Goal: Task Accomplishment & Management: Manage account settings

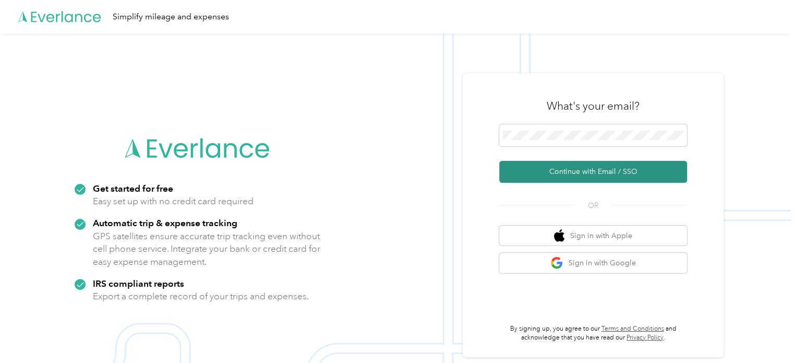
click at [589, 171] on button "Continue with Email / SSO" at bounding box center [593, 172] width 188 height 22
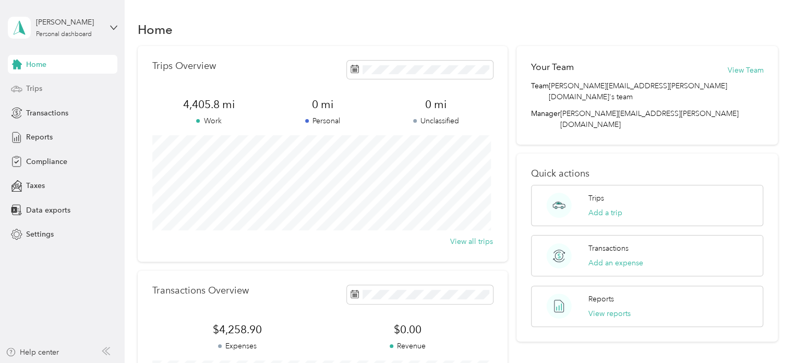
click at [31, 91] on span "Trips" at bounding box center [34, 88] width 16 height 11
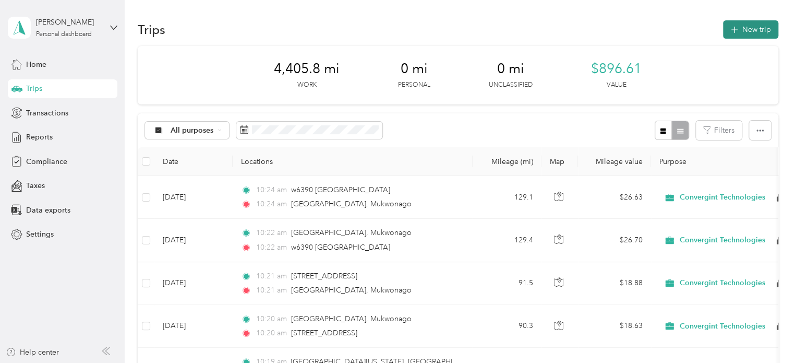
click at [750, 27] on button "New trip" at bounding box center [750, 29] width 55 height 18
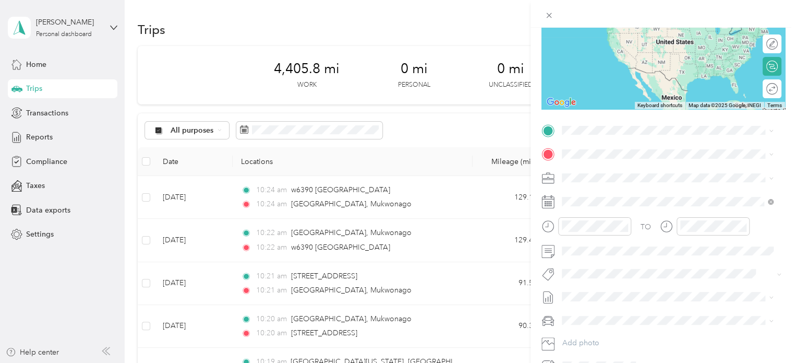
scroll to position [129, 0]
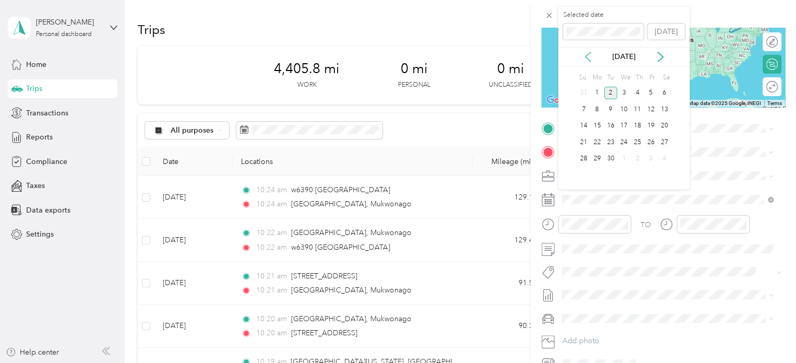
click at [589, 55] on icon at bounding box center [588, 57] width 10 height 10
click at [651, 93] on div "1" at bounding box center [651, 93] width 14 height 13
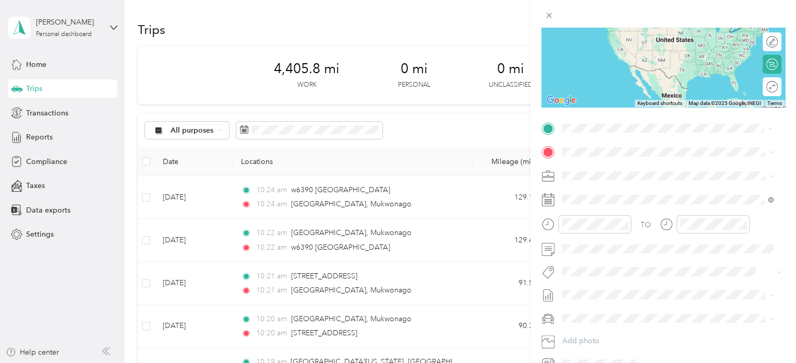
click at [614, 166] on span "Jacks Bay Road Mukwonago, Wisconsin 53149, United States" at bounding box center [676, 170] width 188 height 18
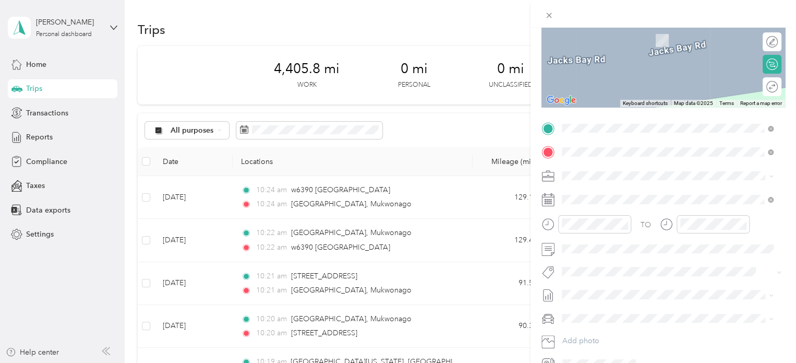
click at [639, 194] on span "900 East Layton Avenue Milwaukee, Wisconsin 53207, United States" at bounding box center [663, 188] width 162 height 9
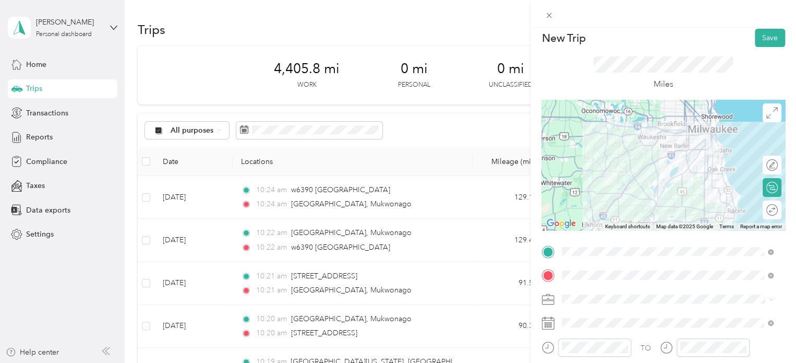
scroll to position [5, 0]
click at [761, 39] on button "Save" at bounding box center [770, 39] width 30 height 18
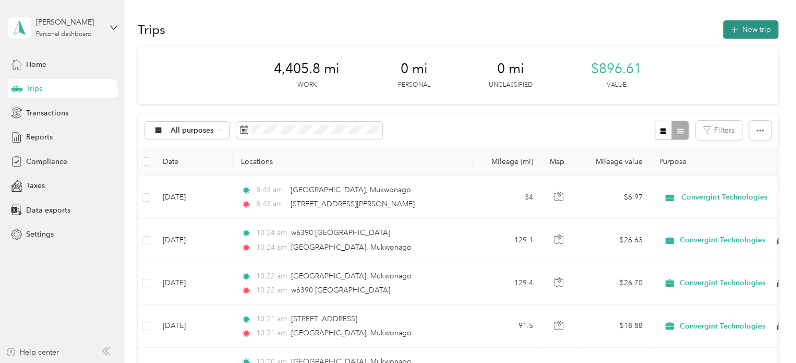
click at [751, 30] on button "New trip" at bounding box center [750, 29] width 55 height 18
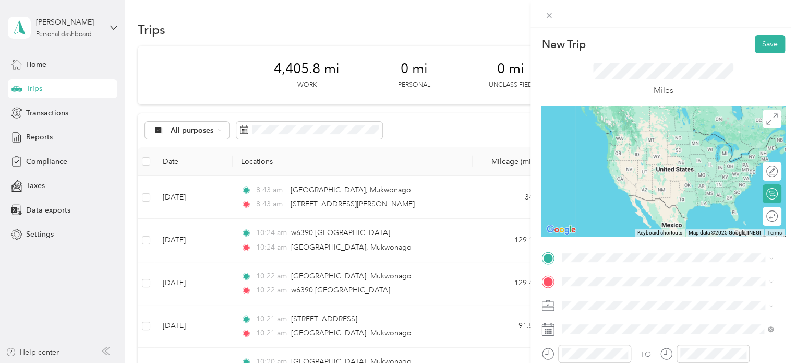
click at [628, 132] on span "900 East Layton Avenue Milwaukee, Wisconsin 53207, United States" at bounding box center [663, 127] width 162 height 9
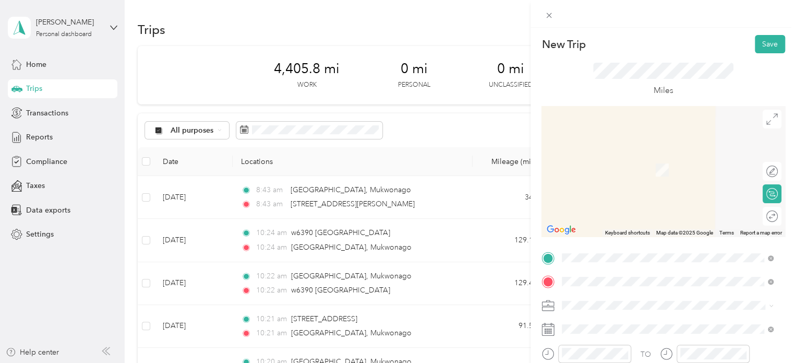
click at [602, 150] on span "Jacks Bay Road Mukwonago, Wisconsin 53149, United States" at bounding box center [676, 159] width 188 height 18
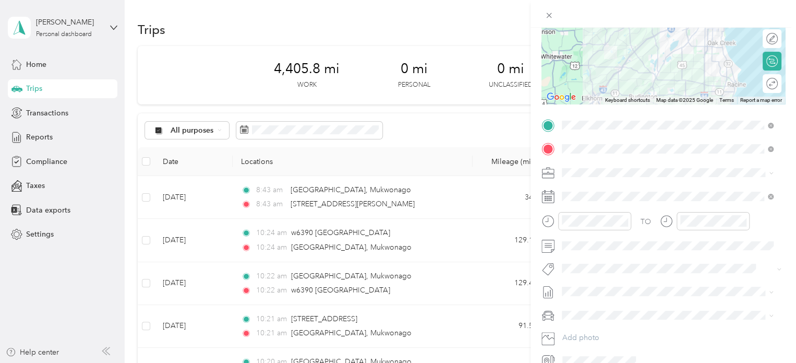
scroll to position [169, 0]
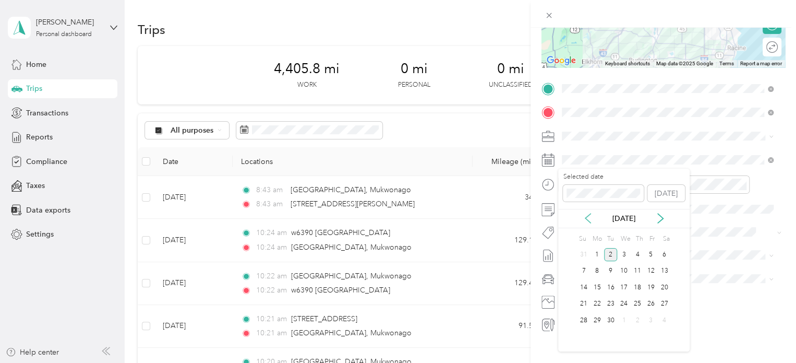
click at [592, 219] on icon at bounding box center [588, 218] width 10 height 10
click at [649, 254] on div "1" at bounding box center [651, 254] width 14 height 13
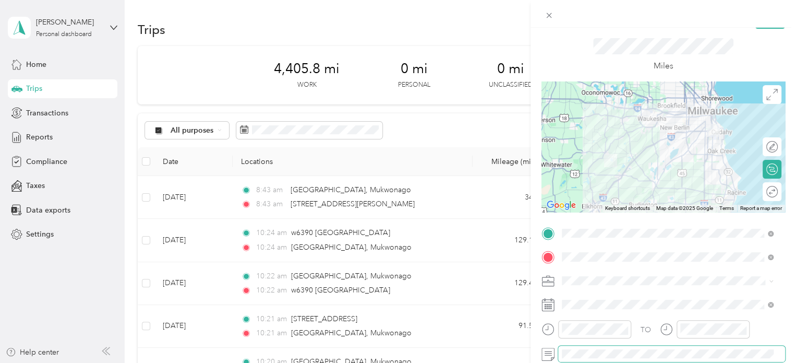
scroll to position [6, 0]
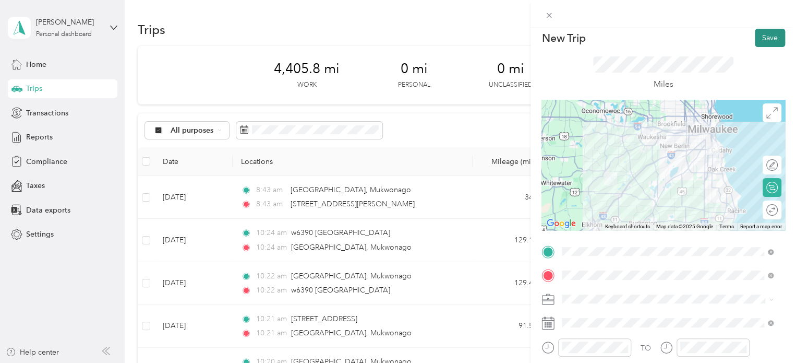
click at [761, 37] on button "Save" at bounding box center [770, 38] width 30 height 18
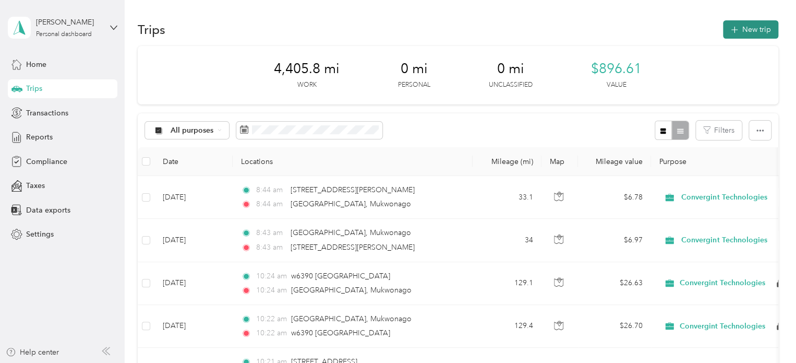
click at [745, 29] on button "New trip" at bounding box center [750, 29] width 55 height 18
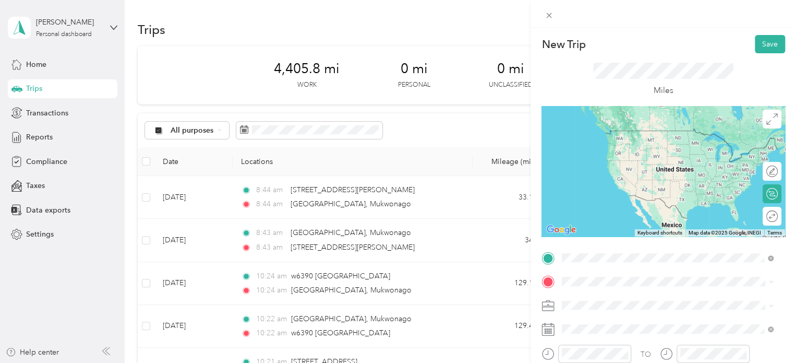
click at [601, 133] on span "Jacks Bay Road Mukwonago, Wisconsin 53149, United States" at bounding box center [676, 135] width 188 height 18
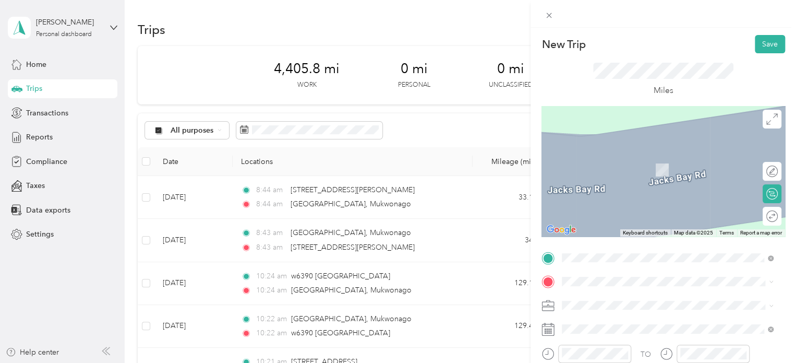
click at [614, 158] on span "w134n5492 Campbell Drive Menomonee Falls, Wisconsin 53051, United States" at bounding box center [676, 157] width 188 height 18
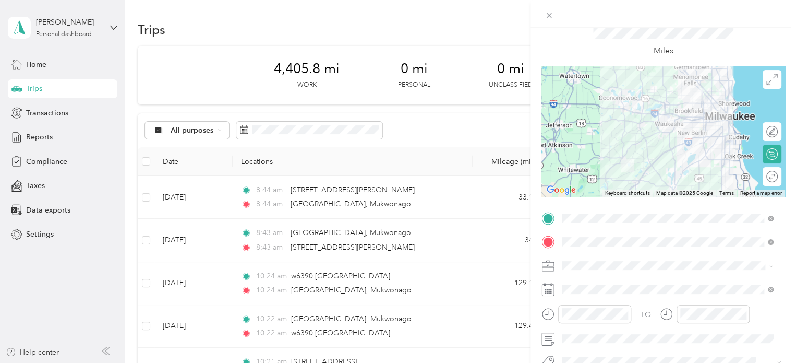
scroll to position [55, 0]
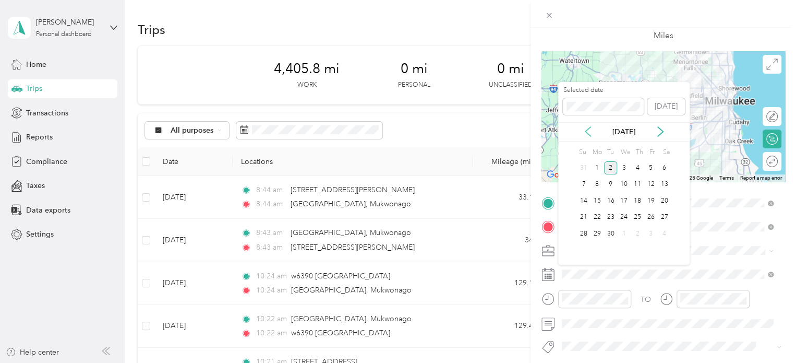
click at [586, 131] on icon at bounding box center [587, 131] width 5 height 9
click at [609, 186] on div "5" at bounding box center [611, 184] width 14 height 13
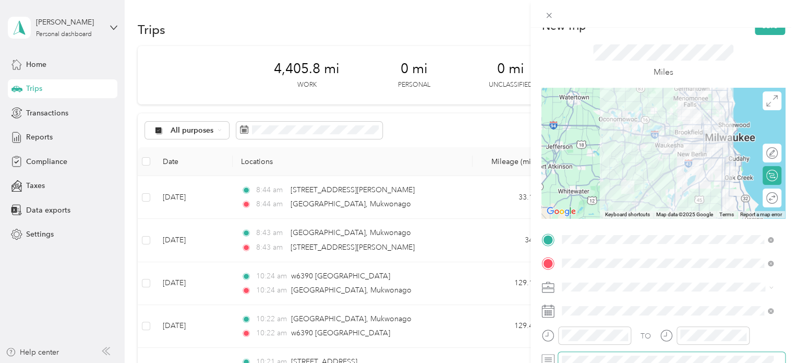
scroll to position [0, 0]
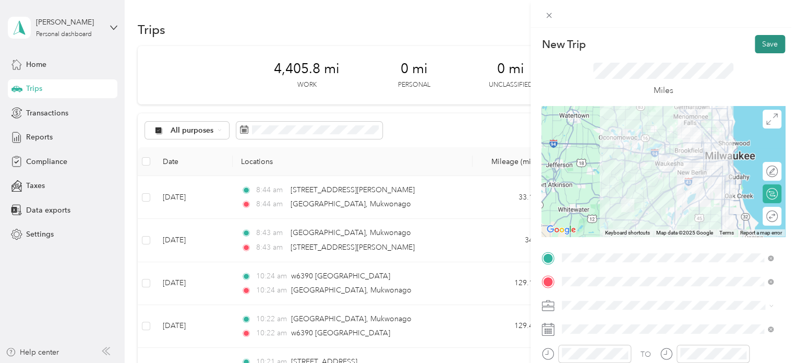
click at [762, 37] on button "Save" at bounding box center [770, 44] width 30 height 18
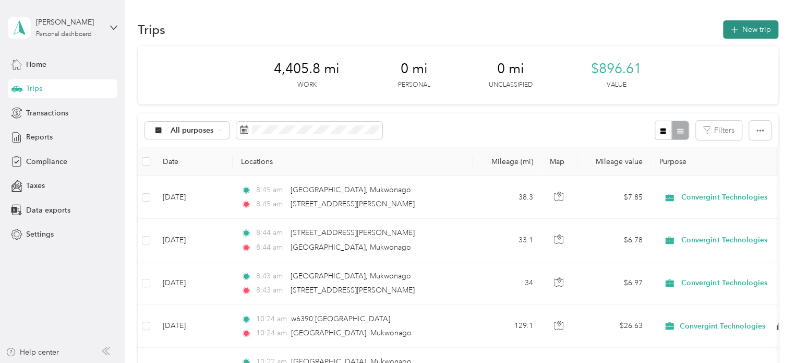
click at [741, 27] on button "New trip" at bounding box center [750, 29] width 55 height 18
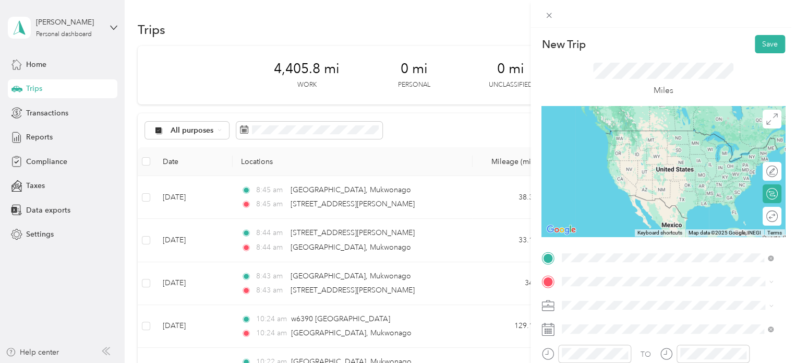
click at [625, 128] on span "w134n5492 Campbell Drive Menomonee Falls, Wisconsin 53051, United States" at bounding box center [676, 135] width 188 height 18
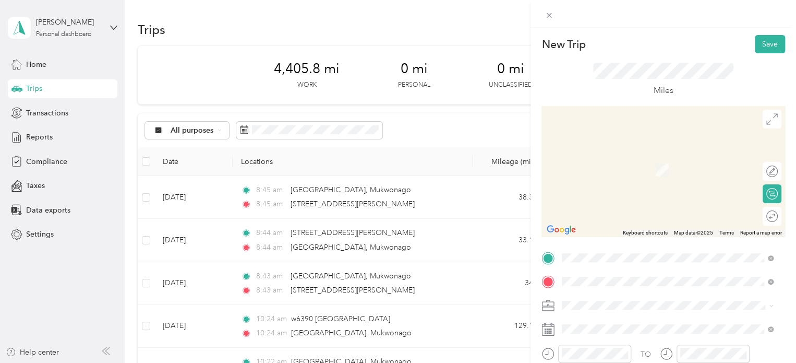
click at [625, 154] on span "Jacks Bay Road Mukwonago, Wisconsin 53149, United States" at bounding box center [676, 159] width 188 height 18
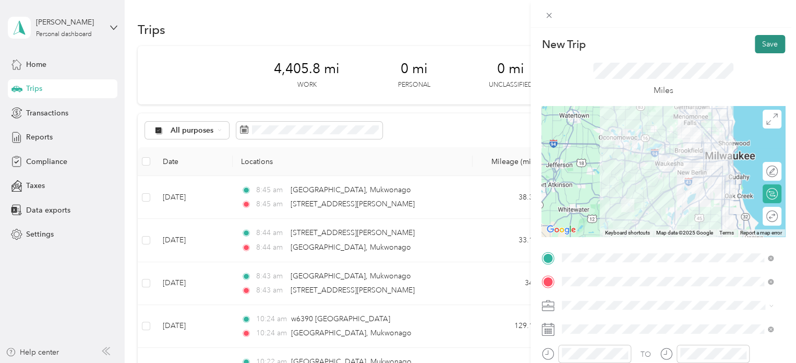
click at [757, 39] on button "Save" at bounding box center [770, 44] width 30 height 18
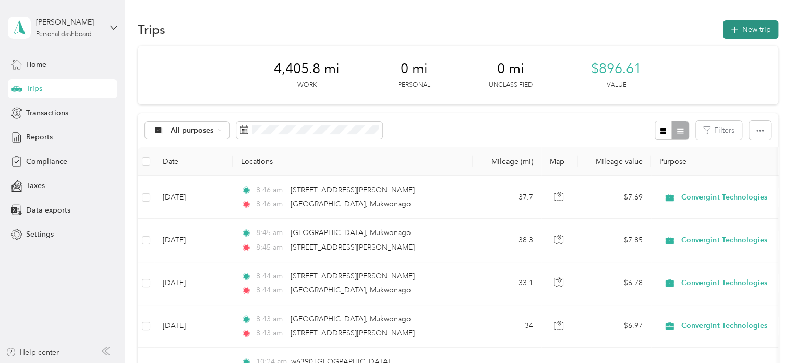
click at [748, 26] on button "New trip" at bounding box center [750, 29] width 55 height 18
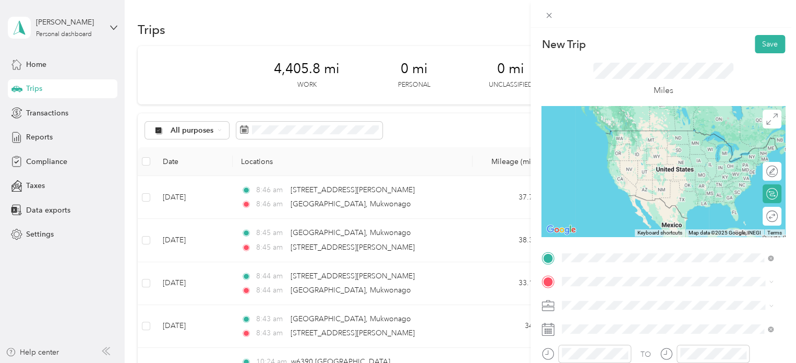
click at [595, 135] on span "Jacks Bay Road Mukwonago, Wisconsin 53149, United States" at bounding box center [676, 135] width 188 height 18
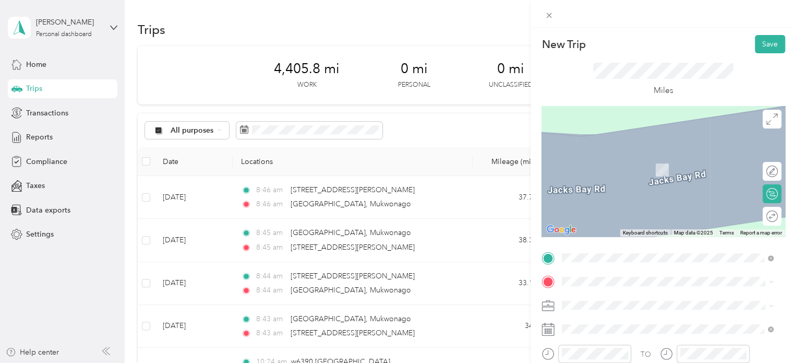
click at [634, 153] on span "w136n4829 Campbell Drive Menomonee Falls, Wisconsin 53051, United States" at bounding box center [676, 156] width 188 height 18
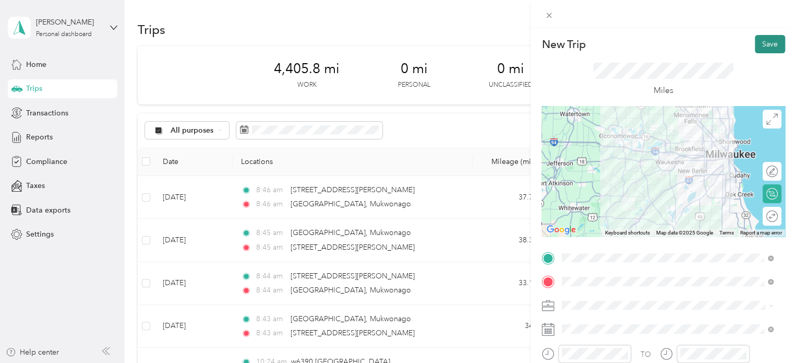
click at [760, 39] on button "Save" at bounding box center [770, 44] width 30 height 18
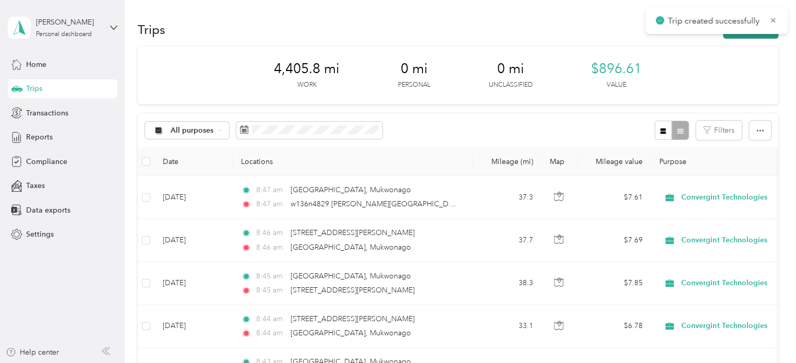
click at [751, 36] on button "New trip" at bounding box center [750, 29] width 55 height 18
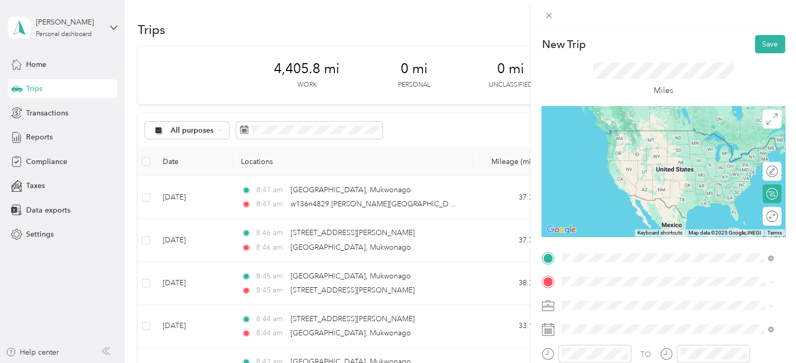
click at [637, 138] on span "w136n4829 Campbell Drive Menomonee Falls, Wisconsin 53051, United States" at bounding box center [676, 135] width 188 height 18
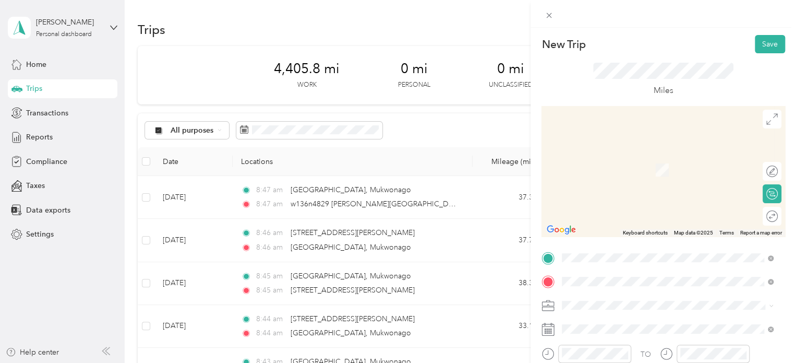
click at [636, 151] on span "Jacks Bay Road Mukwonago, Wisconsin 53149, United States" at bounding box center [676, 159] width 188 height 18
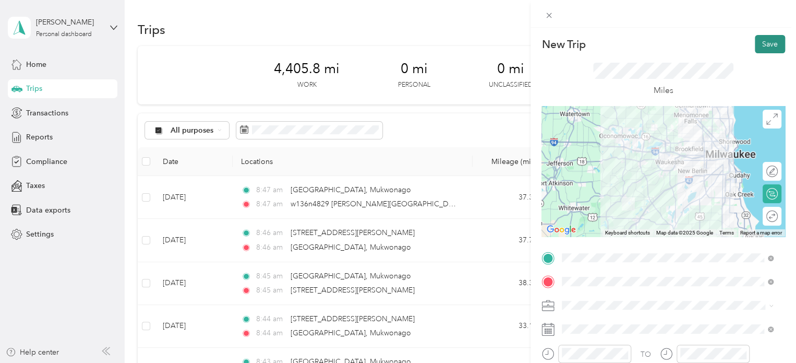
click at [758, 45] on button "Save" at bounding box center [770, 44] width 30 height 18
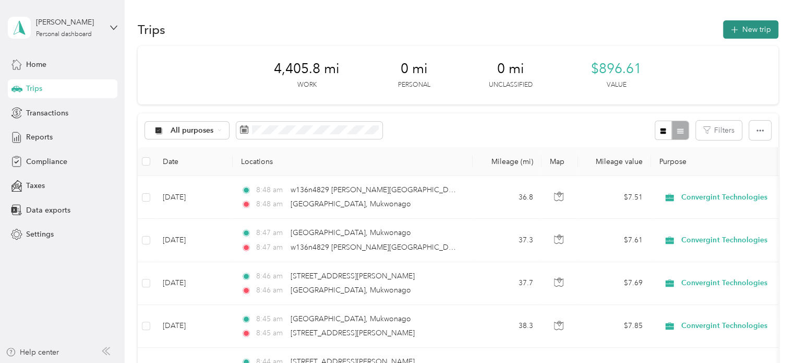
click at [758, 29] on button "New trip" at bounding box center [750, 29] width 55 height 18
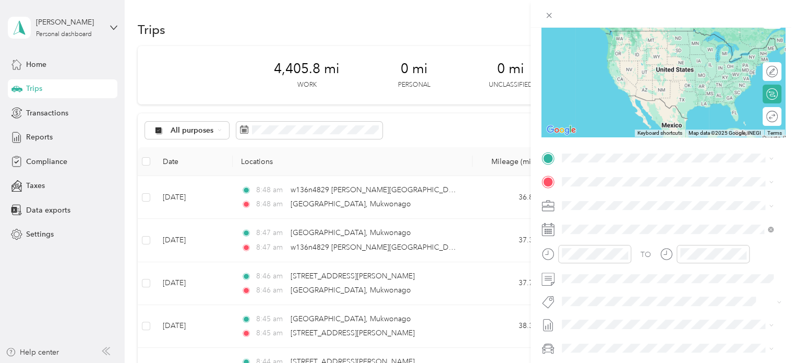
scroll to position [73, 0]
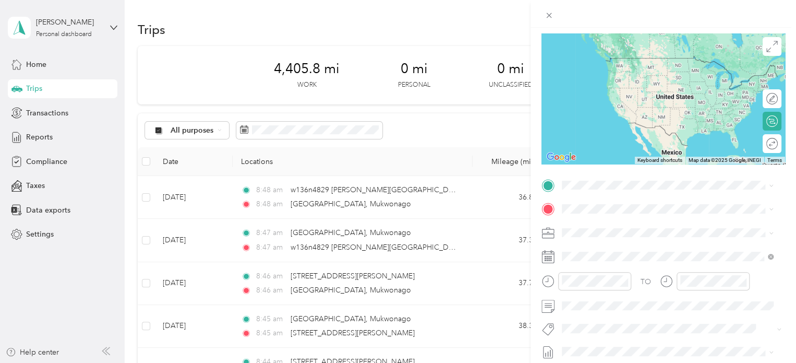
click at [611, 224] on span "Jacks Bay Road Mukwonago, Wisconsin 53149, United States" at bounding box center [676, 227] width 188 height 18
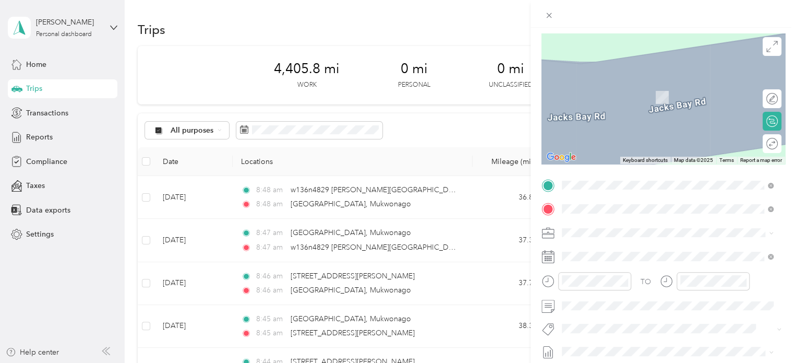
click at [623, 251] on span "Four Wheel Drive Oshkosh, Wisconsin 54902, United States" at bounding box center [676, 251] width 188 height 18
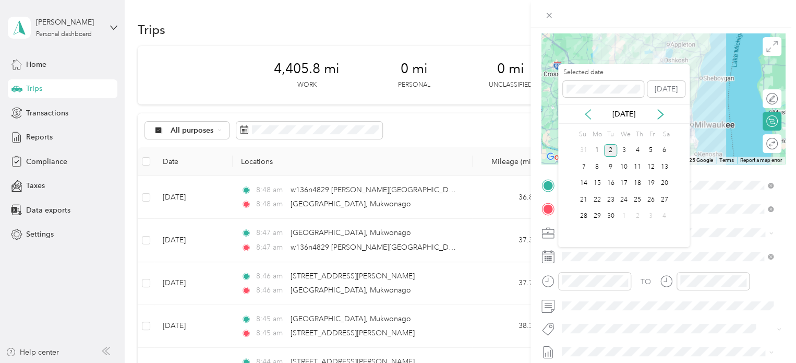
click at [585, 113] on icon at bounding box center [587, 114] width 5 height 9
click at [641, 182] on div "14" at bounding box center [638, 183] width 14 height 13
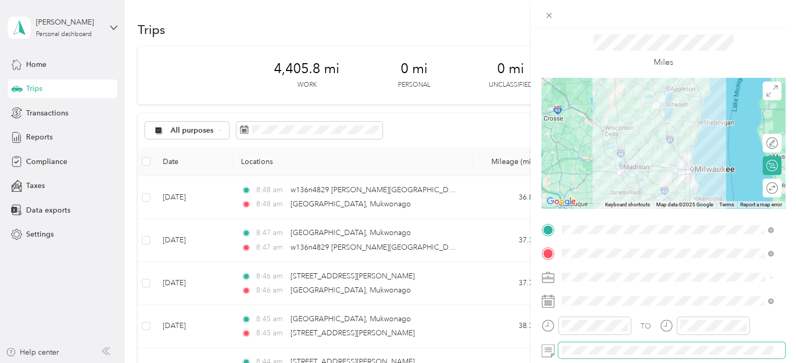
scroll to position [1, 0]
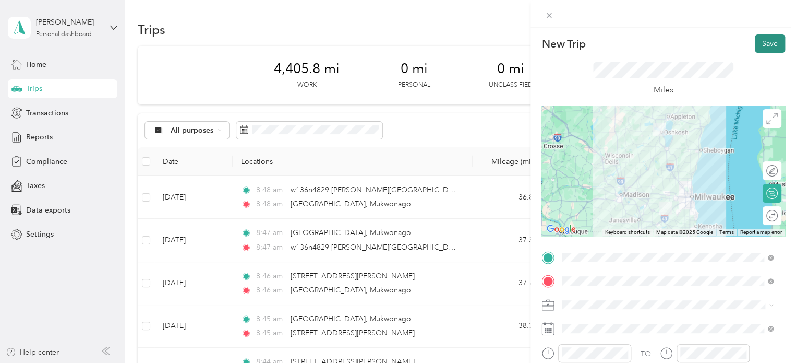
click at [763, 42] on button "Save" at bounding box center [770, 43] width 30 height 18
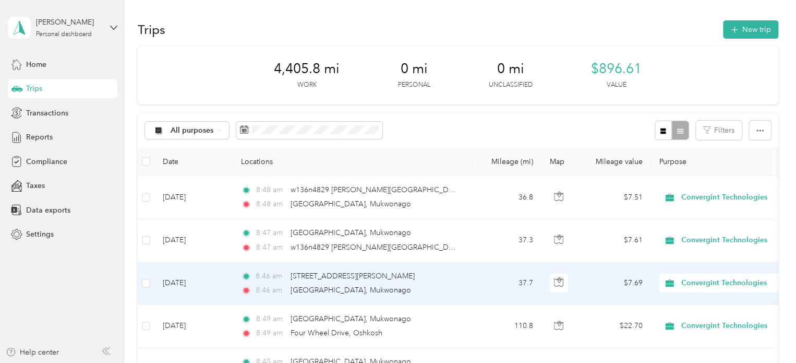
click at [184, 282] on td "Sep 2, 2025" at bounding box center [193, 283] width 78 height 43
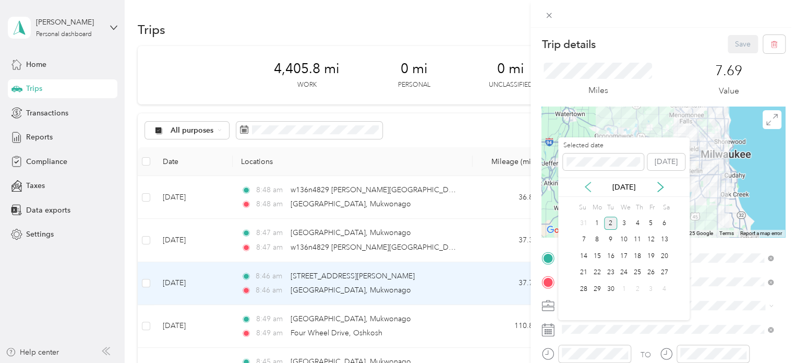
click at [590, 186] on icon at bounding box center [588, 187] width 10 height 10
click at [639, 242] on div "7" at bounding box center [638, 239] width 14 height 13
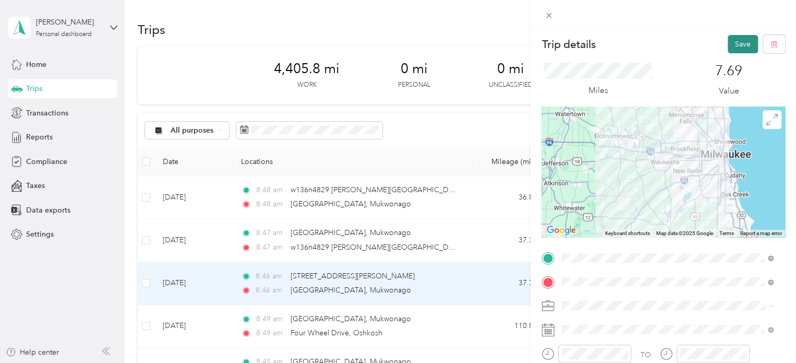
click at [733, 42] on button "Save" at bounding box center [743, 44] width 30 height 18
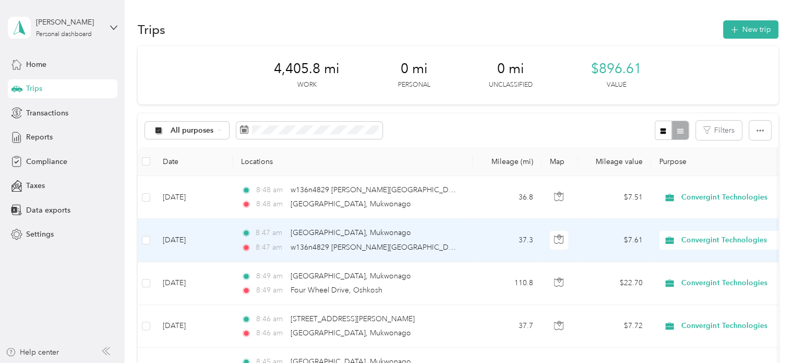
click at [466, 247] on td "8:47 am Jacks Bay Road, Mukwonago 8:47 am w136n4829 Campbell Drive, Menomonee F…" at bounding box center [353, 240] width 240 height 43
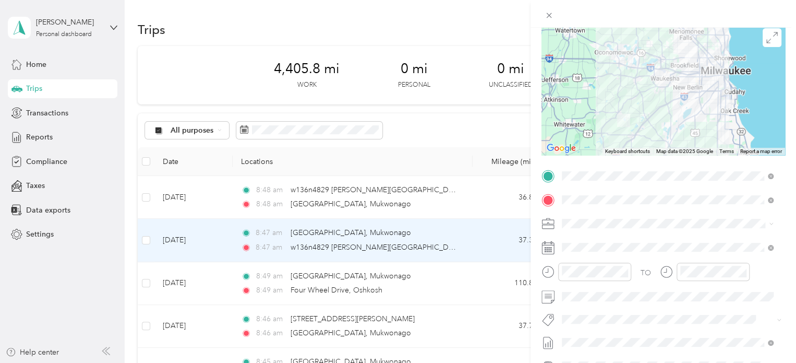
scroll to position [61, 0]
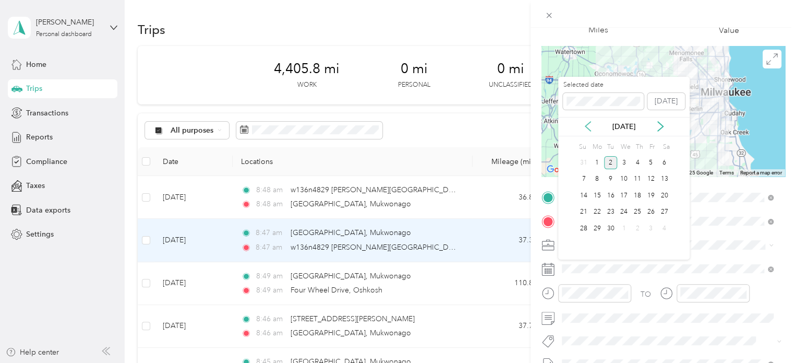
click at [585, 129] on icon at bounding box center [588, 126] width 10 height 10
click at [637, 173] on div "7" at bounding box center [638, 179] width 14 height 13
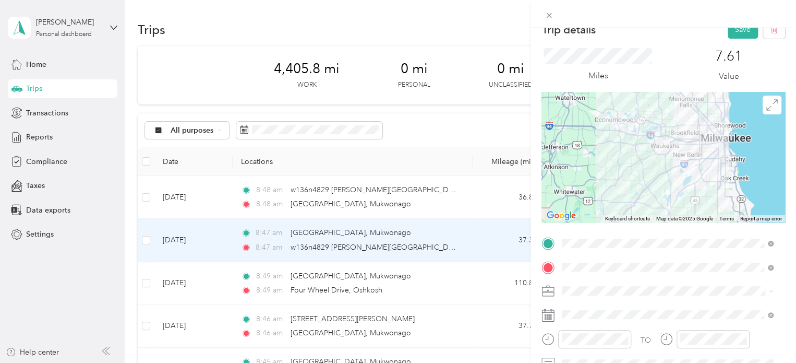
scroll to position [0, 0]
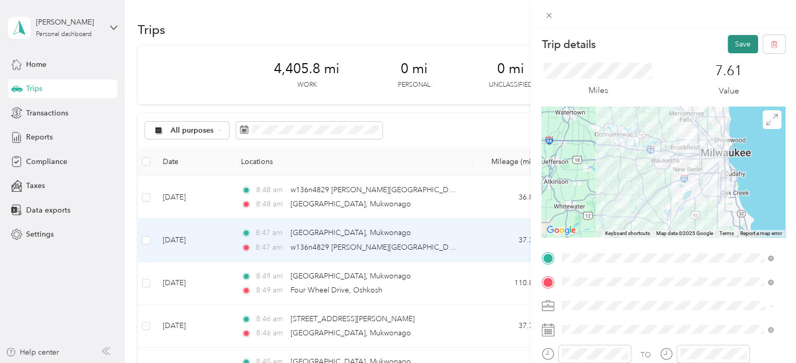
click at [737, 43] on button "Save" at bounding box center [743, 44] width 30 height 18
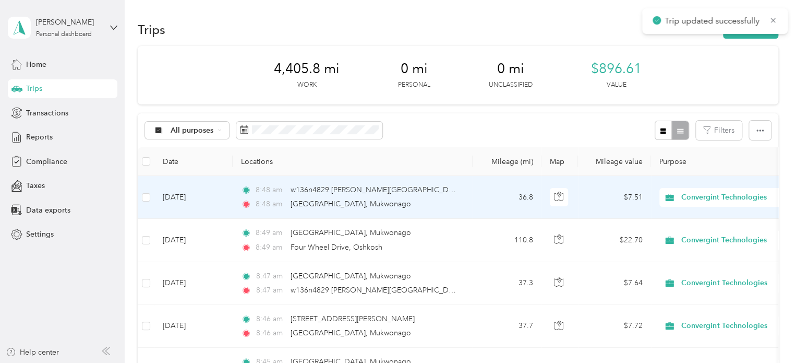
click at [488, 196] on td "36.8" at bounding box center [507, 197] width 69 height 43
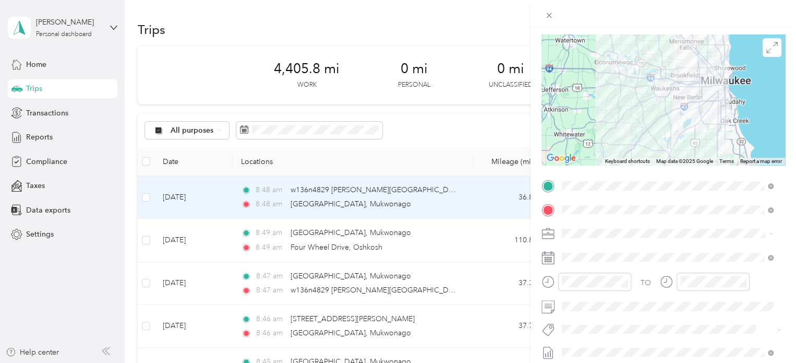
scroll to position [73, 0]
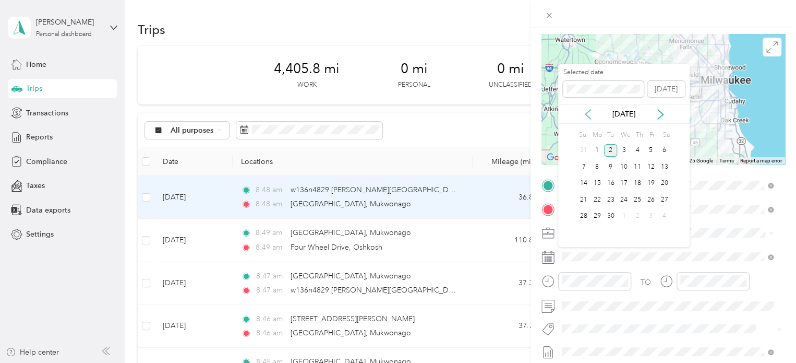
click at [585, 114] on icon at bounding box center [588, 114] width 10 height 10
click at [636, 164] on div "7" at bounding box center [638, 166] width 14 height 13
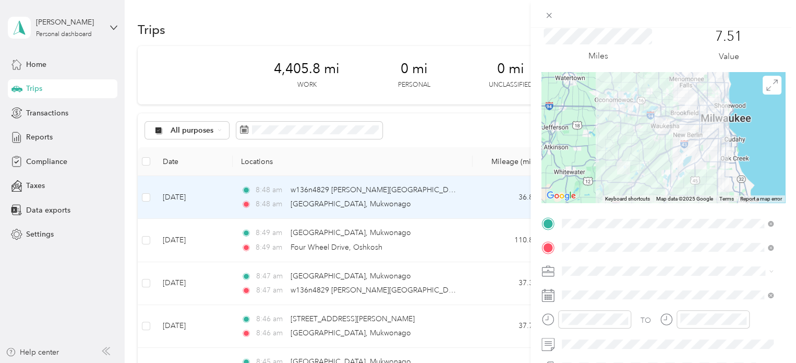
scroll to position [13, 0]
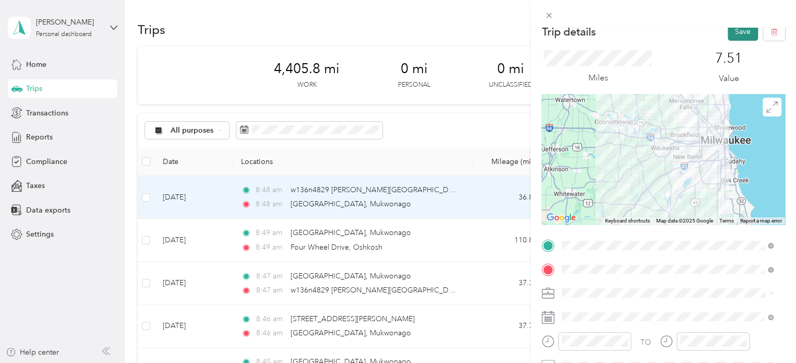
click at [728, 29] on button "Save" at bounding box center [743, 31] width 30 height 18
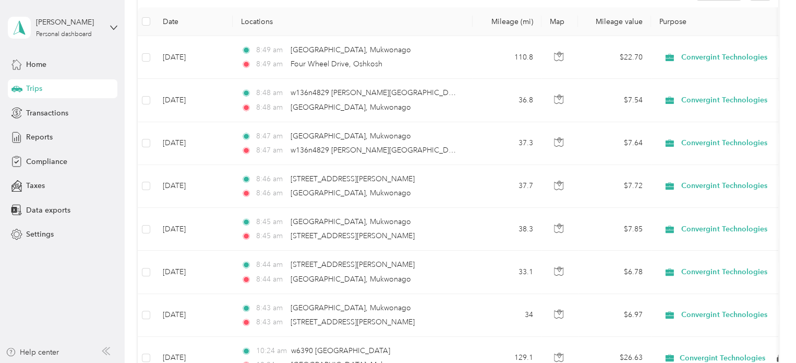
scroll to position [143, 0]
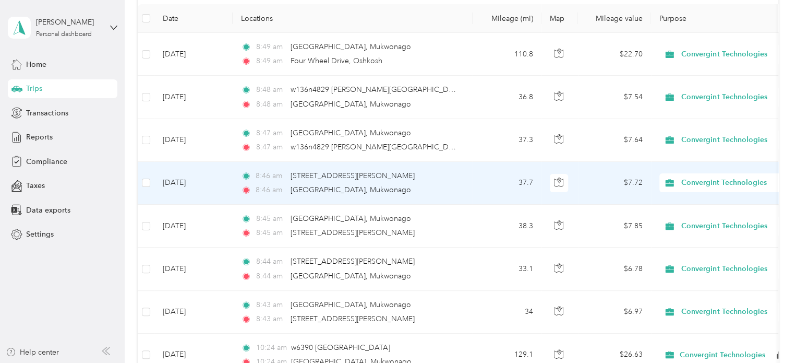
click at [472, 185] on td "8:46 am w134n5492 Campbell Drive, Menomonee Falls 8:46 am Jacks Bay Road, Mukwo…" at bounding box center [353, 183] width 240 height 43
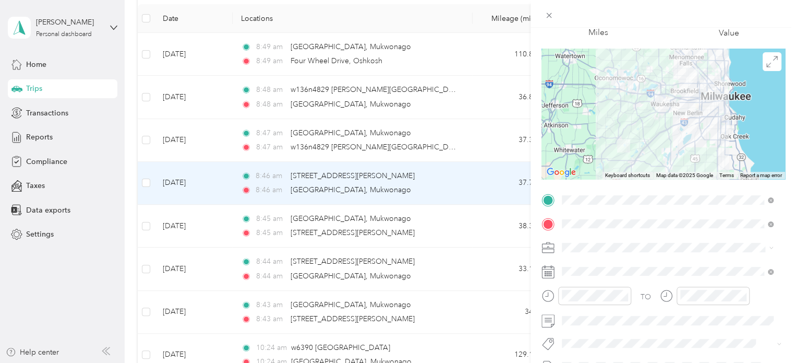
scroll to position [59, 0]
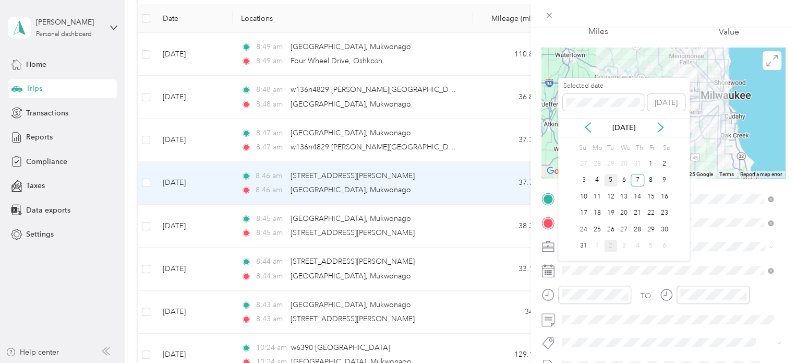
click at [608, 181] on div "5" at bounding box center [611, 180] width 14 height 13
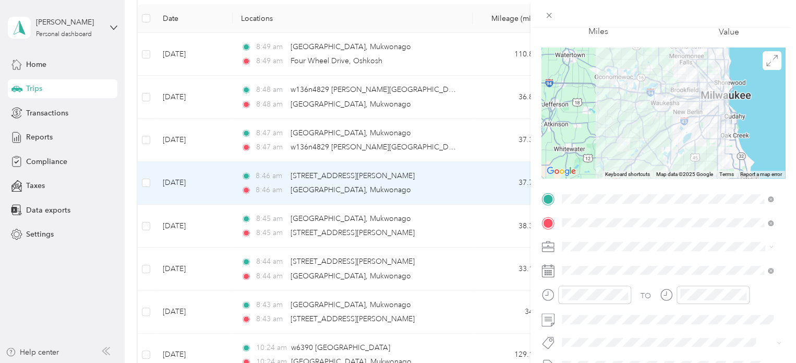
scroll to position [0, 0]
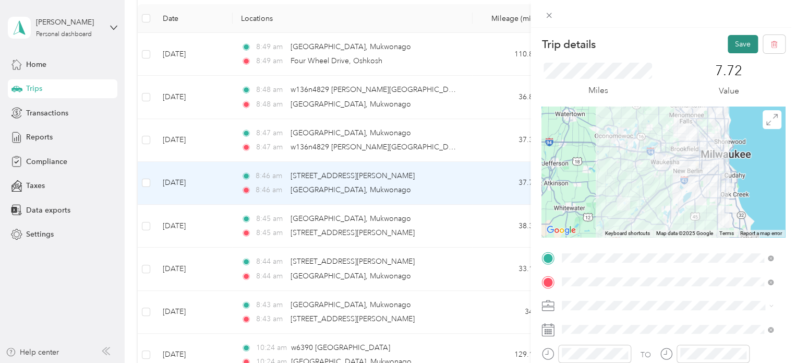
click at [735, 41] on button "Save" at bounding box center [743, 44] width 30 height 18
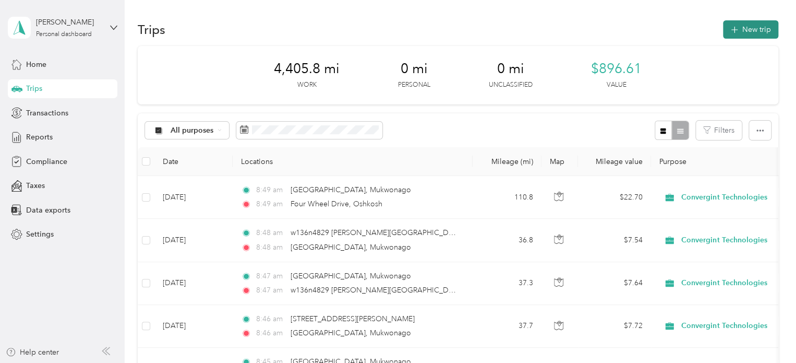
click at [755, 25] on button "New trip" at bounding box center [750, 29] width 55 height 18
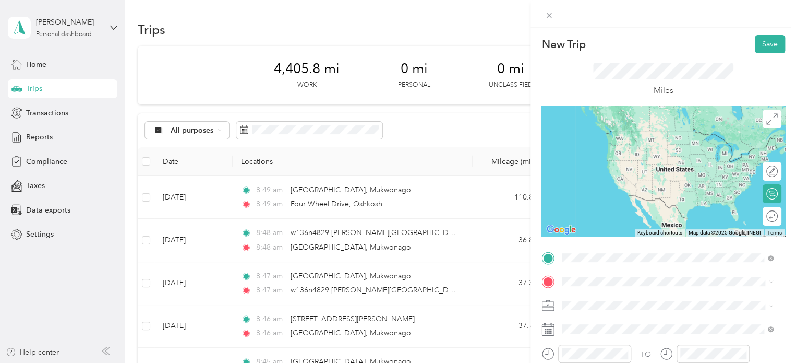
click at [609, 193] on span "Jacks Bay Road Mukwonago, Wisconsin 53149, United States" at bounding box center [676, 193] width 188 height 18
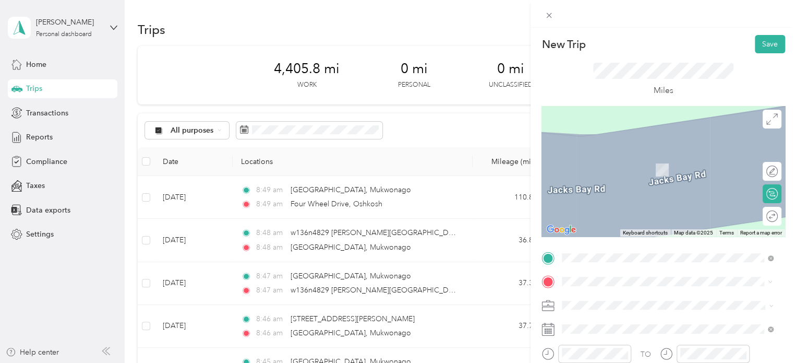
click at [632, 157] on span "8705 West Greenfield Avenue West Allis, Wisconsin 53214, United States" at bounding box center [634, 154] width 104 height 9
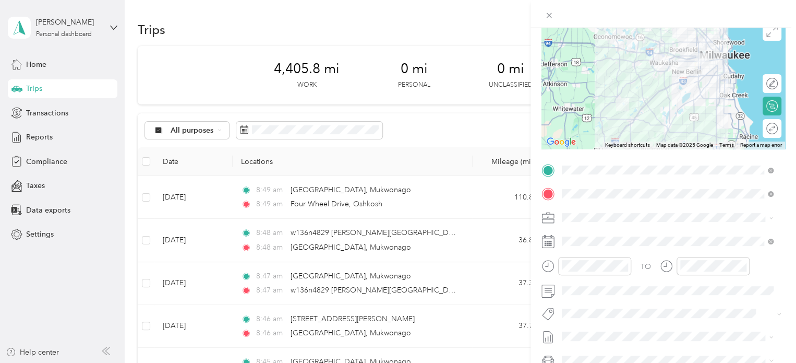
scroll to position [104, 0]
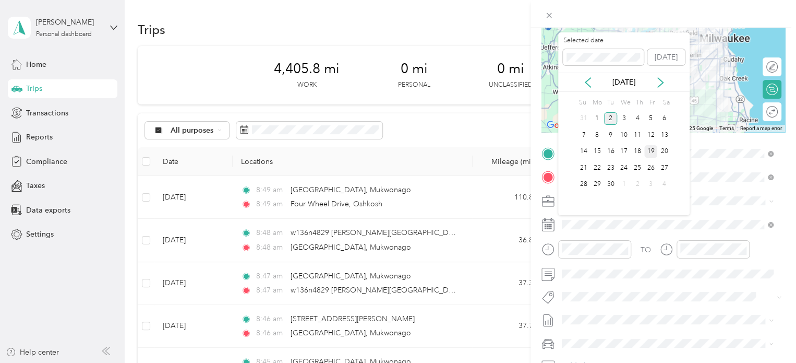
click at [653, 151] on div "19" at bounding box center [651, 151] width 14 height 13
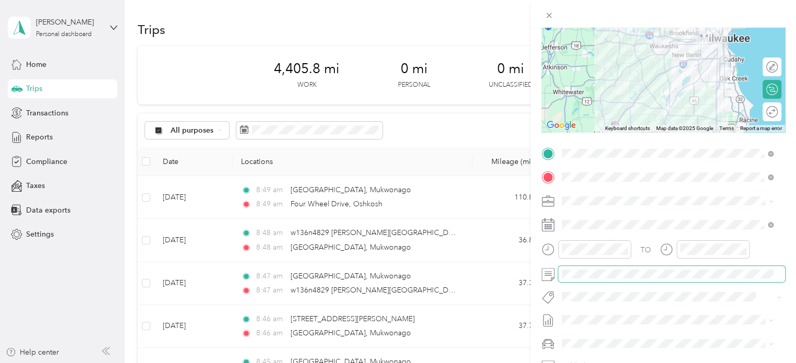
scroll to position [0, 0]
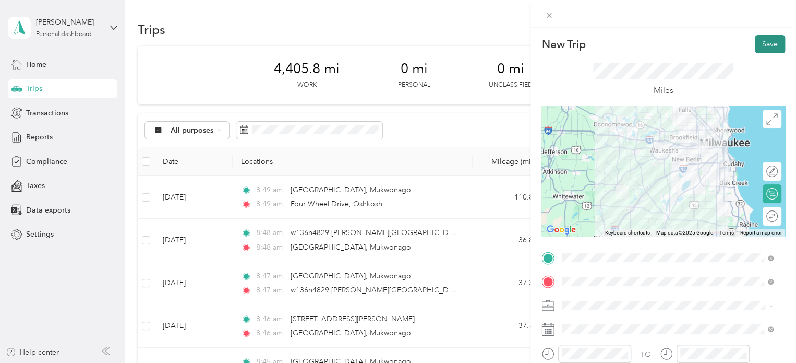
click at [760, 45] on button "Save" at bounding box center [770, 44] width 30 height 18
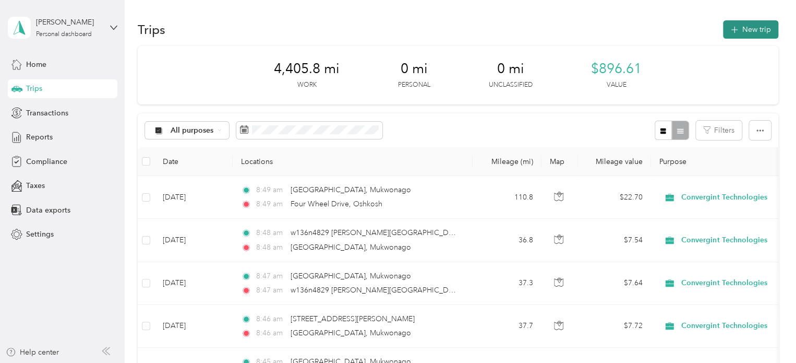
click at [747, 28] on button "New trip" at bounding box center [750, 29] width 55 height 18
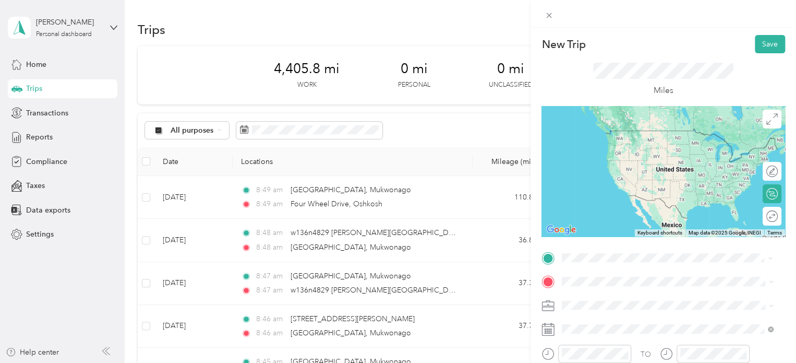
click at [630, 133] on span "Four Wheel Drive Oshkosh, Wisconsin 54902, United States" at bounding box center [676, 135] width 188 height 18
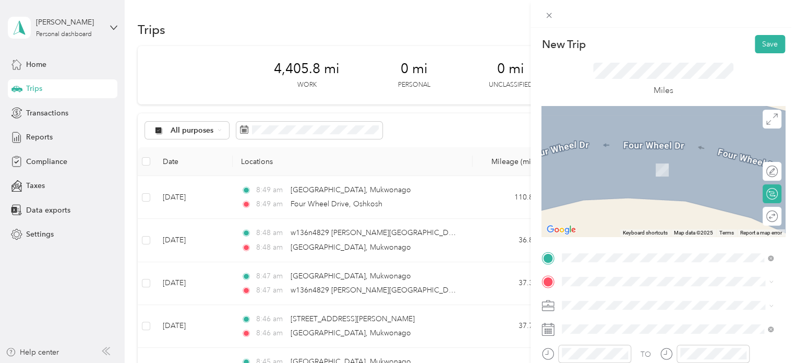
click at [616, 162] on span "Jacks Bay Road Mukwonago, Wisconsin 53149, United States" at bounding box center [676, 158] width 188 height 18
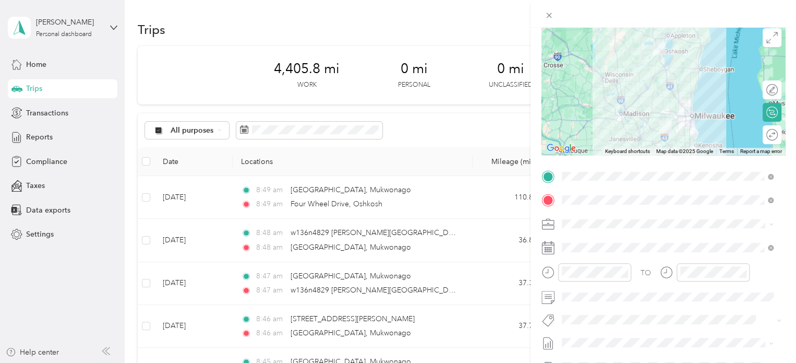
scroll to position [84, 0]
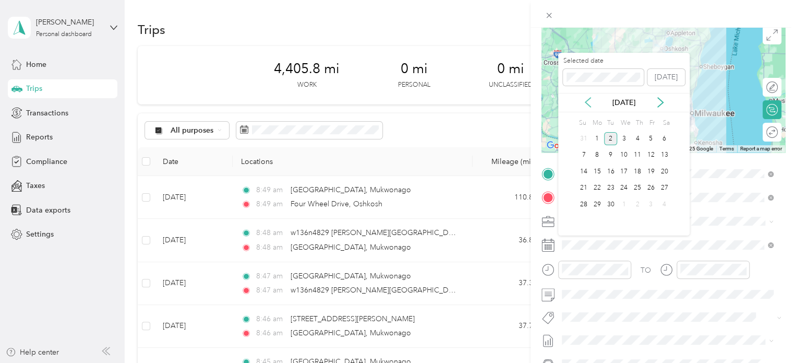
click at [587, 98] on icon at bounding box center [588, 102] width 10 height 10
click at [634, 169] on div "14" at bounding box center [638, 171] width 14 height 13
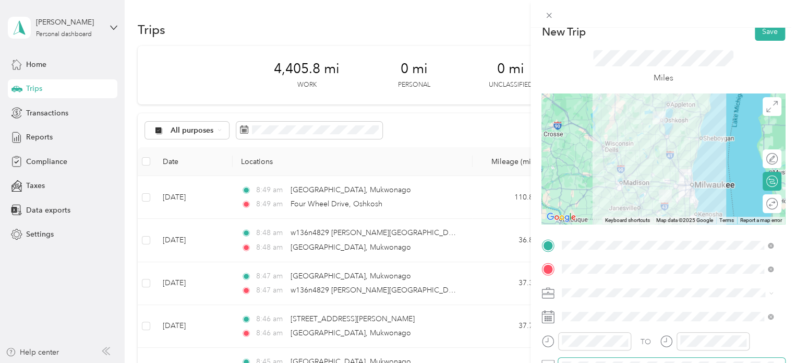
scroll to position [0, 0]
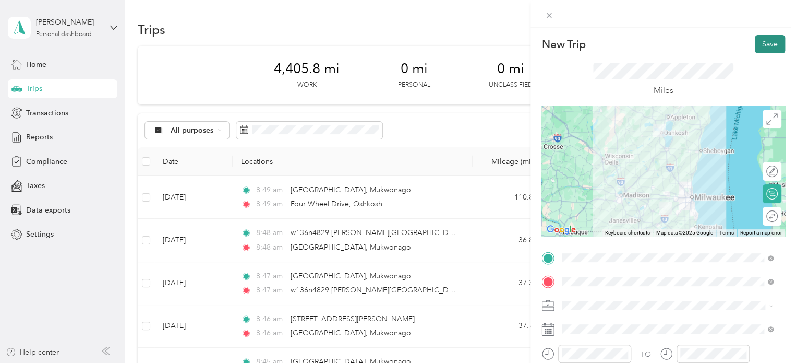
click at [763, 41] on button "Save" at bounding box center [770, 44] width 30 height 18
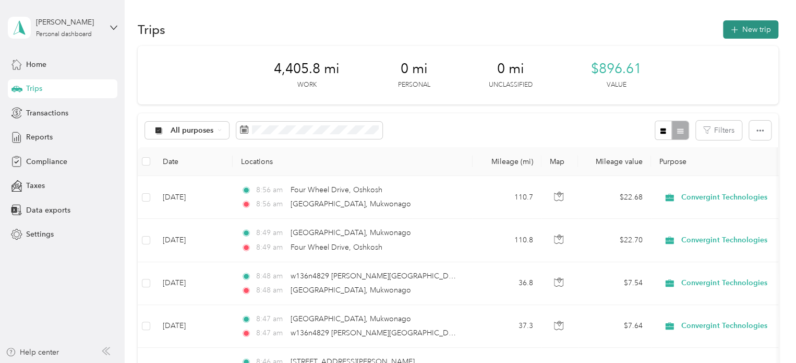
click at [753, 29] on button "New trip" at bounding box center [750, 29] width 55 height 18
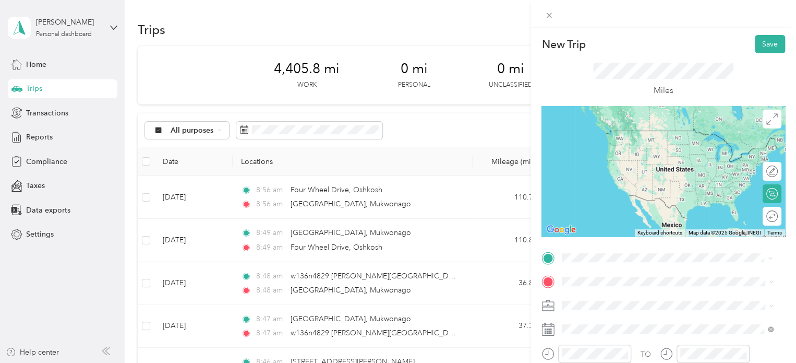
click at [617, 137] on span "Jacks Bay Road Mukwonago, Wisconsin 53149, United States" at bounding box center [676, 135] width 188 height 18
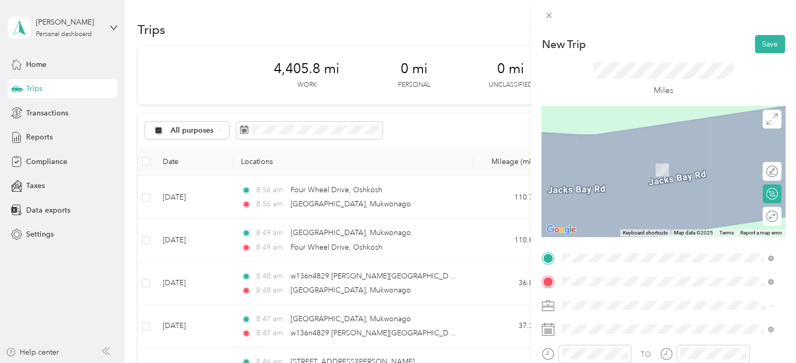
click at [631, 229] on span "8705 West Sura Lane Greenfield, Wisconsin 53228, United States" at bounding box center [663, 223] width 162 height 9
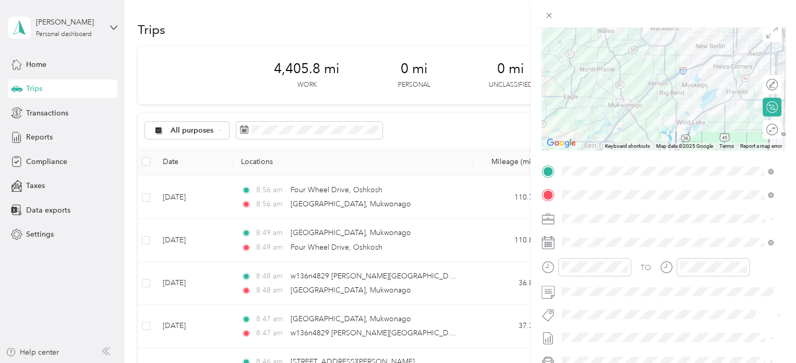
scroll to position [101, 0]
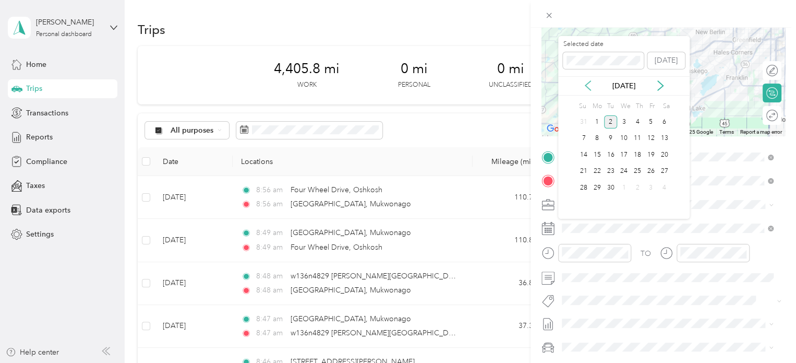
click at [589, 87] on icon at bounding box center [588, 85] width 10 height 10
click at [611, 169] on div "19" at bounding box center [611, 171] width 14 height 13
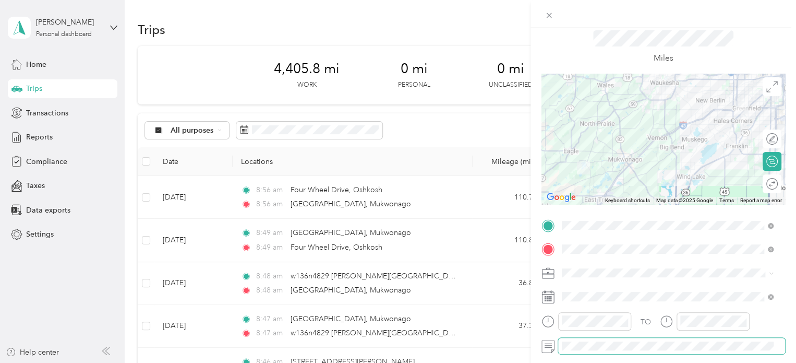
scroll to position [0, 0]
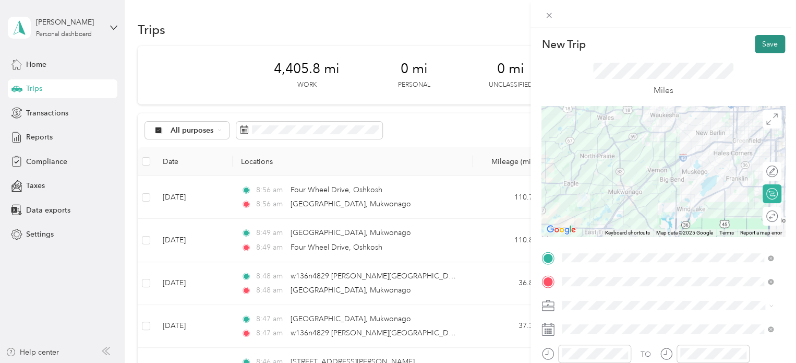
click at [762, 43] on button "Save" at bounding box center [770, 44] width 30 height 18
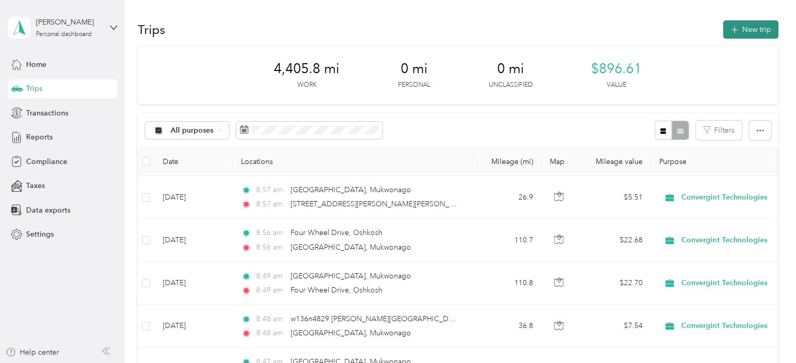
click at [750, 31] on button "New trip" at bounding box center [750, 29] width 55 height 18
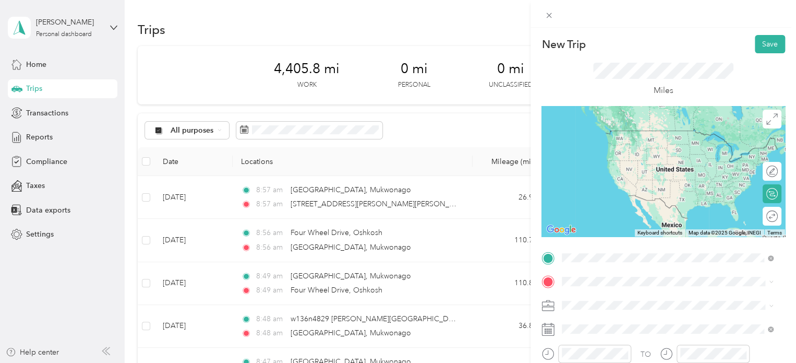
click at [645, 293] on span "8705 West Sura Lane Greenfield, Wisconsin 53228, United States" at bounding box center [663, 295] width 162 height 9
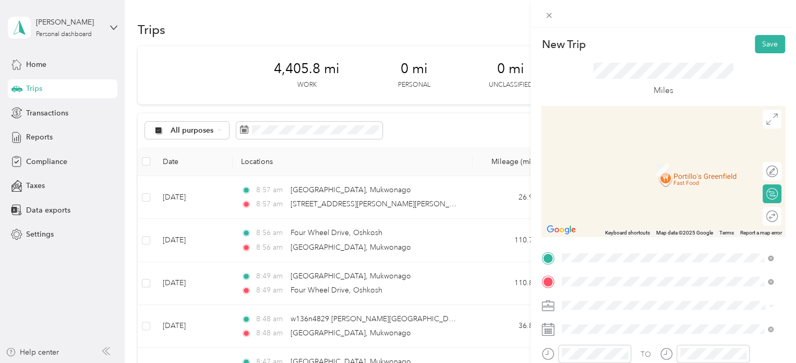
click at [635, 150] on span "Jacks Bay Road Mukwonago, Wisconsin 53149, United States" at bounding box center [676, 159] width 188 height 18
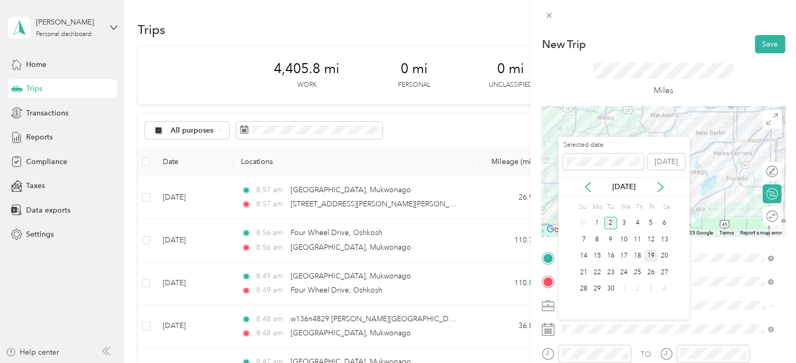
click at [651, 255] on div "19" at bounding box center [651, 255] width 14 height 13
click at [587, 187] on icon at bounding box center [588, 187] width 10 height 10
click at [609, 269] on div "19" at bounding box center [611, 272] width 14 height 13
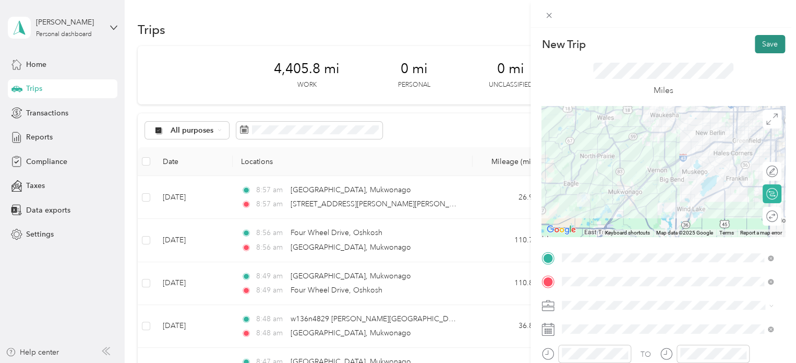
click at [760, 47] on button "Save" at bounding box center [770, 44] width 30 height 18
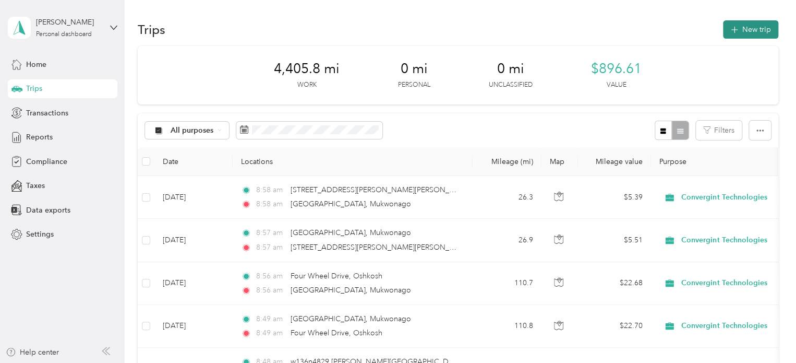
click at [749, 29] on button "New trip" at bounding box center [750, 29] width 55 height 18
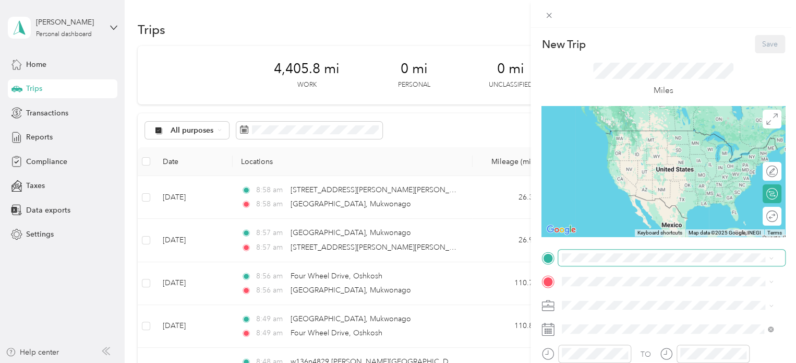
click at [614, 263] on span at bounding box center [671, 257] width 227 height 17
click at [607, 131] on span "Jacks Bay Road Mukwonago, Wisconsin 53149, United States" at bounding box center [676, 135] width 188 height 18
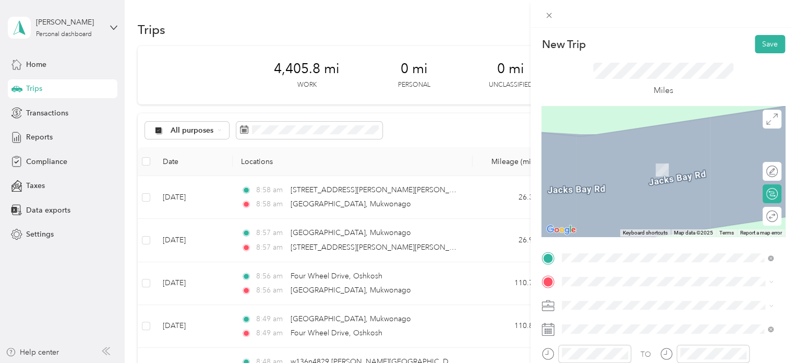
click at [638, 160] on span "w136n4829 Campbell Drive Menomonee Falls, Wisconsin 53051, United States" at bounding box center [676, 158] width 188 height 18
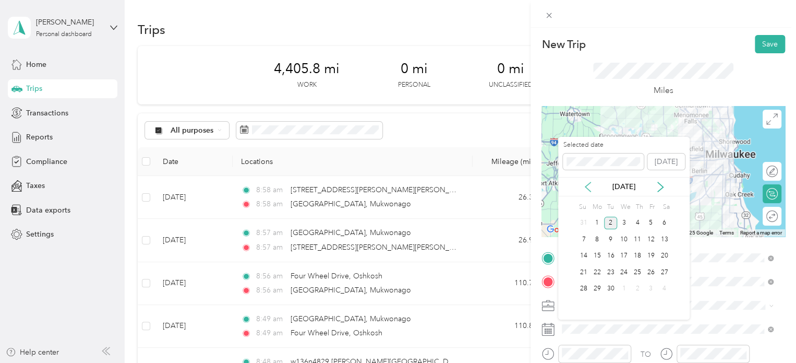
click at [591, 183] on icon at bounding box center [588, 187] width 10 height 10
click at [625, 274] on div "20" at bounding box center [624, 272] width 14 height 13
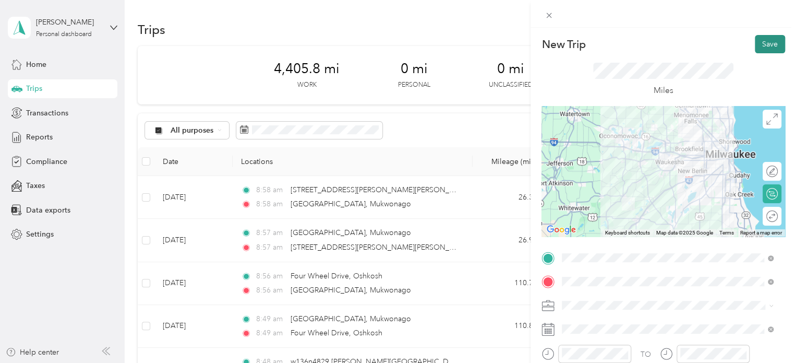
click at [764, 46] on button "Save" at bounding box center [770, 44] width 30 height 18
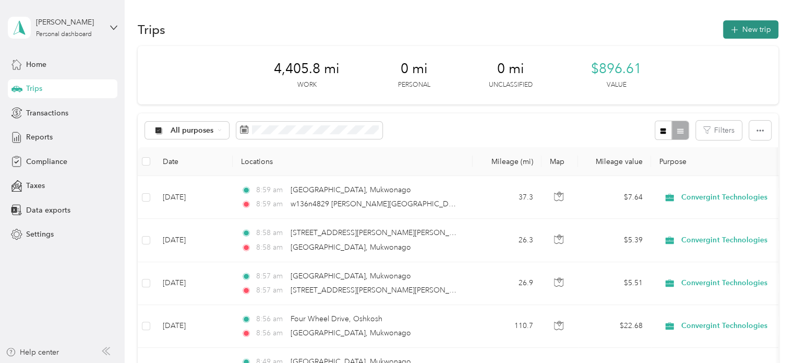
click at [747, 28] on button "New trip" at bounding box center [750, 29] width 55 height 18
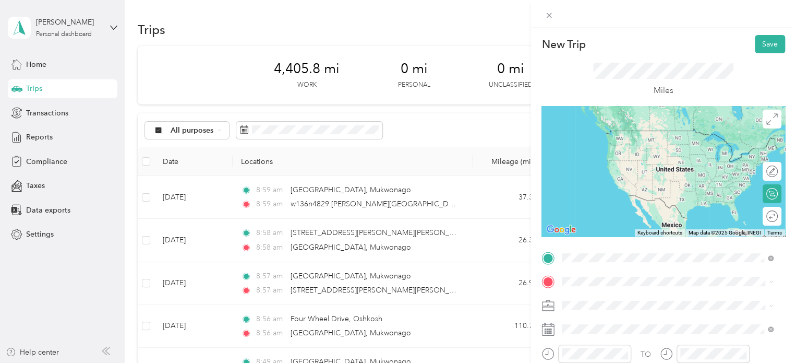
click at [643, 169] on span "w136n4829 Campbell Drive Menomonee Falls, Wisconsin 53051, United States" at bounding box center [676, 175] width 188 height 18
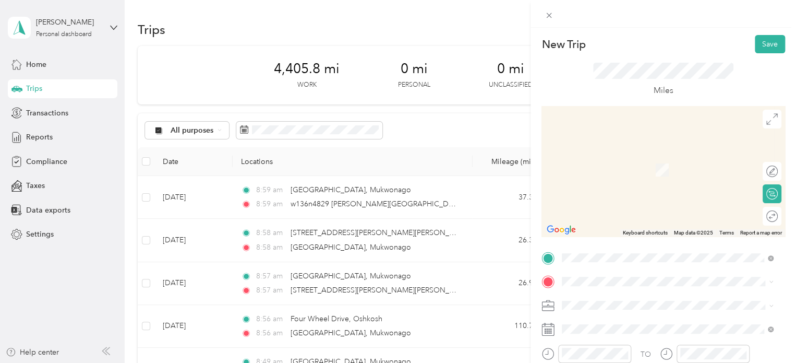
click at [632, 193] on span "Jacks Bay Road Mukwonago, Wisconsin 53149, United States" at bounding box center [676, 187] width 188 height 18
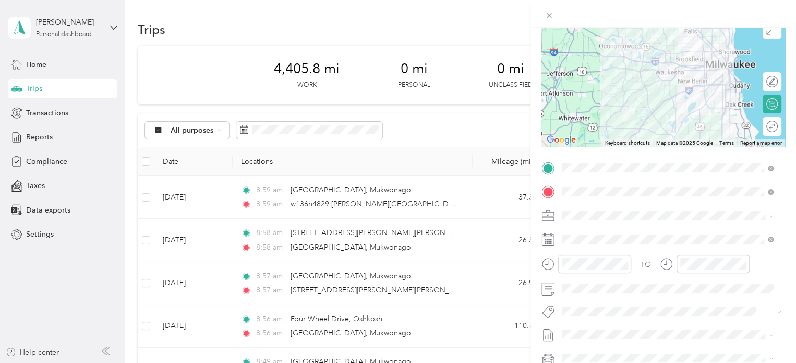
scroll to position [109, 0]
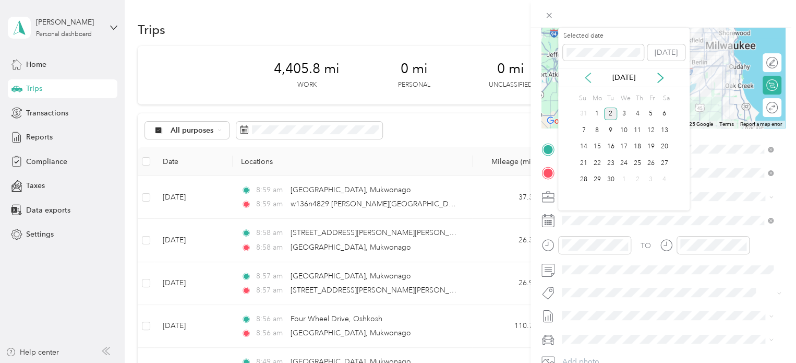
click at [590, 75] on icon at bounding box center [588, 78] width 10 height 10
click at [624, 157] on div "20" at bounding box center [624, 163] width 14 height 13
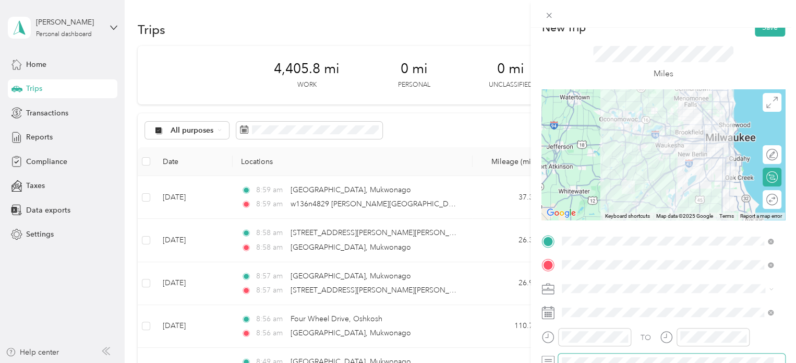
scroll to position [0, 0]
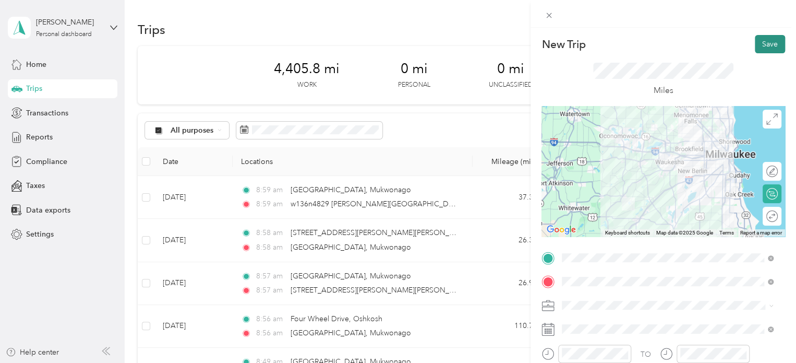
click at [763, 39] on button "Save" at bounding box center [770, 44] width 30 height 18
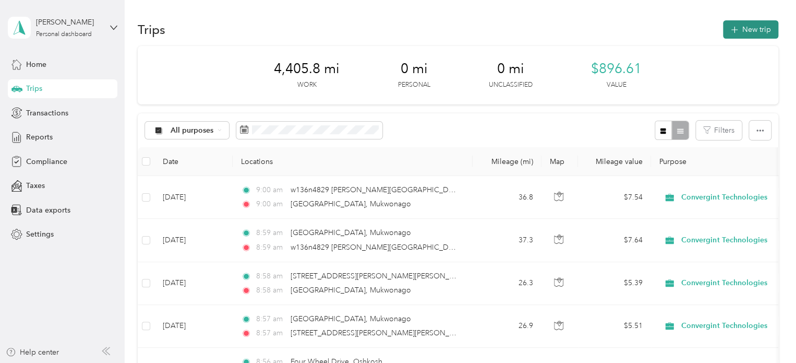
click at [749, 32] on button "New trip" at bounding box center [750, 29] width 55 height 18
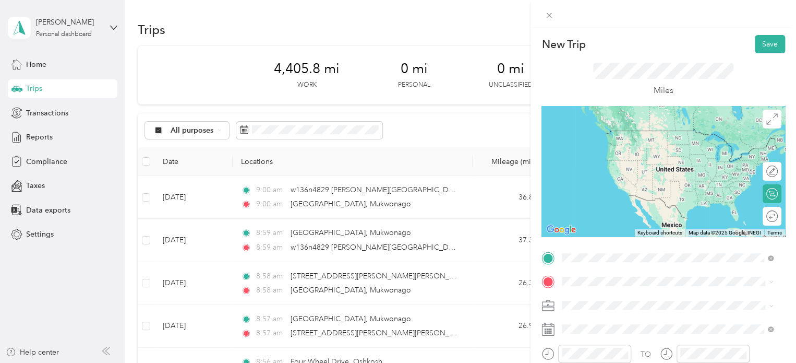
click at [619, 134] on span "Jacks Bay Road Mukwonago, Wisconsin 53149, United States" at bounding box center [676, 135] width 188 height 18
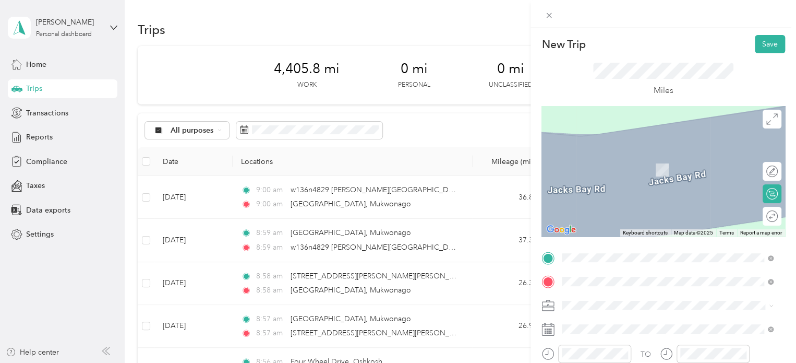
click at [611, 157] on span "1005 High Avenue Oshkosh, Wisconsin 54901, United States" at bounding box center [634, 154] width 104 height 9
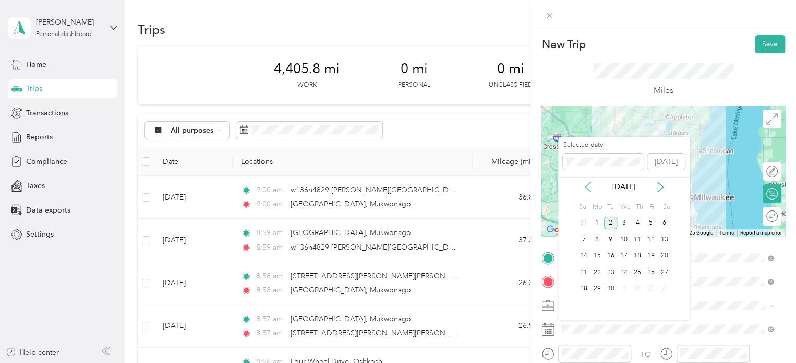
click at [584, 187] on icon at bounding box center [588, 187] width 10 height 10
click at [640, 271] on div "21" at bounding box center [638, 272] width 14 height 13
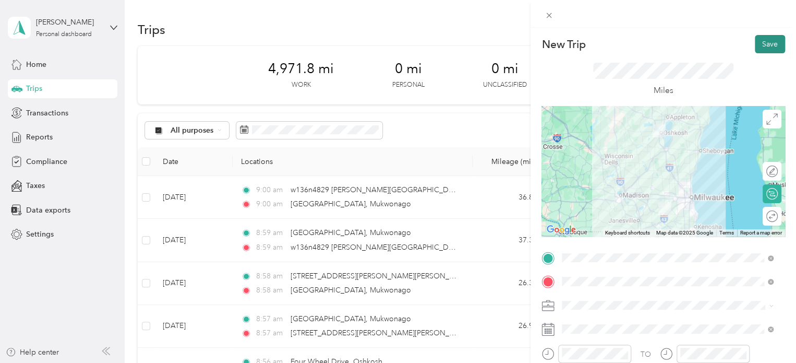
click at [765, 42] on button "Save" at bounding box center [770, 44] width 30 height 18
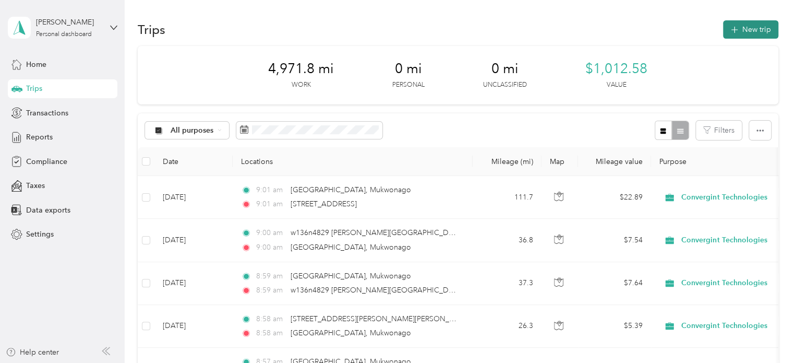
click at [747, 30] on button "New trip" at bounding box center [750, 29] width 55 height 18
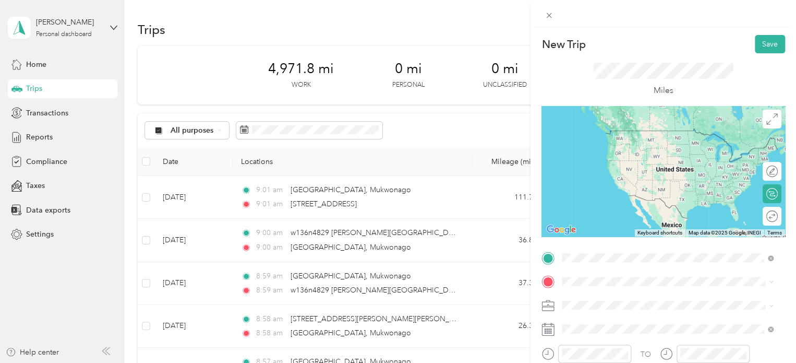
click at [622, 134] on span "1005 High Avenue Oshkosh, Wisconsin 54901, United States" at bounding box center [634, 130] width 104 height 9
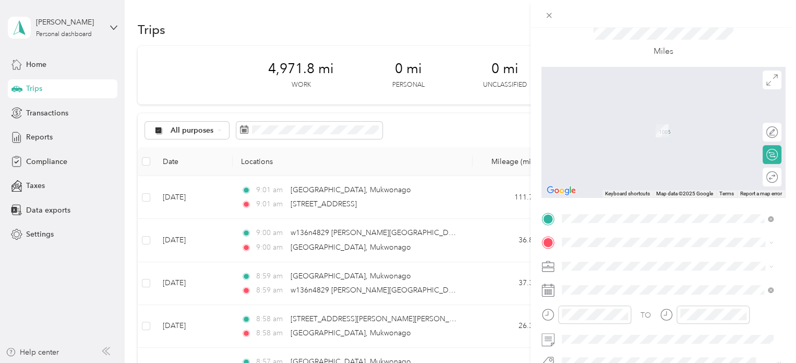
scroll to position [40, 0]
click at [614, 119] on span "Jacks Bay Road Mukwonago, Wisconsin 53149, United States" at bounding box center [676, 119] width 188 height 18
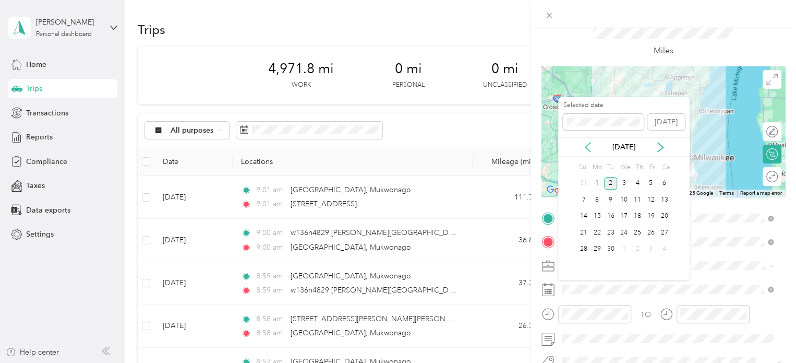
click at [585, 146] on icon at bounding box center [588, 147] width 10 height 10
click at [635, 229] on div "21" at bounding box center [638, 232] width 14 height 13
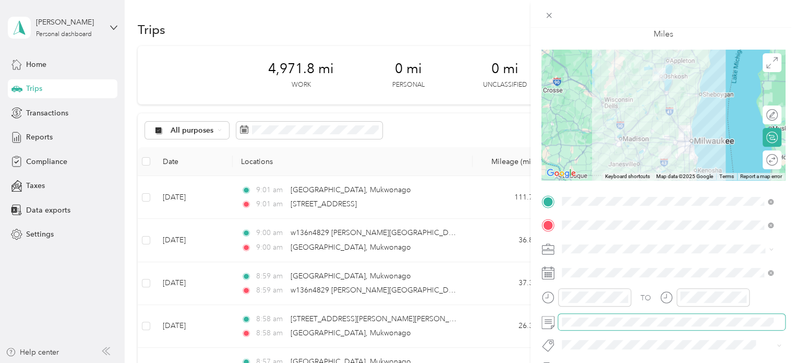
scroll to position [0, 0]
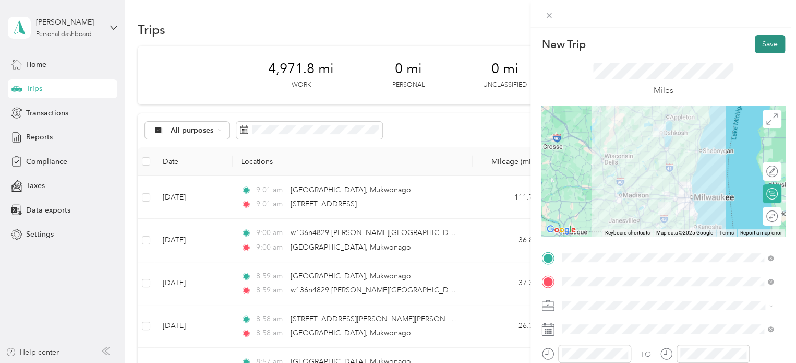
click at [765, 42] on button "Save" at bounding box center [770, 44] width 30 height 18
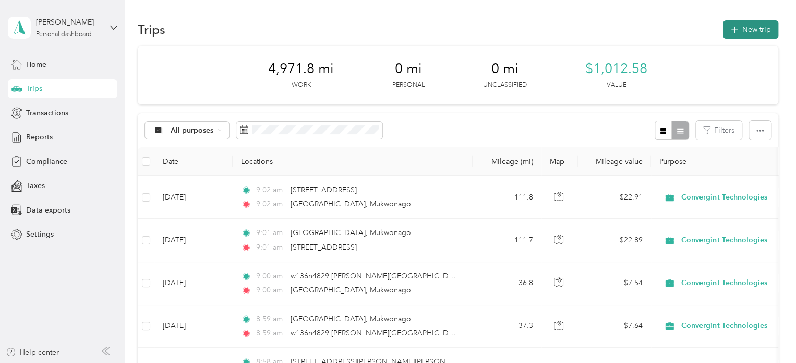
click at [746, 30] on button "New trip" at bounding box center [750, 29] width 55 height 18
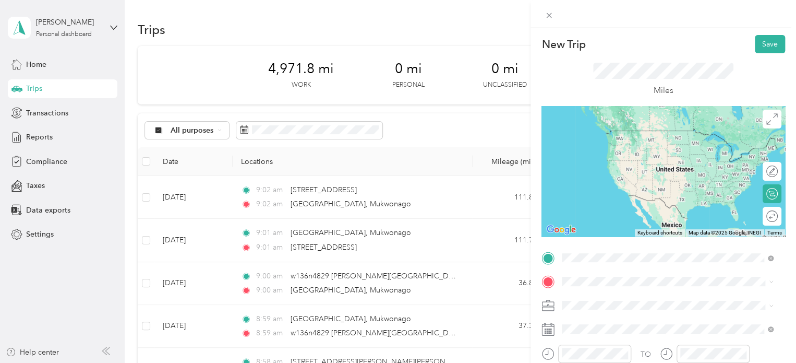
click at [613, 135] on span "Jacks Bay Road Mukwonago, Wisconsin 53149, United States" at bounding box center [676, 135] width 188 height 18
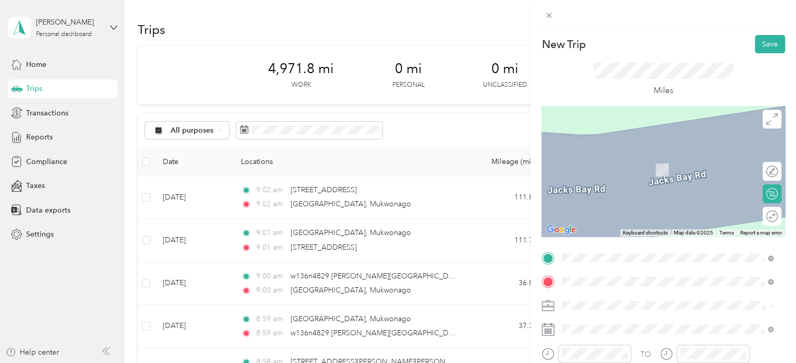
click at [591, 162] on span "Campbell Drive Menomonee Falls, Wisconsin 53051, United States" at bounding box center [676, 159] width 188 height 18
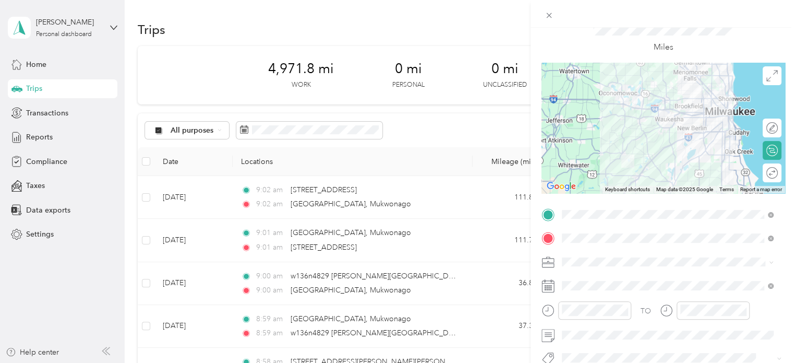
scroll to position [86, 0]
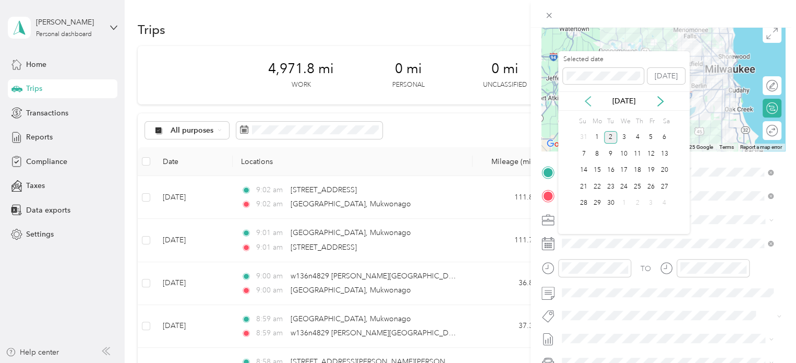
click at [591, 98] on icon at bounding box center [588, 101] width 10 height 10
click at [612, 199] on div "26" at bounding box center [611, 203] width 14 height 13
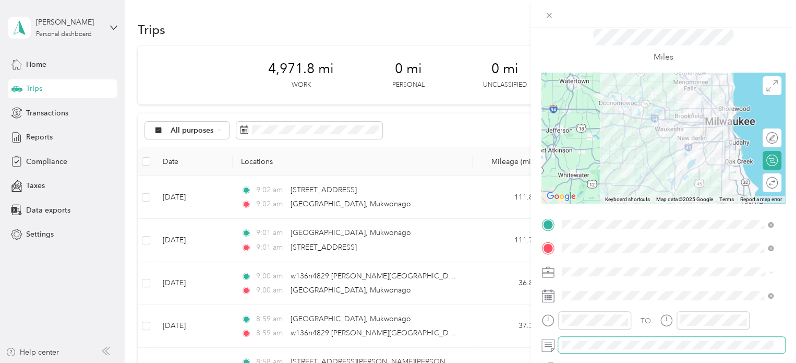
scroll to position [0, 0]
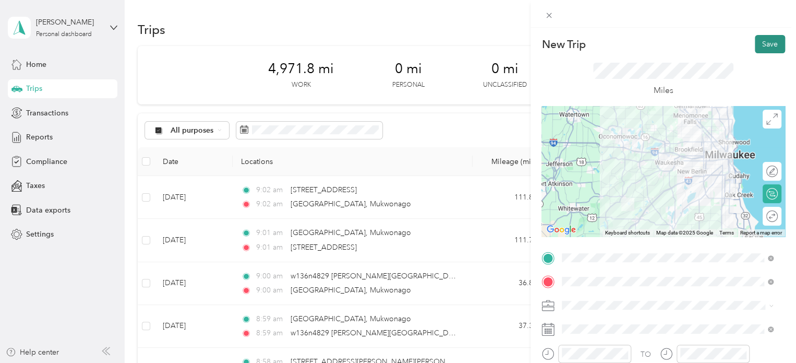
click at [766, 39] on button "Save" at bounding box center [770, 44] width 30 height 18
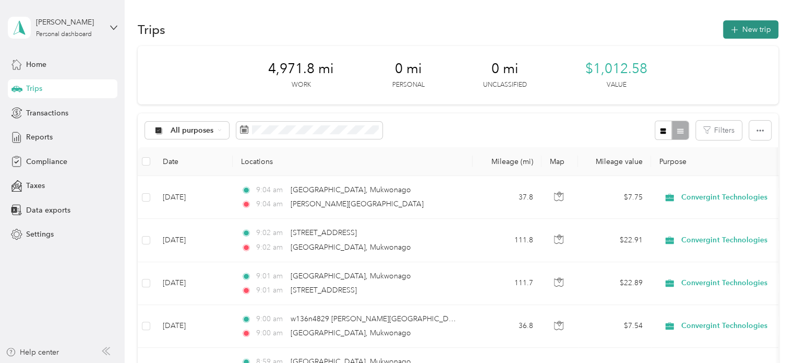
click at [757, 27] on button "New trip" at bounding box center [750, 29] width 55 height 18
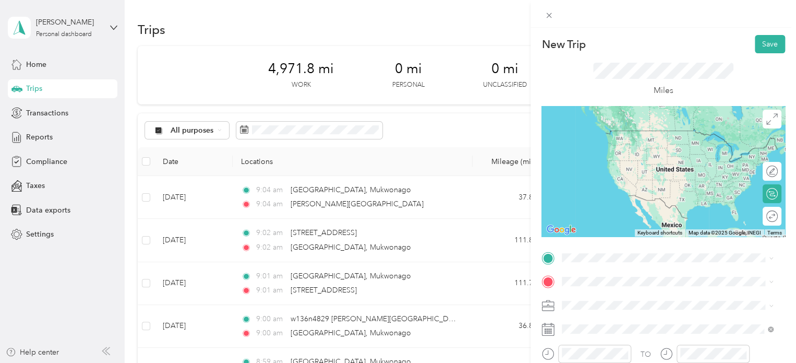
click at [596, 133] on span "Campbell Drive Menomonee Falls, Wisconsin 53051, United States" at bounding box center [676, 135] width 188 height 18
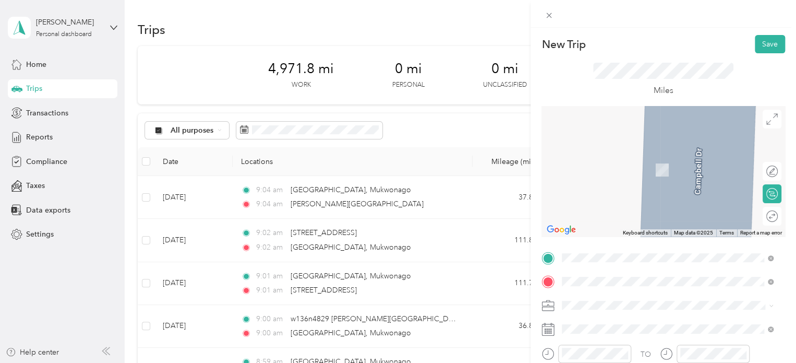
click at [619, 158] on span "Jacks Bay Road Mukwonago, Wisconsin 53149, United States" at bounding box center [676, 159] width 188 height 18
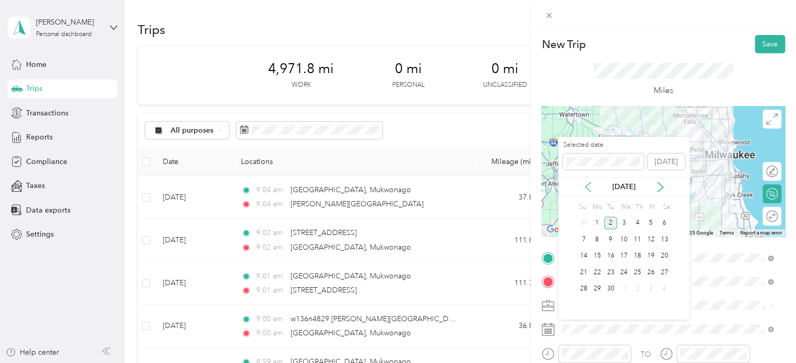
click at [590, 189] on icon at bounding box center [588, 187] width 10 height 10
click at [616, 287] on div "26" at bounding box center [611, 288] width 14 height 13
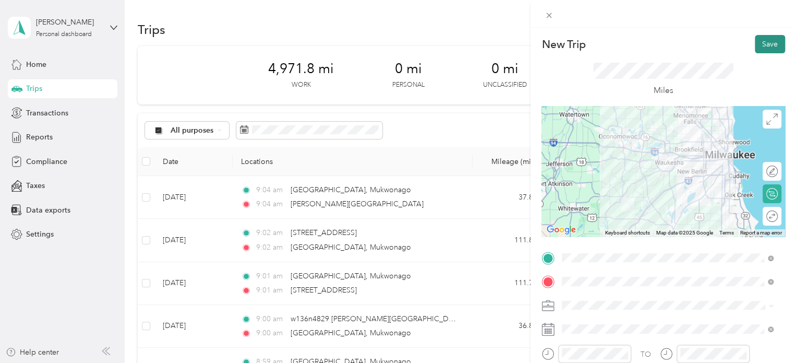
click at [755, 48] on button "Save" at bounding box center [770, 44] width 30 height 18
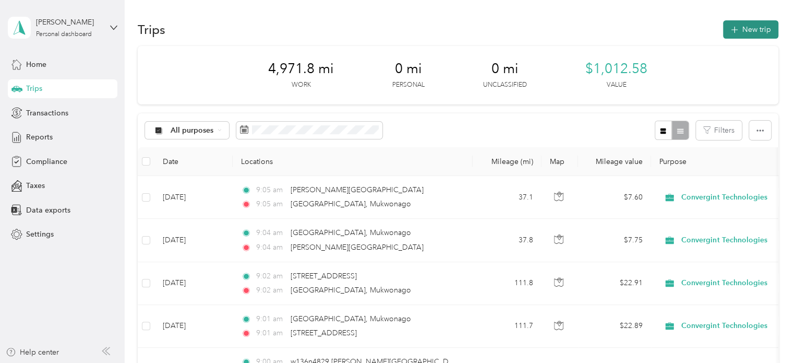
click at [748, 25] on button "New trip" at bounding box center [750, 29] width 55 height 18
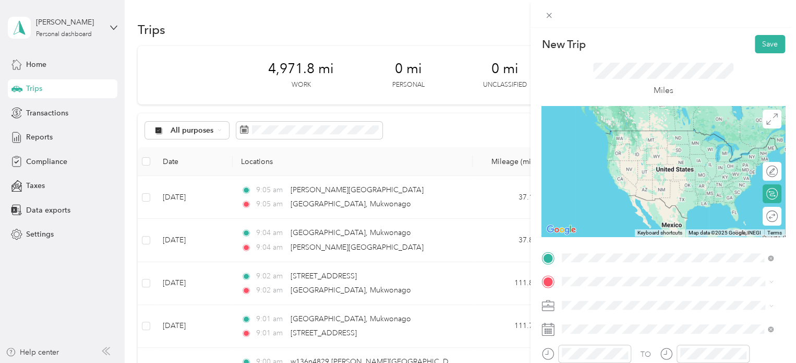
click at [611, 131] on span "Jacks Bay Road Mukwonago, Wisconsin 53149, United States" at bounding box center [676, 135] width 188 height 18
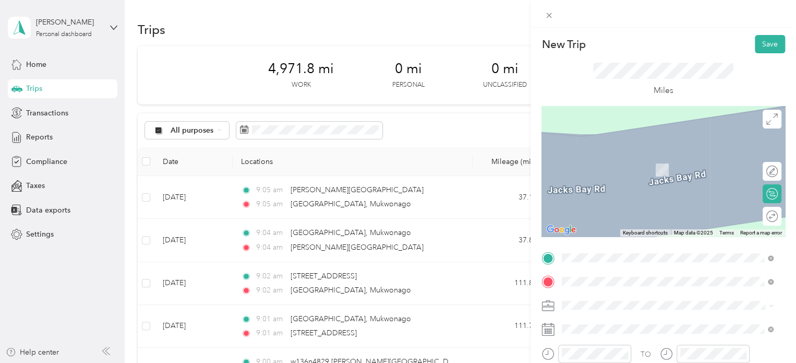
click at [655, 159] on span "9900 52nd Street Kenosha, Wisconsin 53144, United States" at bounding box center [634, 154] width 104 height 9
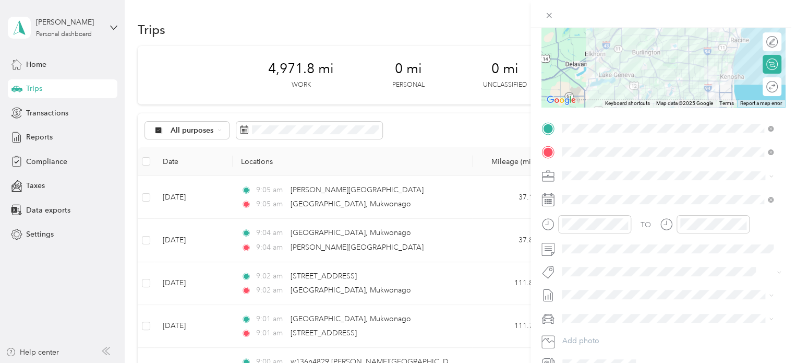
scroll to position [144, 0]
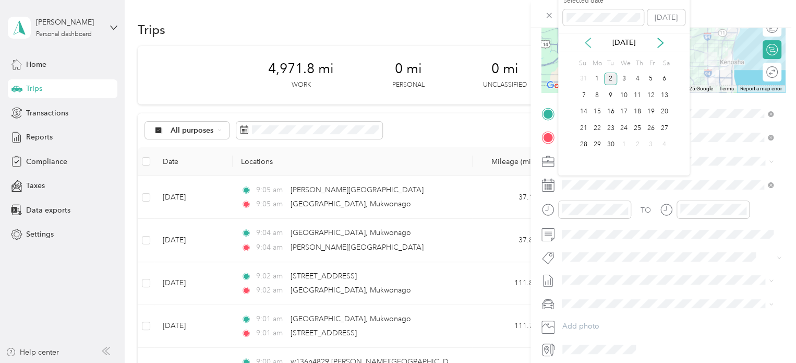
click at [590, 41] on icon at bounding box center [588, 43] width 10 height 10
click at [641, 142] on div "28" at bounding box center [638, 144] width 14 height 13
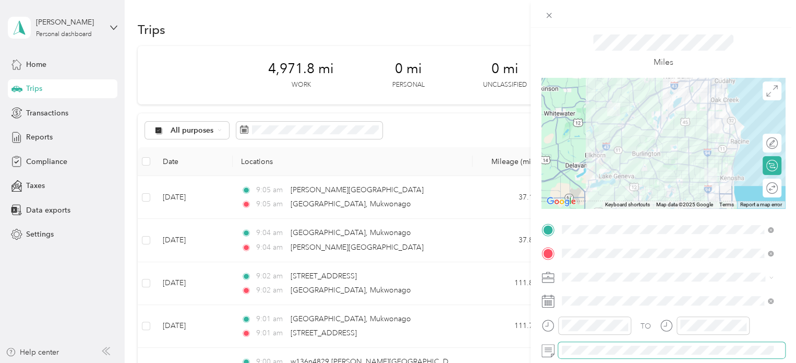
scroll to position [0, 0]
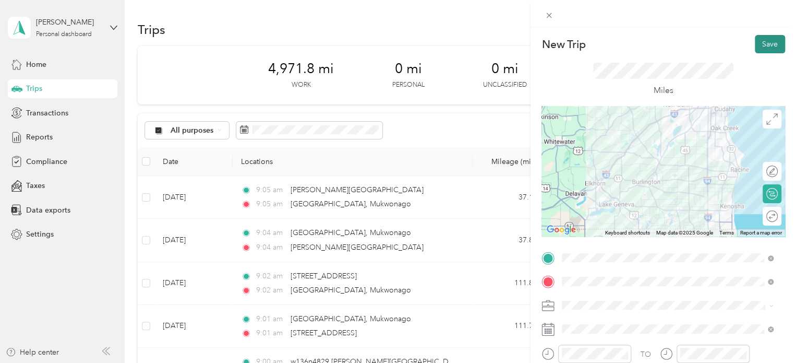
click at [765, 39] on button "Save" at bounding box center [770, 44] width 30 height 18
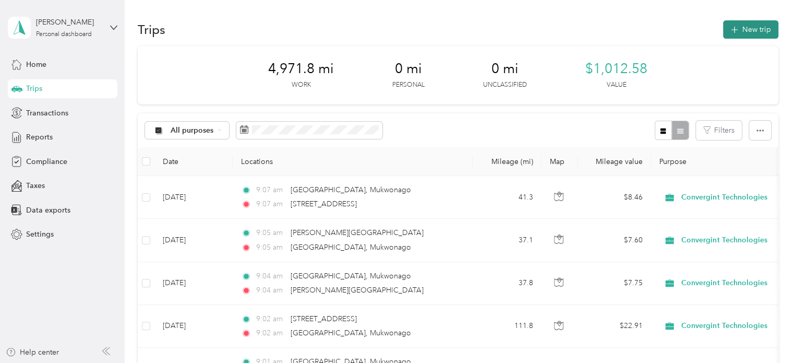
click at [742, 33] on button "New trip" at bounding box center [750, 29] width 55 height 18
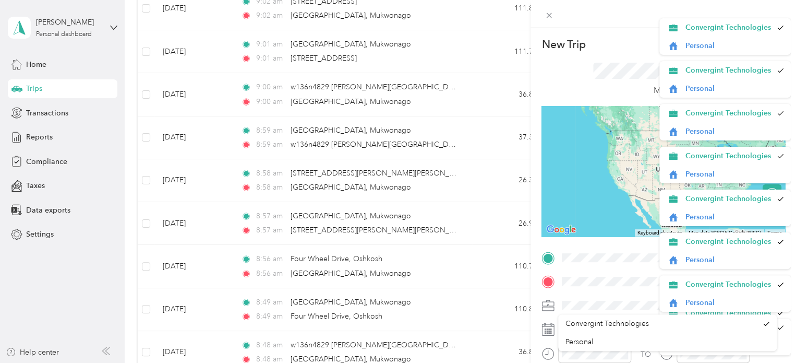
drag, startPoint x: 771, startPoint y: 155, endPoint x: 522, endPoint y: -1, distance: 293.9
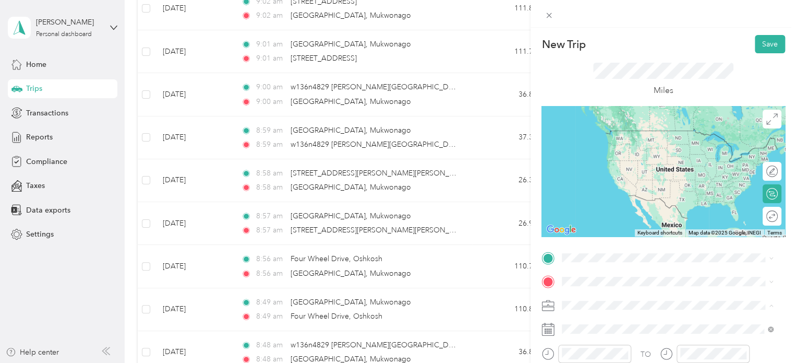
click at [618, 27] on div at bounding box center [664, 14] width 266 height 28
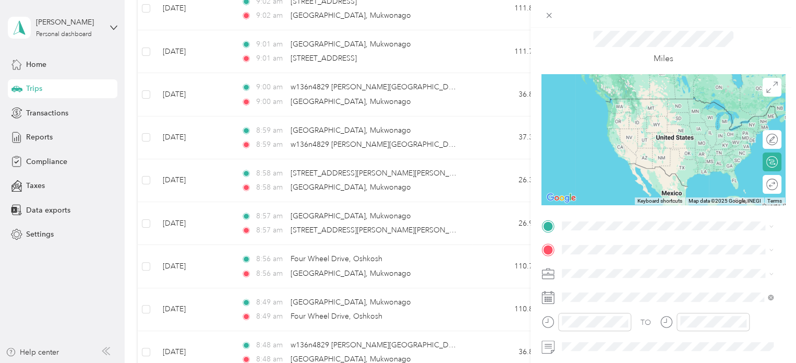
scroll to position [30, 0]
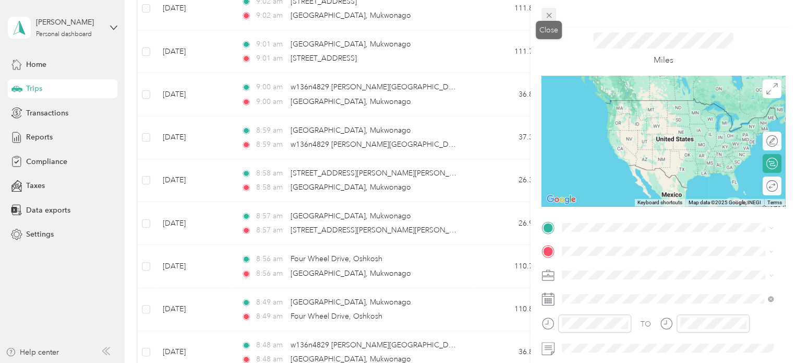
click at [548, 13] on icon at bounding box center [549, 15] width 9 height 9
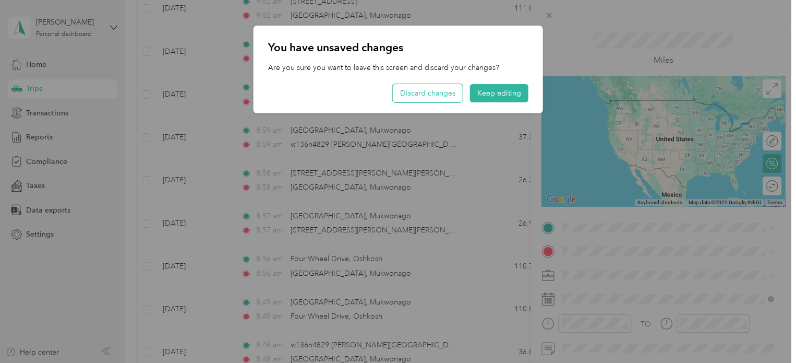
click at [444, 91] on button "Discard changes" at bounding box center [428, 93] width 70 height 18
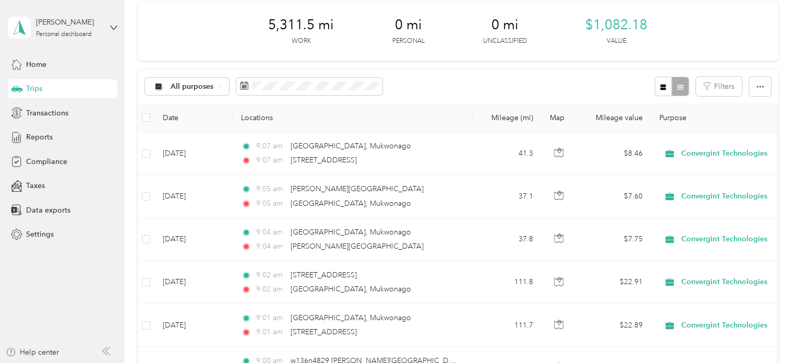
scroll to position [0, 0]
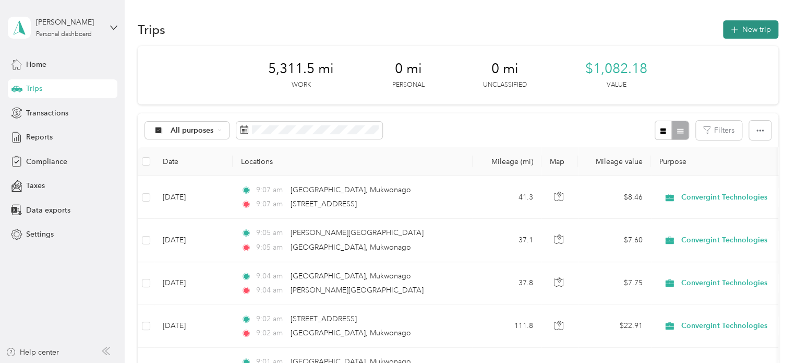
click at [745, 28] on button "New trip" at bounding box center [750, 29] width 55 height 18
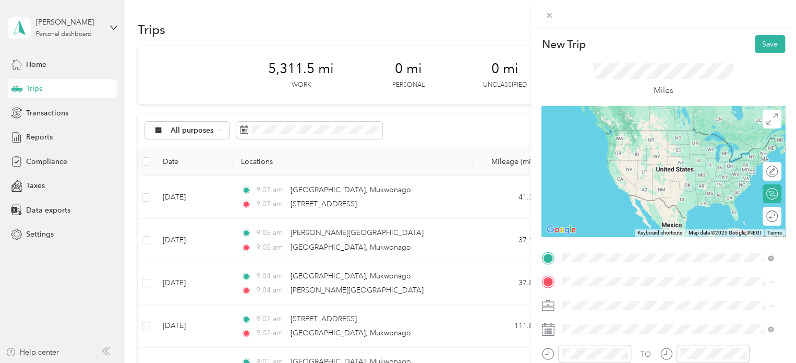
click at [647, 135] on span "9900 52nd Street Kenosha, Wisconsin 53144, United States" at bounding box center [634, 130] width 104 height 9
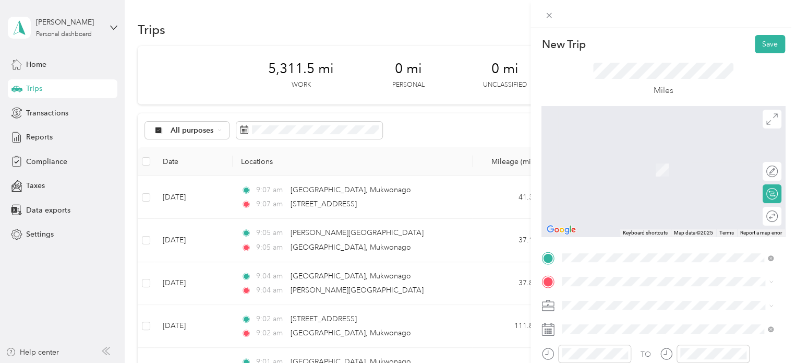
click at [645, 152] on span "3239 North Green Bay Road Racine, Wisconsin 53404, United States" at bounding box center [634, 152] width 104 height 9
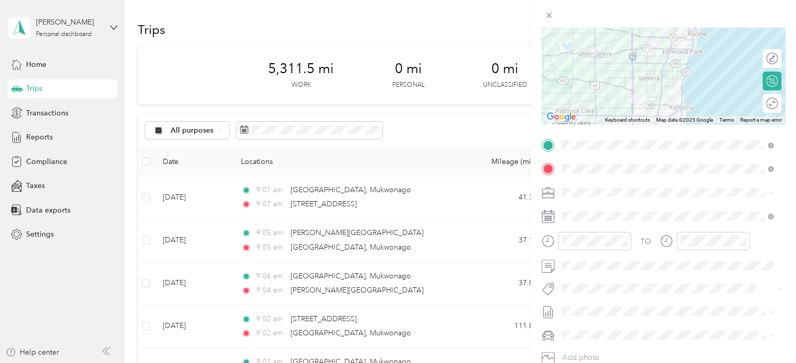
scroll to position [123, 0]
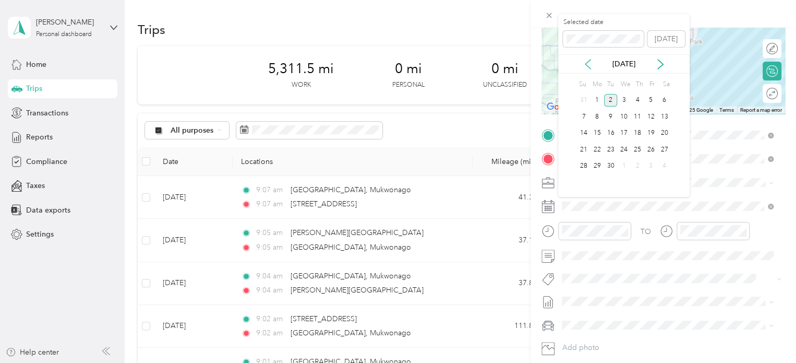
click at [589, 68] on icon at bounding box center [588, 64] width 10 height 10
click at [643, 163] on div "28" at bounding box center [638, 166] width 14 height 13
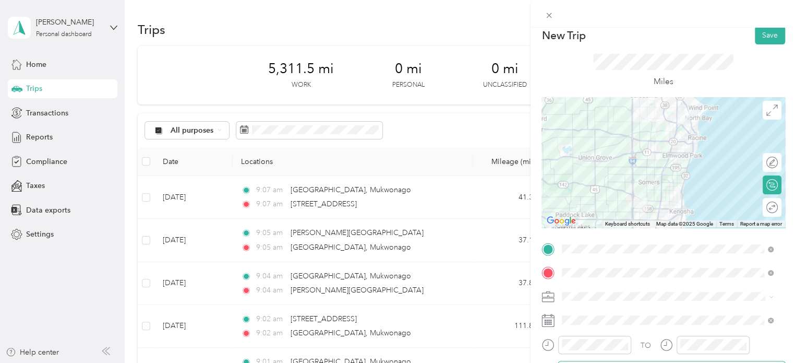
scroll to position [0, 0]
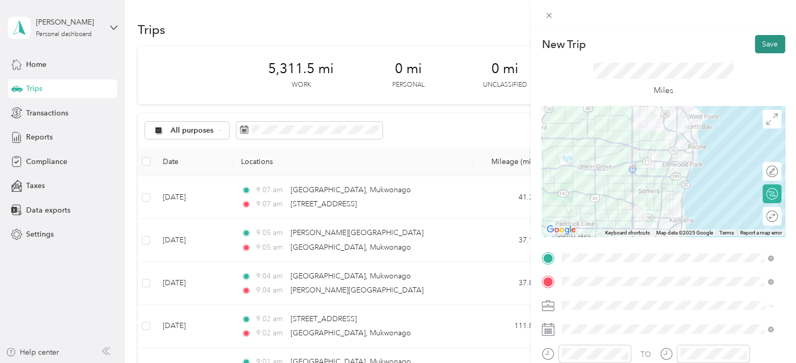
click at [759, 44] on button "Save" at bounding box center [770, 44] width 30 height 18
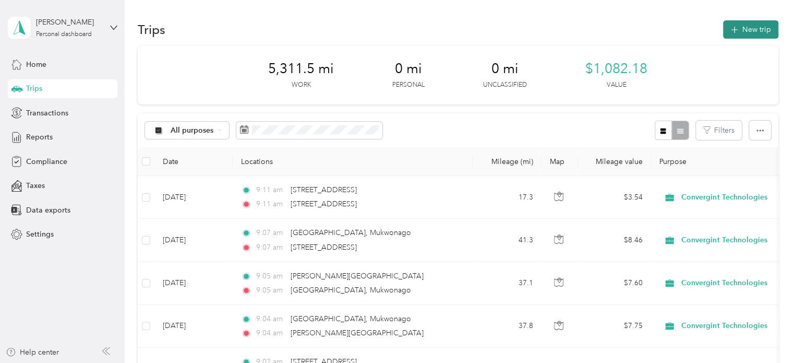
click at [746, 31] on button "New trip" at bounding box center [750, 29] width 55 height 18
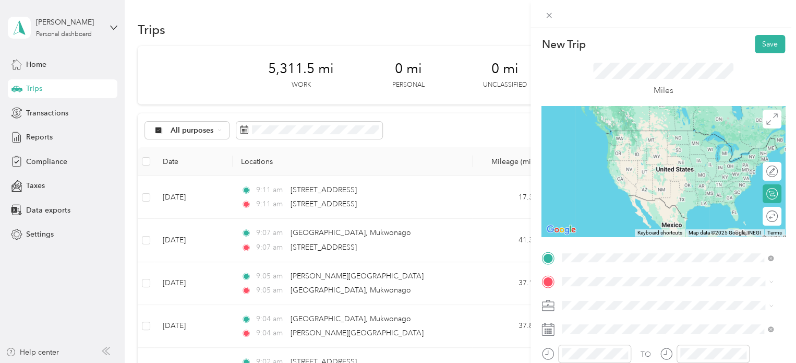
click at [620, 175] on span "3239 North Green Bay Road Racine, Wisconsin 53404, United States" at bounding box center [634, 170] width 104 height 9
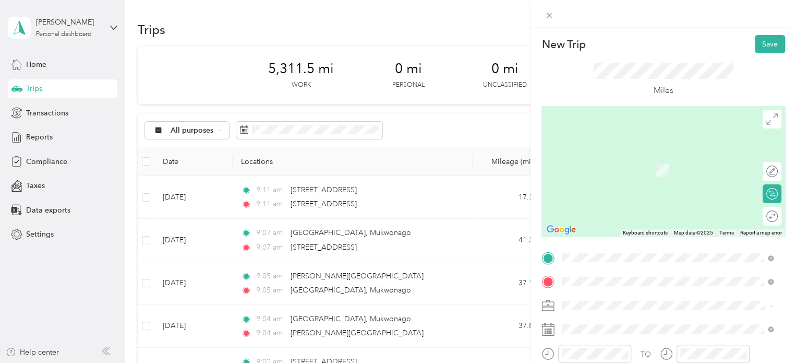
click at [637, 154] on span "Jacks Bay Road Mukwonago, Wisconsin 53149, United States" at bounding box center [676, 159] width 188 height 18
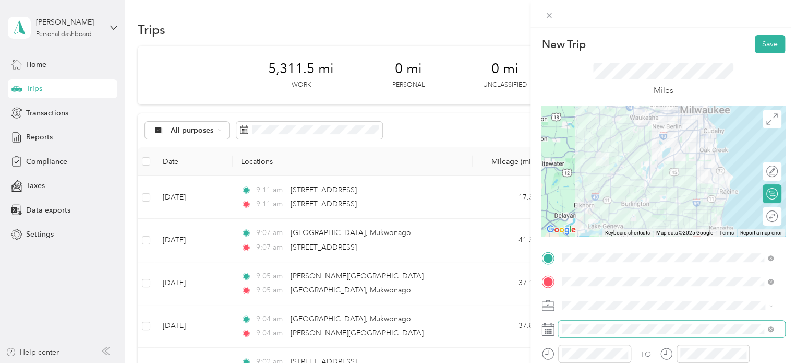
click at [605, 333] on span at bounding box center [671, 328] width 227 height 17
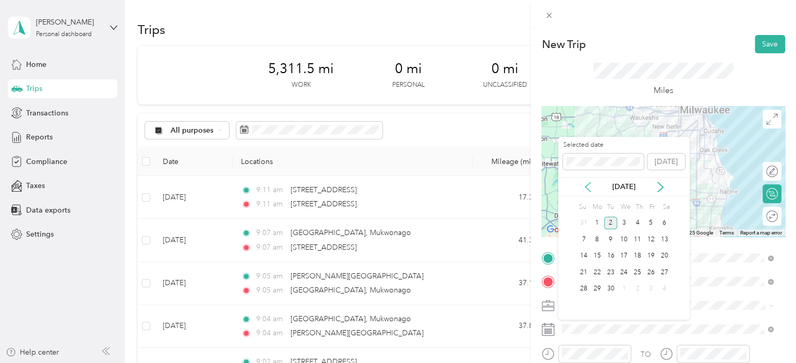
click at [590, 187] on icon at bounding box center [588, 187] width 10 height 10
click at [637, 286] on div "28" at bounding box center [638, 288] width 14 height 13
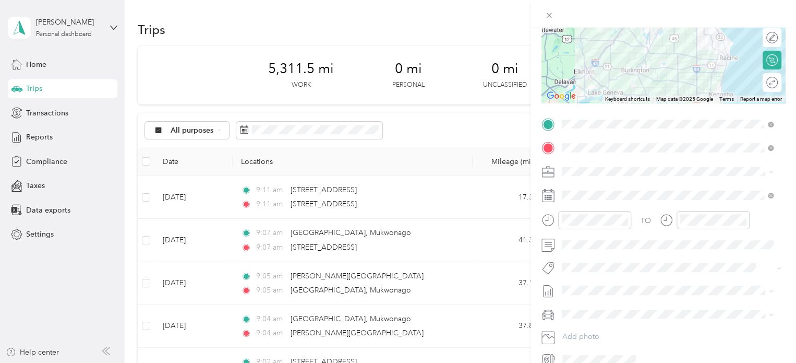
scroll to position [136, 0]
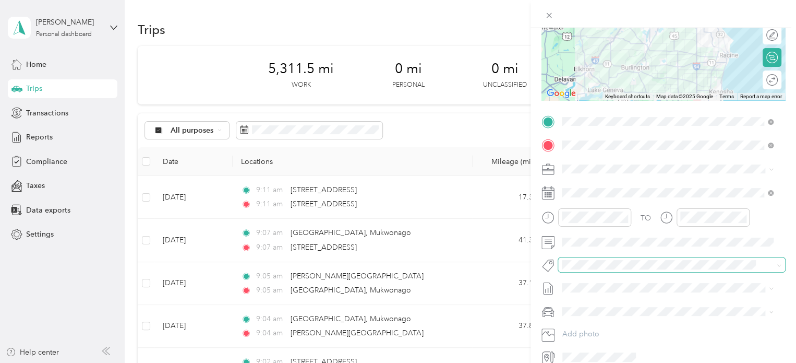
click at [669, 362] on div "New Trip Save This trip cannot be edited because it is either under review, app…" at bounding box center [395, 363] width 791 height 0
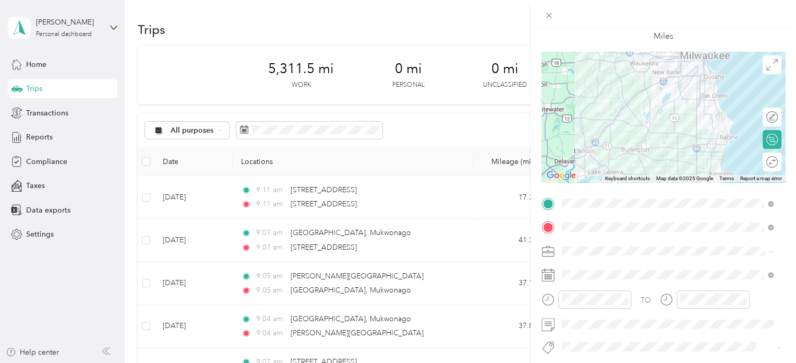
scroll to position [0, 0]
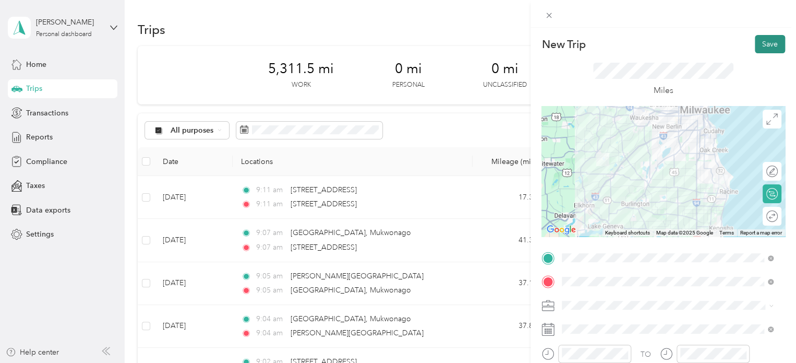
click at [769, 42] on button "Save" at bounding box center [770, 44] width 30 height 18
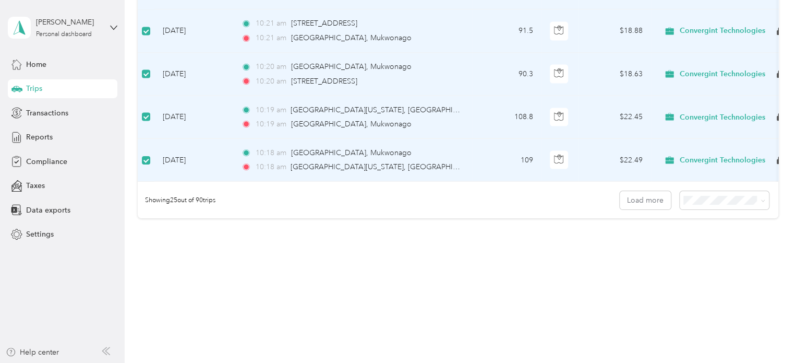
scroll to position [1016, 0]
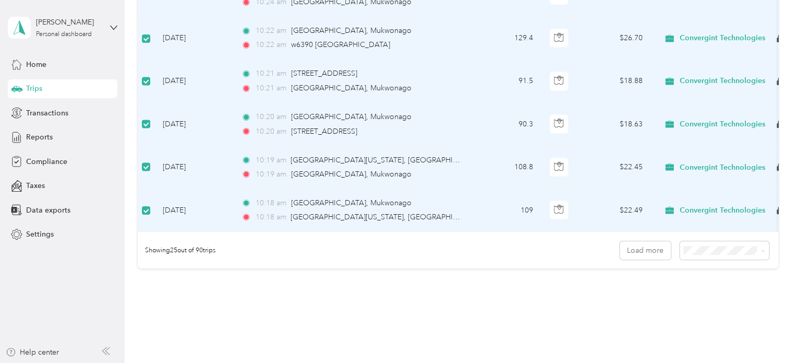
click at [710, 297] on ol "25 per load 50 per load 100 per load" at bounding box center [721, 293] width 89 height 55
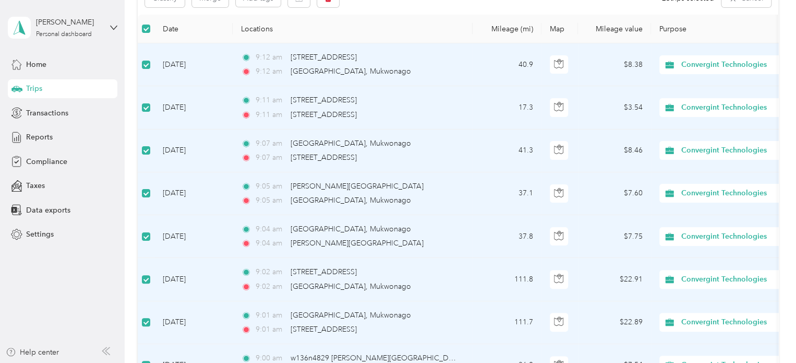
scroll to position [0, 0]
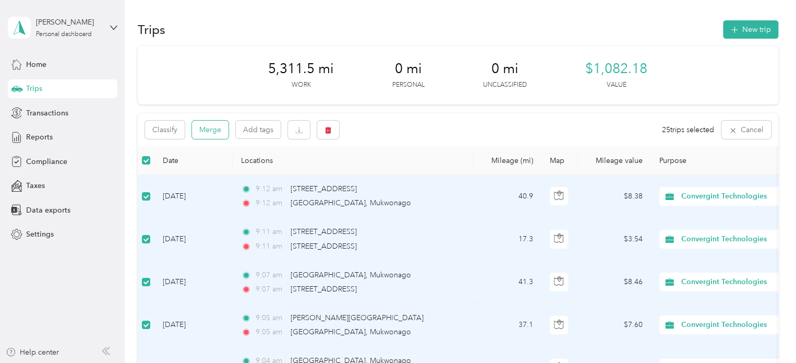
click at [215, 131] on button "Merge" at bounding box center [210, 130] width 37 height 18
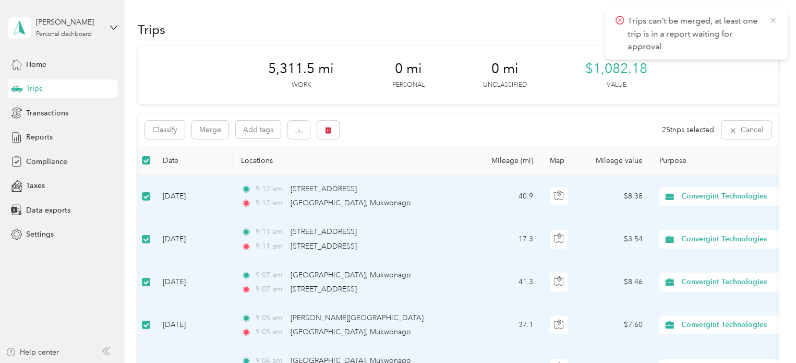
click at [772, 18] on icon at bounding box center [773, 20] width 8 height 9
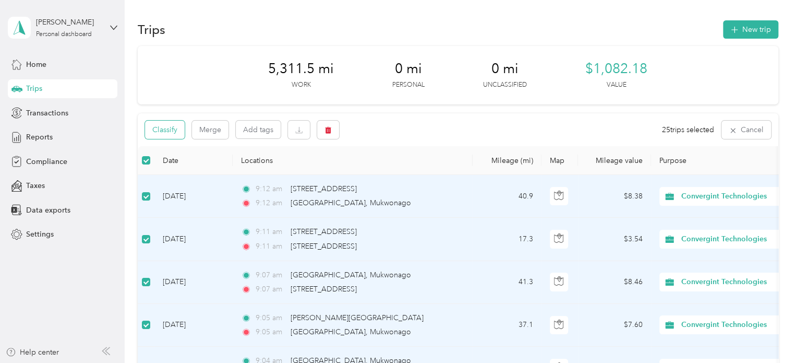
click at [163, 125] on button "Classify" at bounding box center [165, 130] width 40 height 18
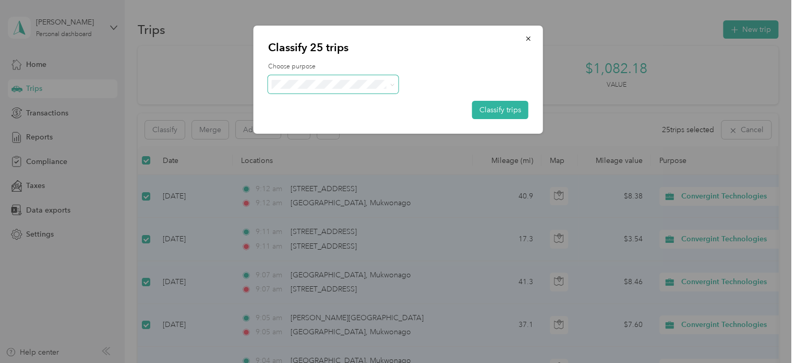
click at [390, 82] on icon at bounding box center [392, 84] width 5 height 5
click at [367, 102] on span "Convergint Technologies" at bounding box center [342, 98] width 97 height 11
click at [506, 106] on button "Classify trips" at bounding box center [500, 110] width 56 height 18
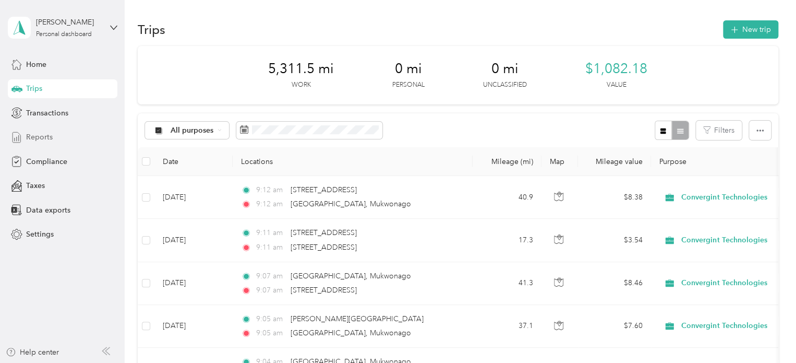
click at [44, 135] on span "Reports" at bounding box center [39, 136] width 27 height 11
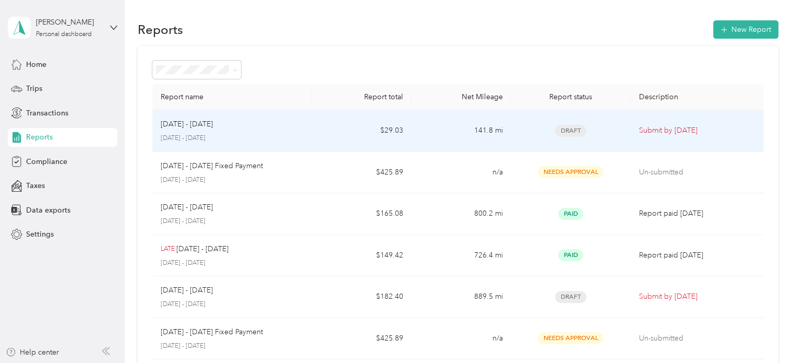
click at [574, 129] on span "Draft" at bounding box center [570, 131] width 31 height 12
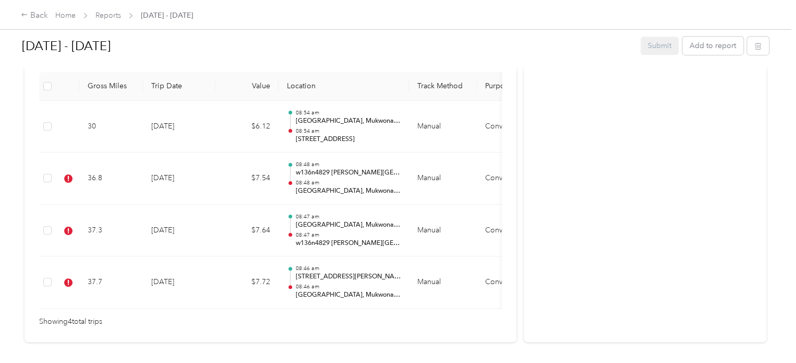
scroll to position [297, 0]
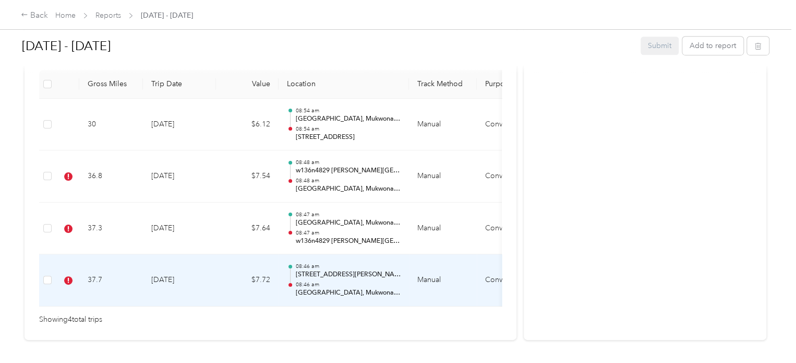
click at [266, 302] on td "$7.72" at bounding box center [247, 280] width 63 height 52
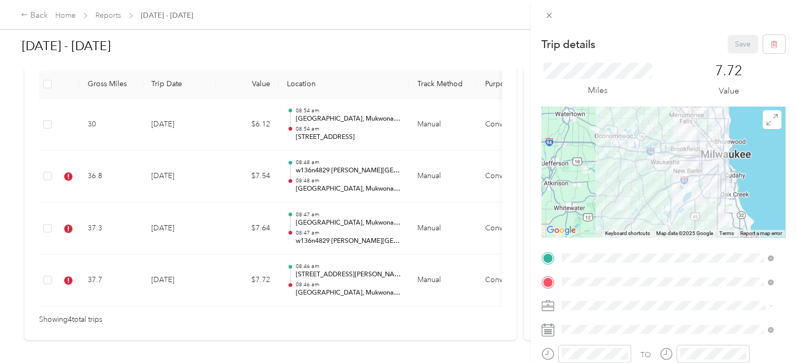
drag, startPoint x: 268, startPoint y: 307, endPoint x: 359, endPoint y: 296, distance: 91.4
click at [359, 296] on div "Trip details Save This trip cannot be edited because it is either under review,…" at bounding box center [398, 181] width 796 height 363
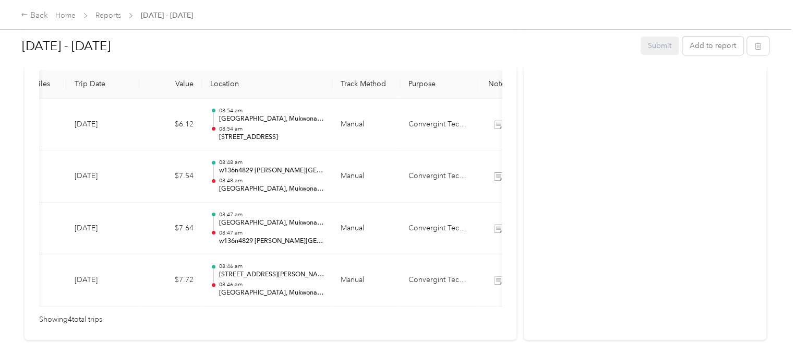
scroll to position [0, 0]
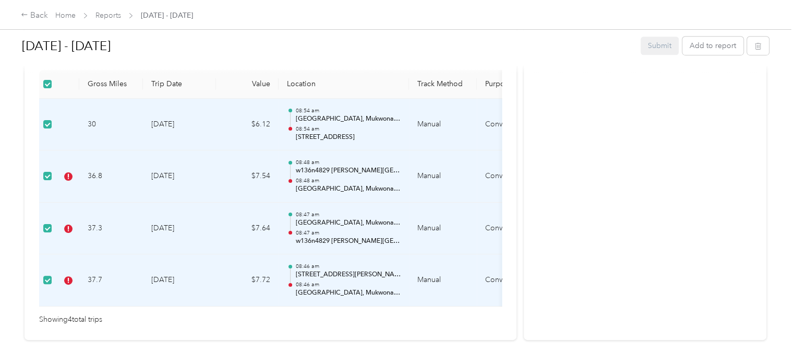
click at [116, 124] on td "30" at bounding box center [111, 125] width 64 height 52
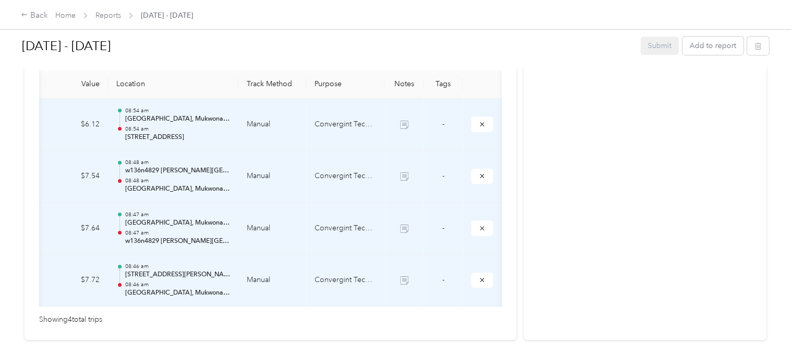
scroll to position [0, 172]
click at [481, 176] on icon "submit" at bounding box center [482, 176] width 4 height 4
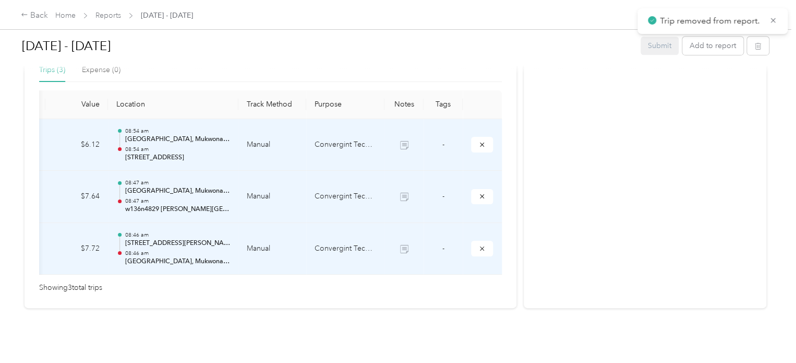
scroll to position [292, 0]
click at [478, 223] on td at bounding box center [482, 249] width 39 height 52
click at [481, 245] on icon "submit" at bounding box center [481, 248] width 7 height 7
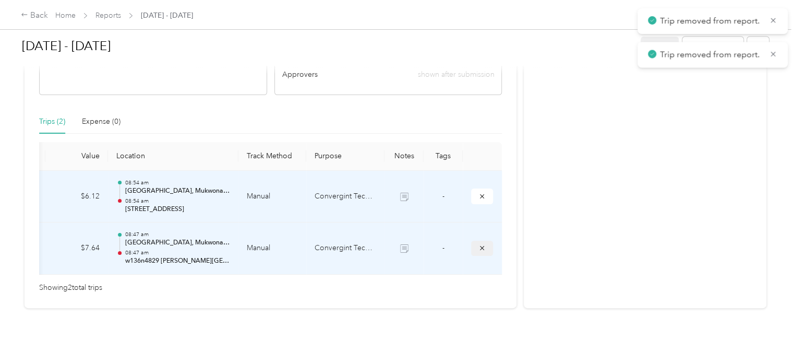
scroll to position [240, 0]
click at [478, 244] on icon "submit" at bounding box center [481, 247] width 7 height 7
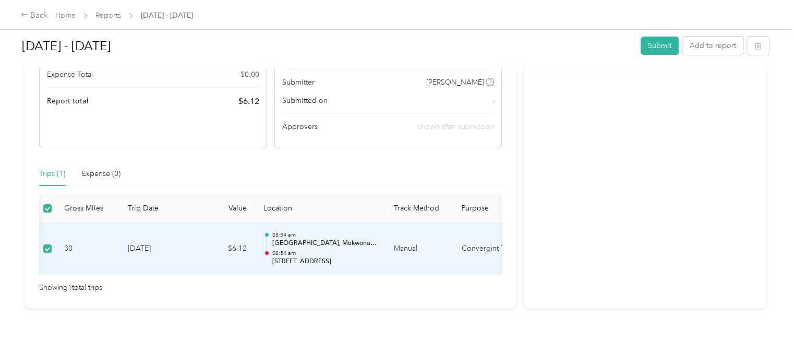
scroll to position [0, 148]
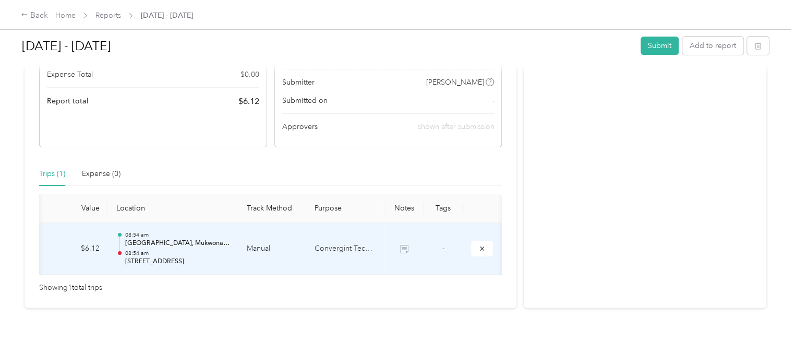
click at [401, 245] on icon at bounding box center [404, 249] width 8 height 8
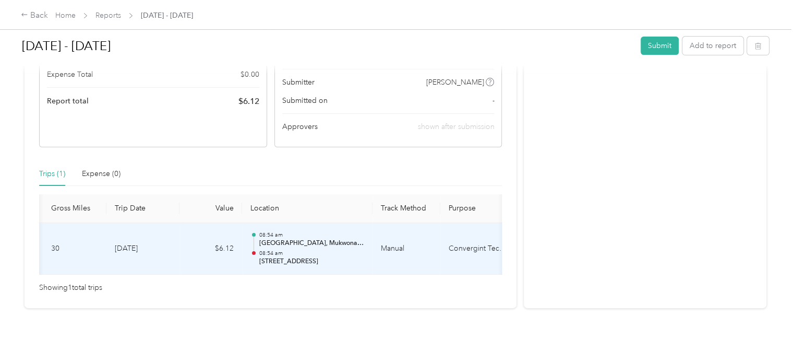
scroll to position [0, 0]
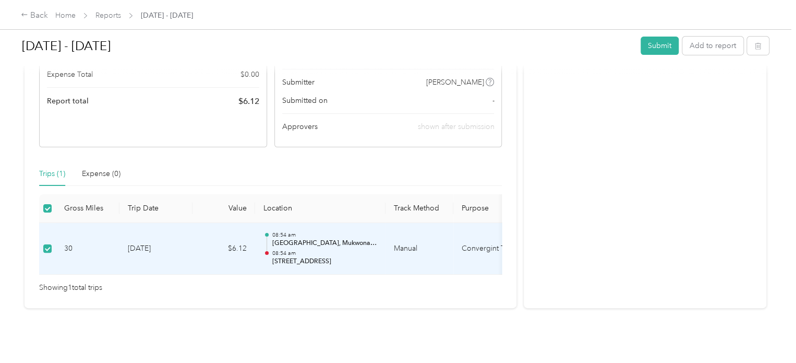
click at [102, 229] on td "30" at bounding box center [88, 249] width 64 height 52
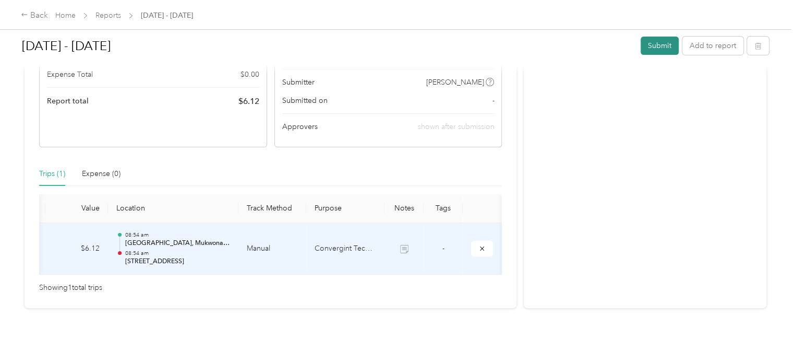
click at [659, 45] on button "Submit" at bounding box center [660, 46] width 38 height 18
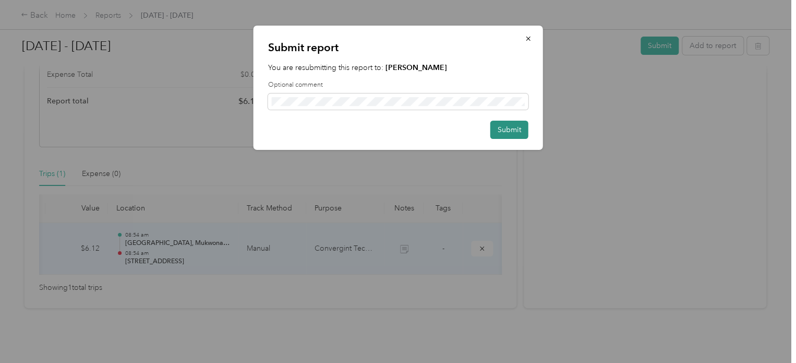
click at [512, 127] on button "Submit" at bounding box center [509, 130] width 38 height 18
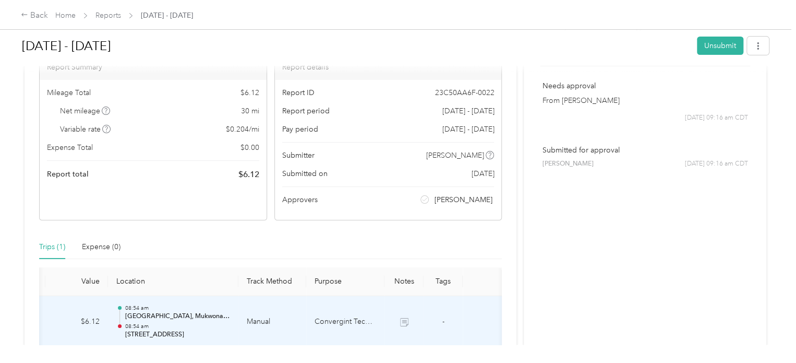
scroll to position [0, 0]
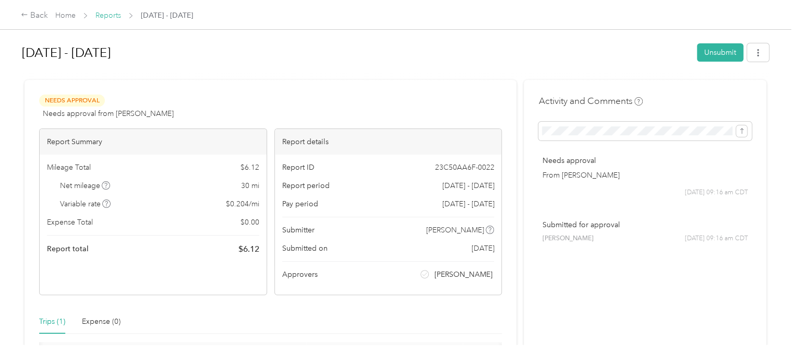
click at [105, 16] on link "Reports" at bounding box center [108, 15] width 26 height 9
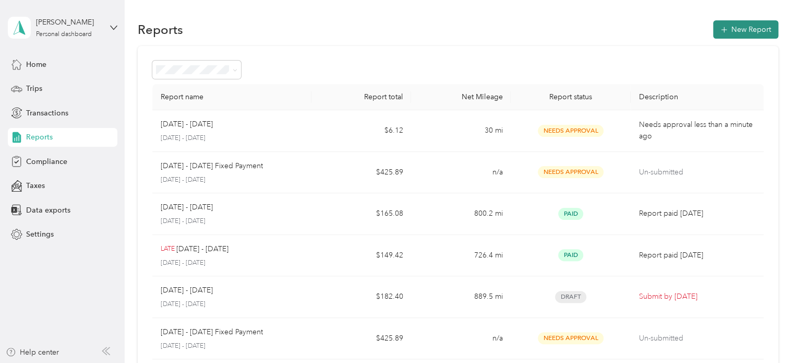
click at [735, 28] on button "New Report" at bounding box center [745, 29] width 65 height 18
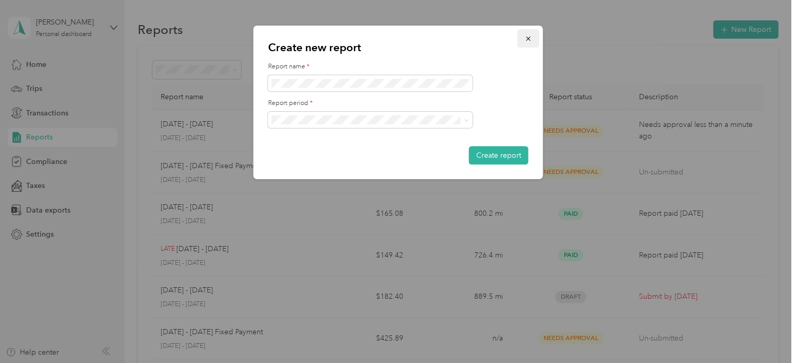
click at [529, 35] on icon "button" at bounding box center [528, 38] width 7 height 7
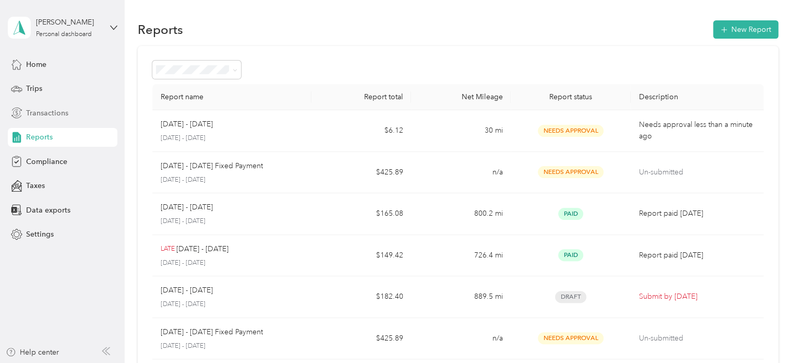
click at [46, 114] on span "Transactions" at bounding box center [47, 112] width 42 height 11
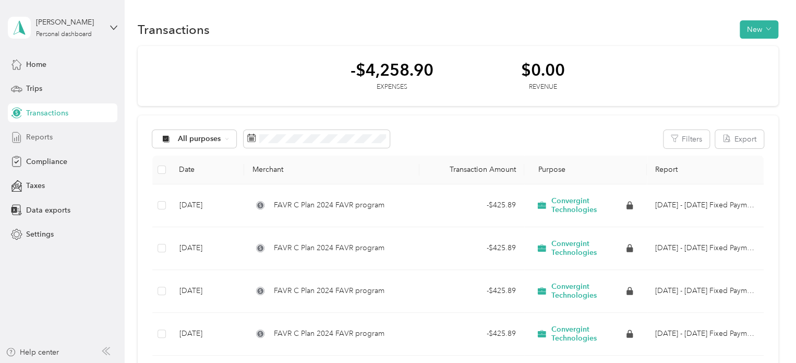
click at [43, 135] on span "Reports" at bounding box center [39, 136] width 27 height 11
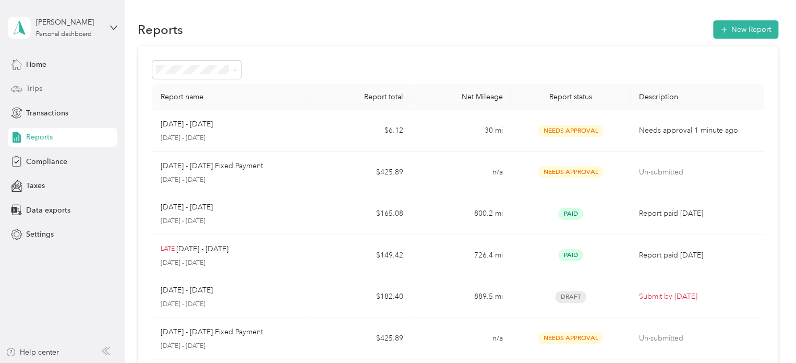
click at [31, 88] on span "Trips" at bounding box center [34, 88] width 16 height 11
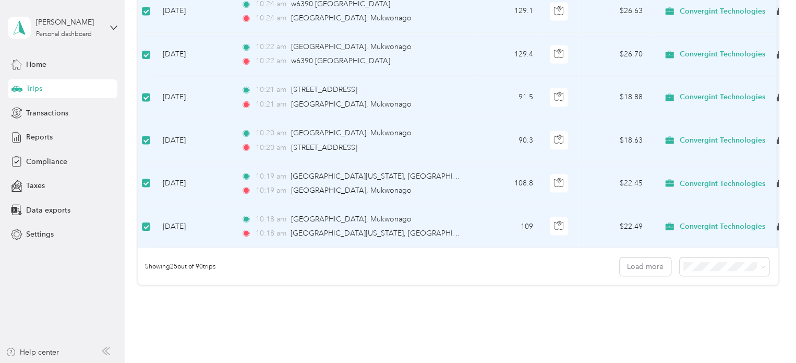
scroll to position [989, 0]
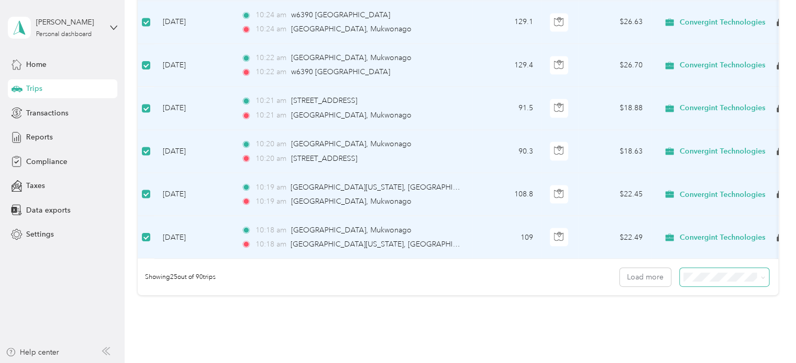
click at [761, 281] on span at bounding box center [763, 276] width 5 height 9
click at [761, 280] on icon at bounding box center [763, 277] width 5 height 5
click at [716, 333] on span "100 per load" at bounding box center [706, 333] width 43 height 9
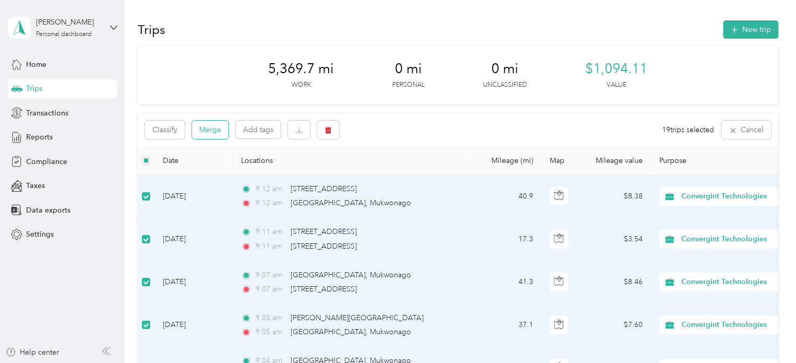
click at [200, 131] on button "Merge" at bounding box center [210, 130] width 37 height 18
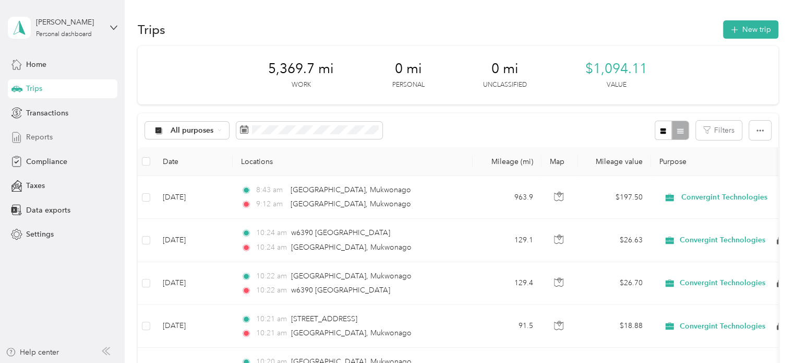
click at [35, 135] on span "Reports" at bounding box center [39, 136] width 27 height 11
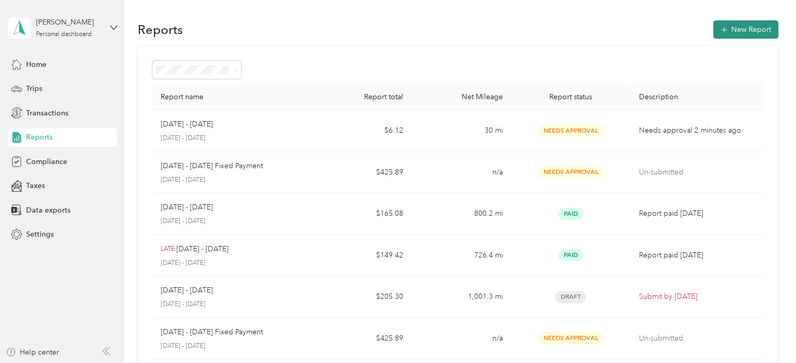
click at [747, 29] on button "New Report" at bounding box center [745, 29] width 65 height 18
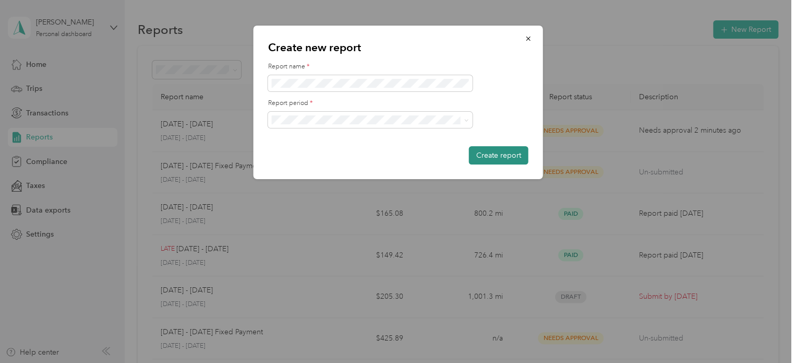
click at [494, 155] on button "Create report" at bounding box center [498, 155] width 59 height 18
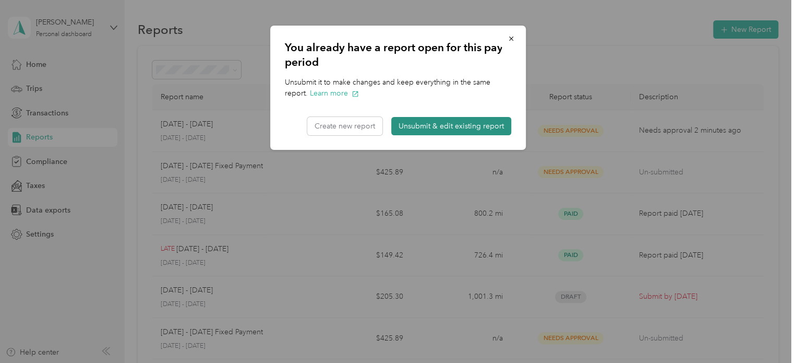
click at [419, 119] on button "Unsubmit & edit existing report" at bounding box center [451, 126] width 120 height 18
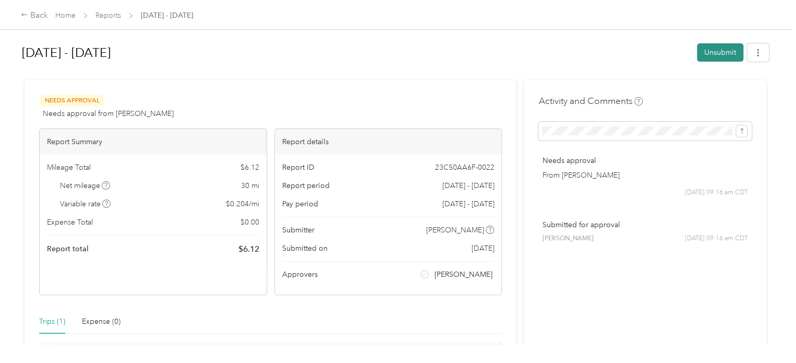
click at [710, 50] on button "Unsubmit" at bounding box center [720, 52] width 46 height 18
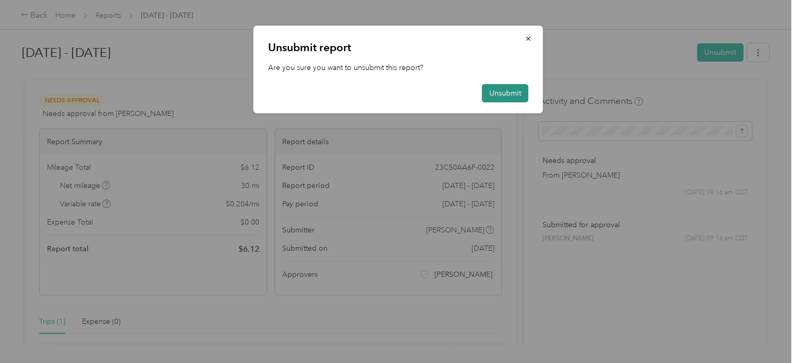
click at [504, 92] on button "Unsubmit" at bounding box center [505, 93] width 46 height 18
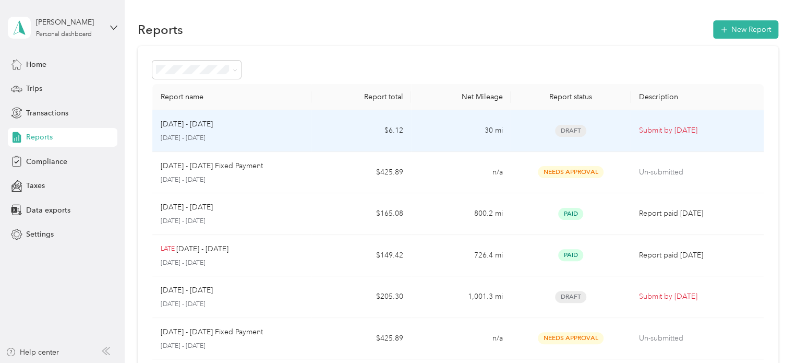
click at [313, 135] on td "$6.12" at bounding box center [361, 131] width 100 height 42
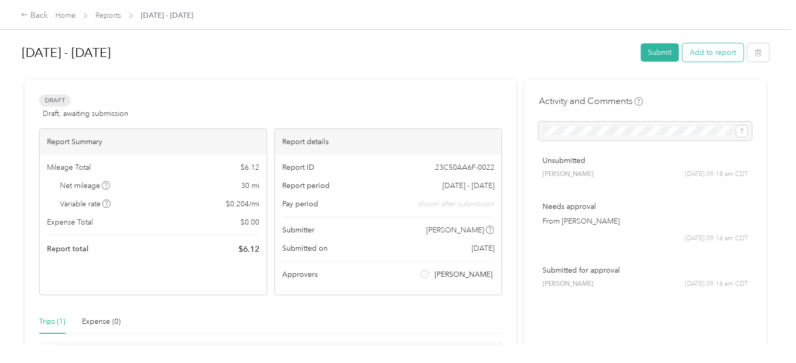
click at [695, 50] on button "Add to report" at bounding box center [712, 52] width 61 height 18
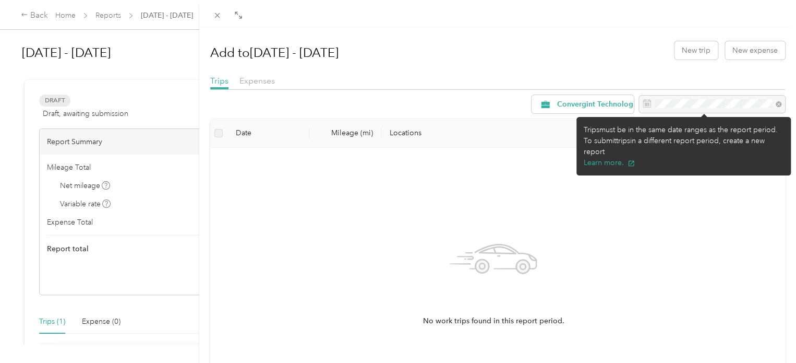
click at [705, 104] on div at bounding box center [712, 104] width 146 height 18
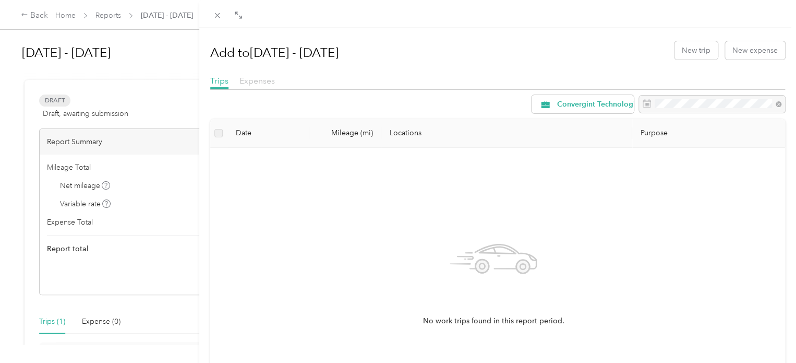
click at [262, 81] on span "Expenses" at bounding box center [256, 81] width 35 height 10
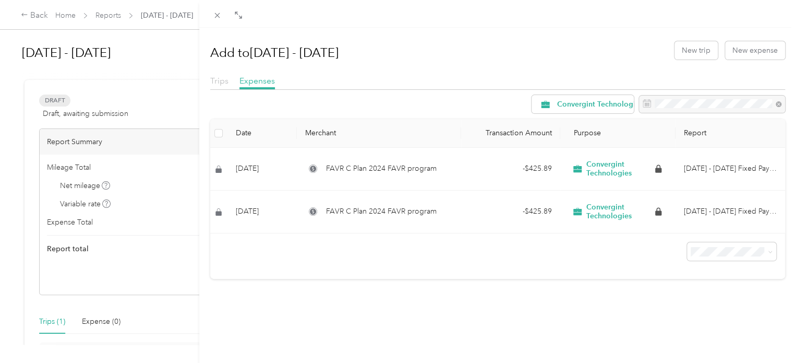
click at [222, 80] on span "Trips" at bounding box center [219, 81] width 18 height 10
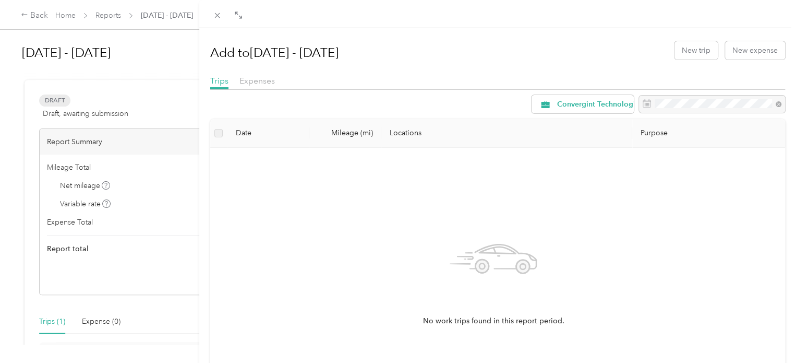
click at [39, 16] on div "Add to Sep 1 - 30, 2025 New trip New expense Trips Expenses Convergint Technolo…" at bounding box center [398, 181] width 796 height 363
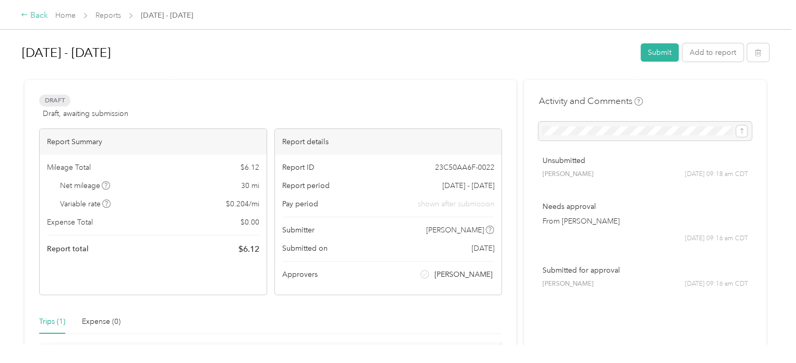
click at [35, 16] on div "Back" at bounding box center [34, 15] width 27 height 13
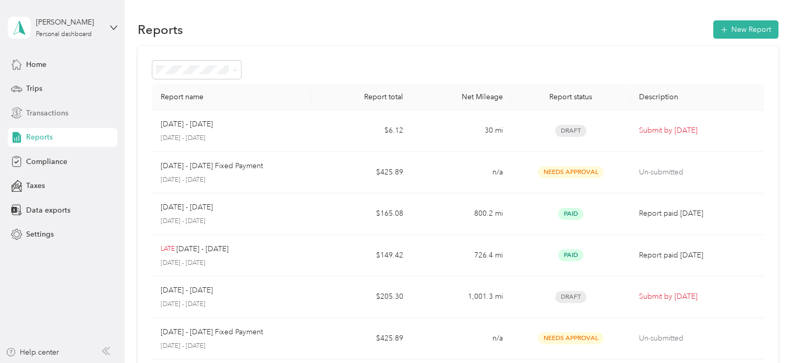
click at [41, 111] on span "Transactions" at bounding box center [47, 112] width 42 height 11
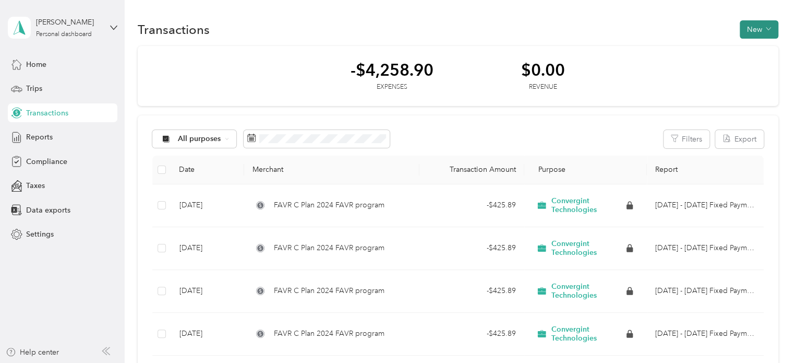
click at [759, 26] on button "New" at bounding box center [759, 29] width 39 height 18
click at [457, 27] on div "Transactions New" at bounding box center [458, 29] width 641 height 22
click at [40, 139] on span "Reports" at bounding box center [39, 136] width 27 height 11
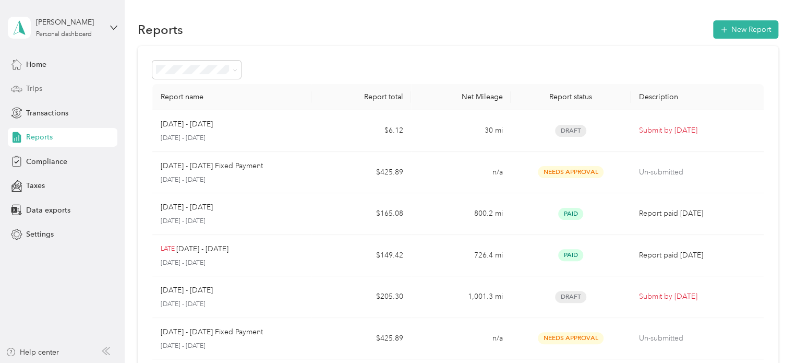
click at [30, 89] on span "Trips" at bounding box center [34, 88] width 16 height 11
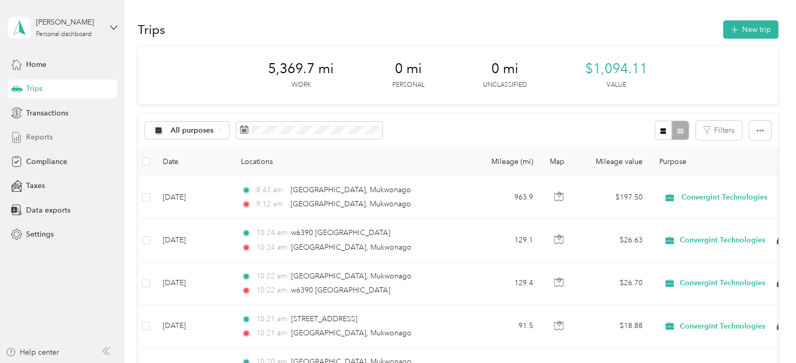
click at [46, 136] on span "Reports" at bounding box center [39, 136] width 27 height 11
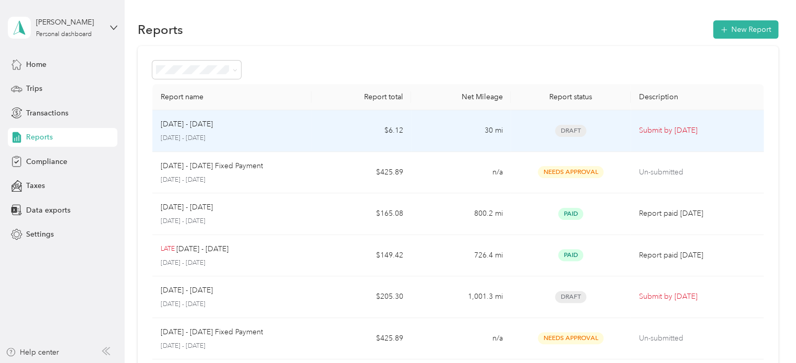
click at [291, 123] on div "[DATE] - [DATE]" at bounding box center [232, 123] width 143 height 11
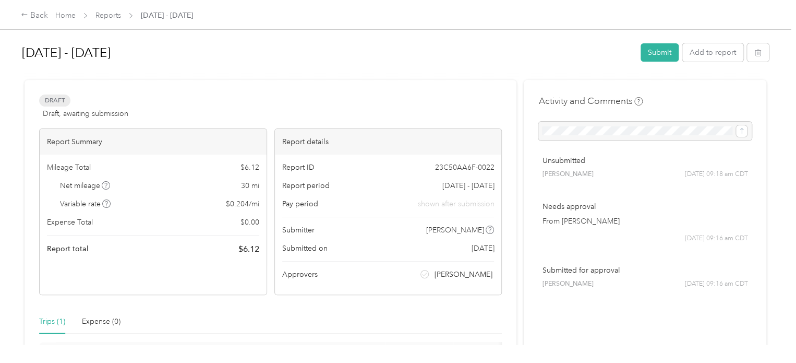
click at [596, 130] on div at bounding box center [644, 131] width 213 height 19
click at [715, 51] on button "Add to report" at bounding box center [712, 52] width 61 height 18
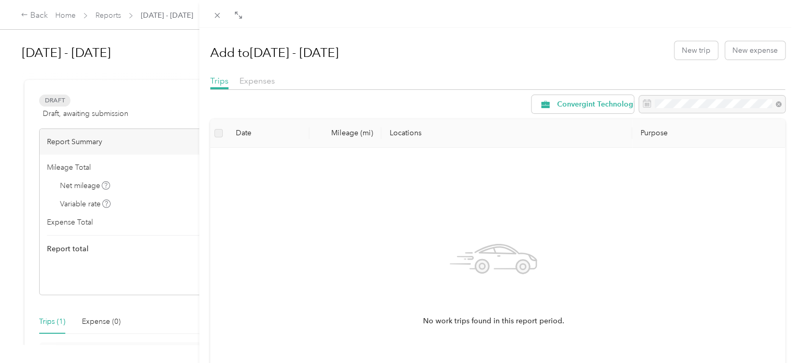
click at [98, 317] on div "Add to Sep 1 - 30, 2025 New trip New expense Trips Expenses Convergint Technolo…" at bounding box center [398, 181] width 796 height 363
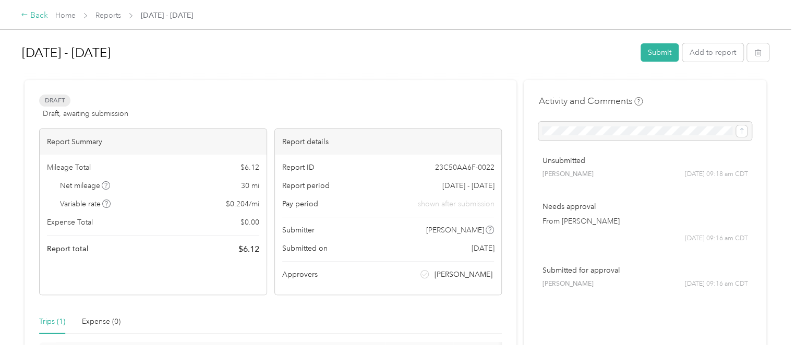
click at [39, 14] on div "Back" at bounding box center [34, 15] width 27 height 13
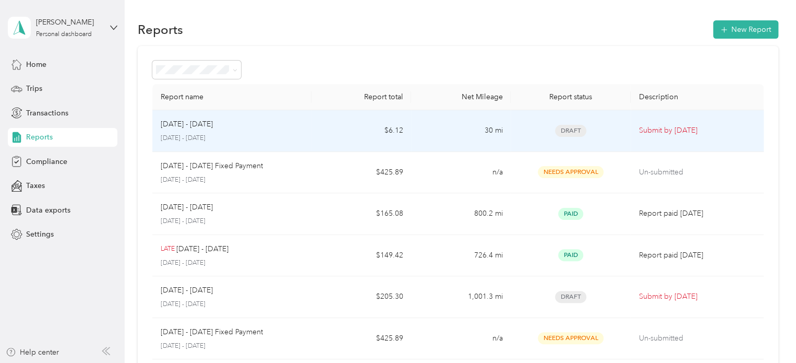
click at [263, 129] on div "Sep 1 - 30, 2025 September 1 - 30, 2025" at bounding box center [232, 130] width 143 height 25
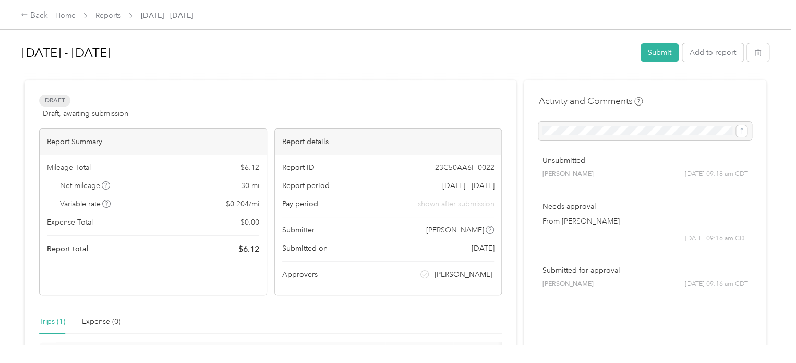
click at [446, 183] on span "[DATE] - [DATE]" at bounding box center [468, 185] width 52 height 11
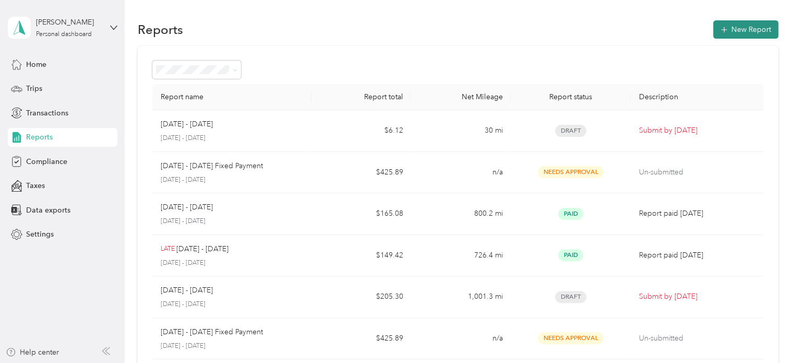
click at [755, 29] on button "New Report" at bounding box center [745, 29] width 65 height 18
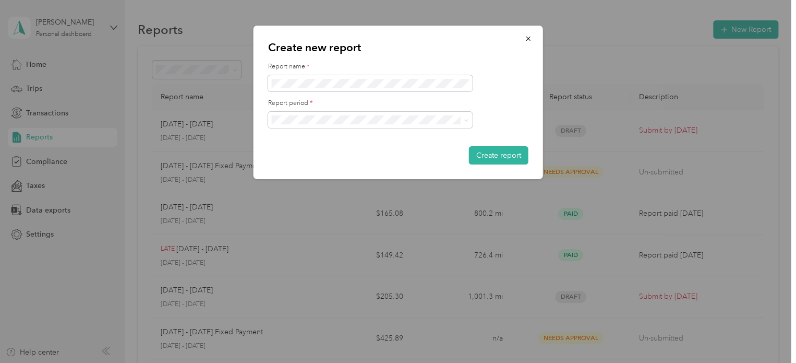
click at [338, 154] on div "[DATE] - [DATE]" at bounding box center [370, 154] width 190 height 11
click at [496, 158] on button "Create report" at bounding box center [498, 155] width 59 height 18
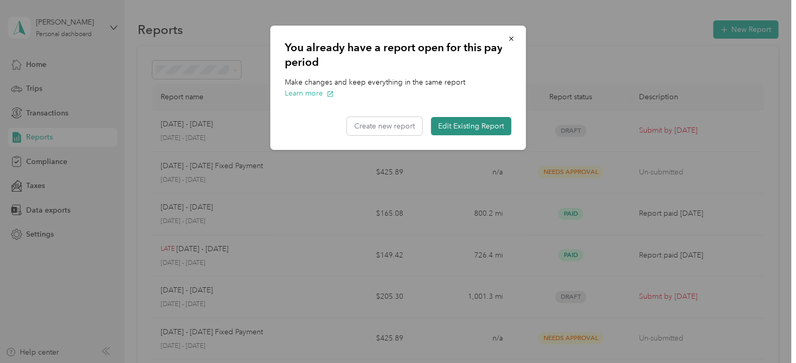
click at [459, 127] on button "Edit Existing Report" at bounding box center [471, 126] width 80 height 18
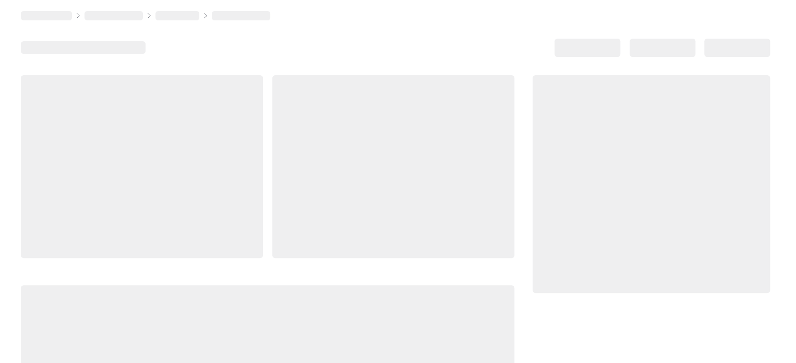
click at [459, 127] on div at bounding box center [393, 166] width 242 height 183
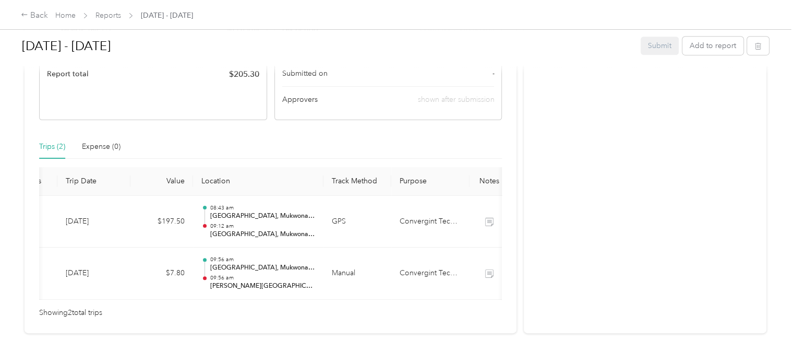
scroll to position [0, 172]
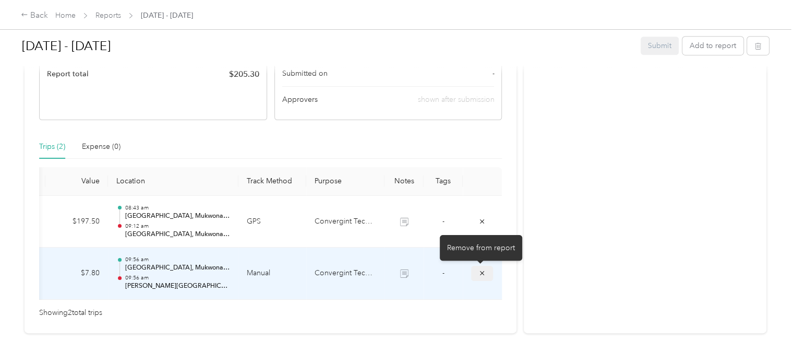
click at [482, 275] on icon "submit" at bounding box center [481, 272] width 7 height 7
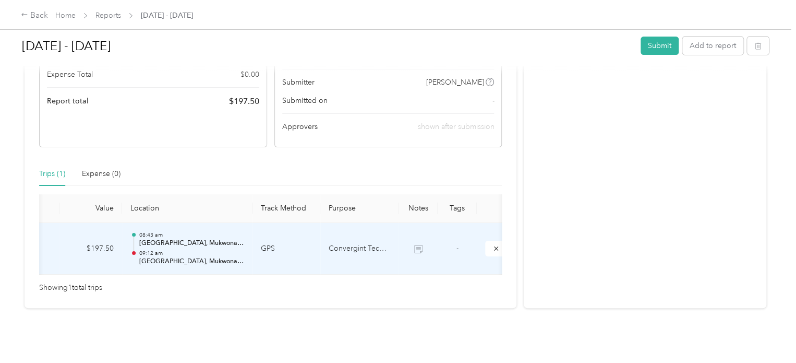
scroll to position [0, 148]
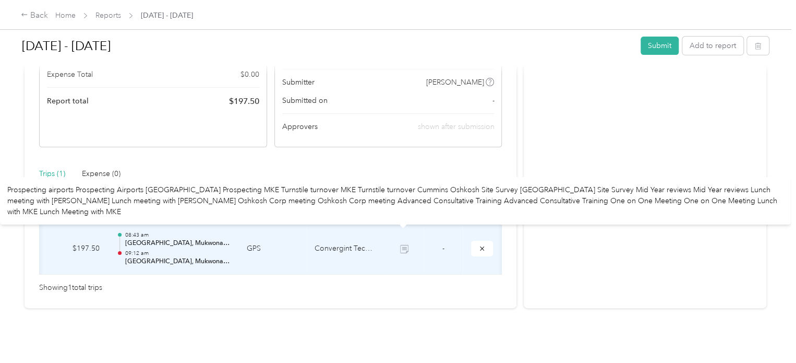
click at [405, 247] on icon at bounding box center [405, 250] width 6 height 6
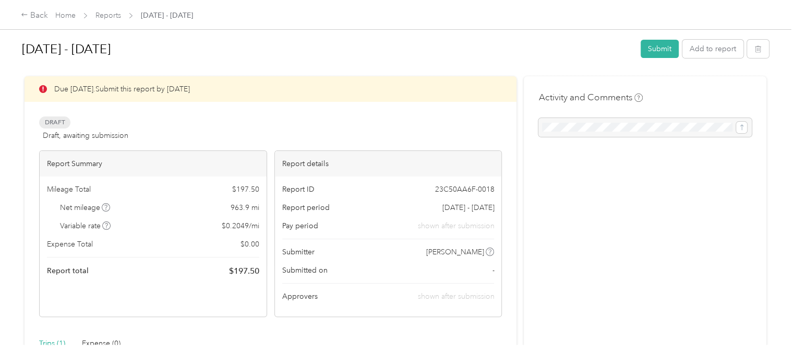
scroll to position [0, 0]
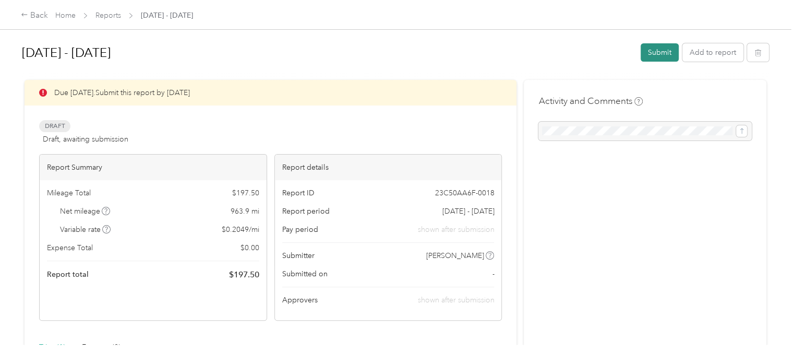
click at [662, 47] on button "Submit" at bounding box center [660, 52] width 38 height 18
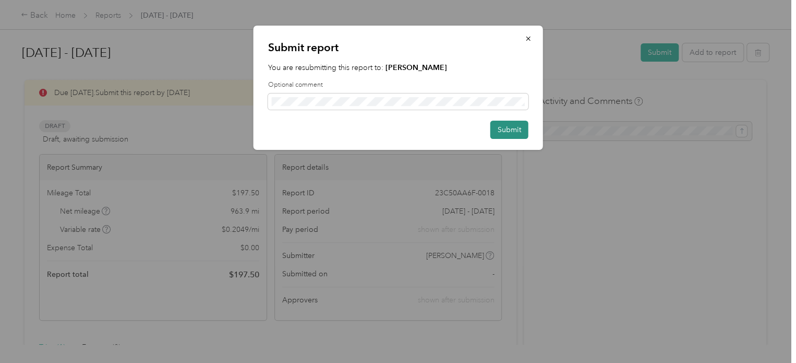
click at [509, 127] on button "Submit" at bounding box center [509, 130] width 38 height 18
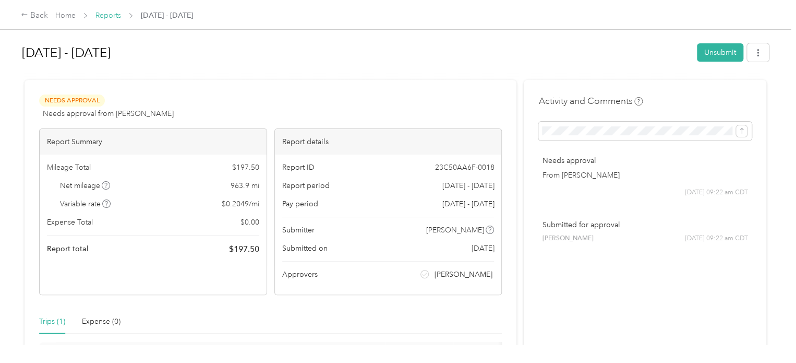
click at [113, 14] on link "Reports" at bounding box center [108, 15] width 26 height 9
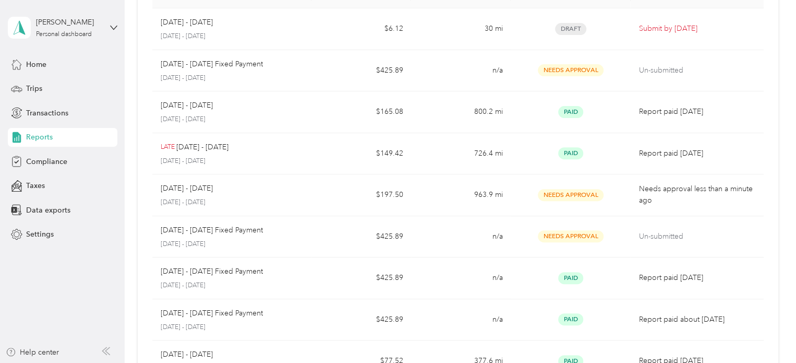
scroll to position [102, 0]
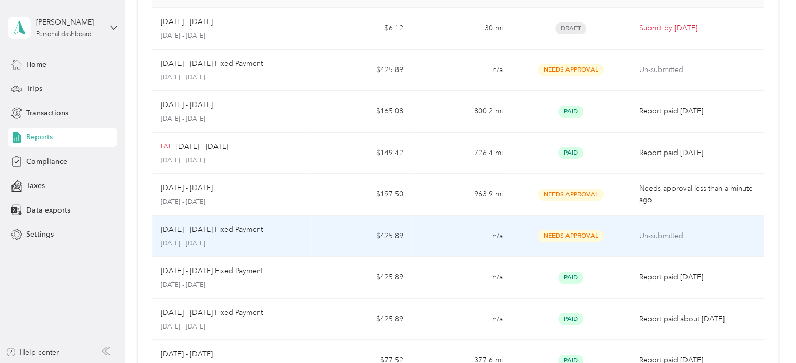
click at [340, 227] on td "$425.89" at bounding box center [361, 236] width 100 height 42
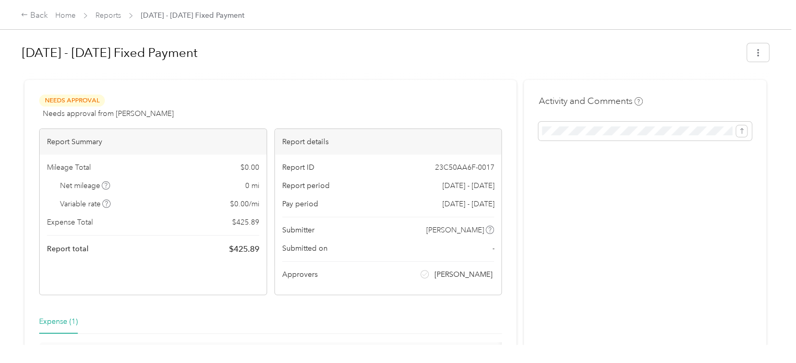
click at [685, 227] on div "Activity and Comments" at bounding box center [645, 256] width 243 height 353
